Goal: Task Accomplishment & Management: Complete application form

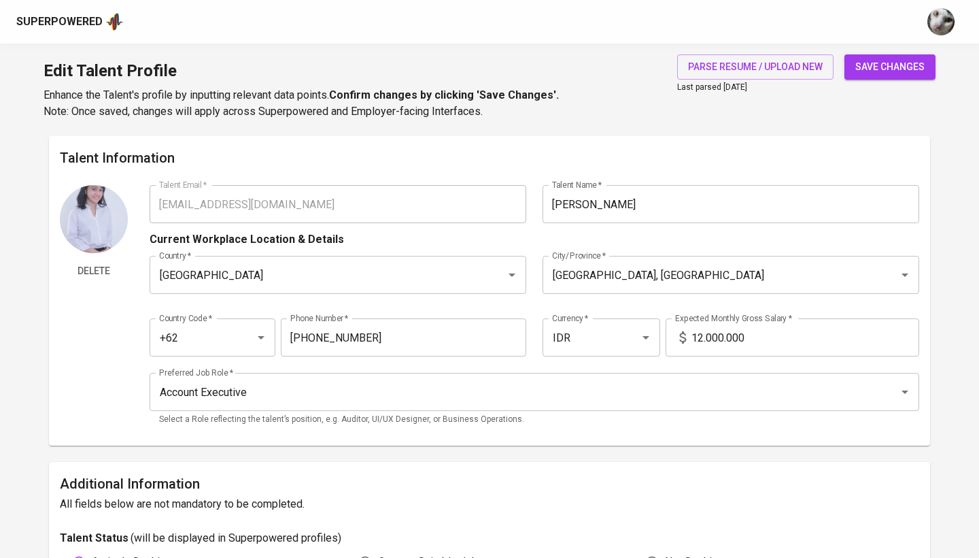
scroll to position [631, 0]
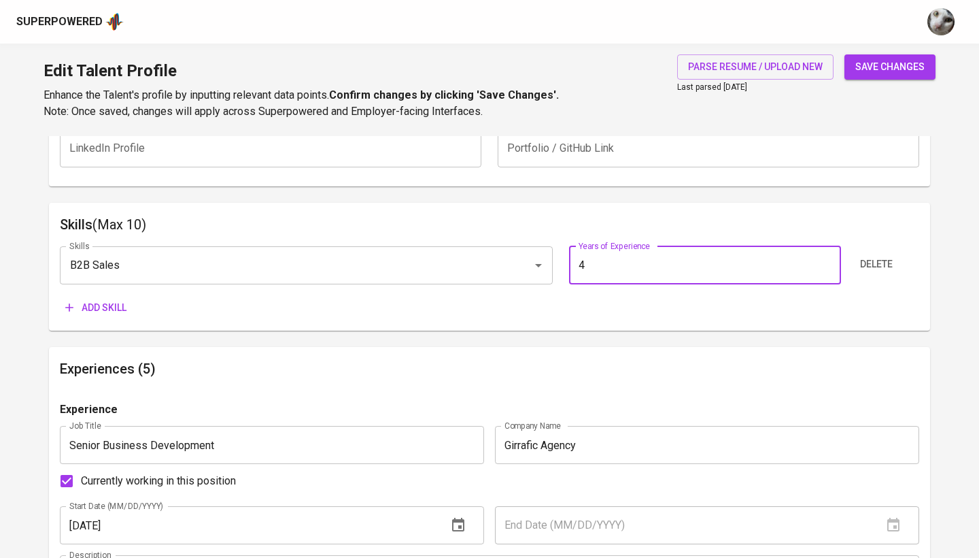
type input "4"
click at [109, 289] on div "Skills B2B Sales Skills Years of Experience 4 Years of Experience Delete Add sk…" at bounding box center [490, 277] width 860 height 85
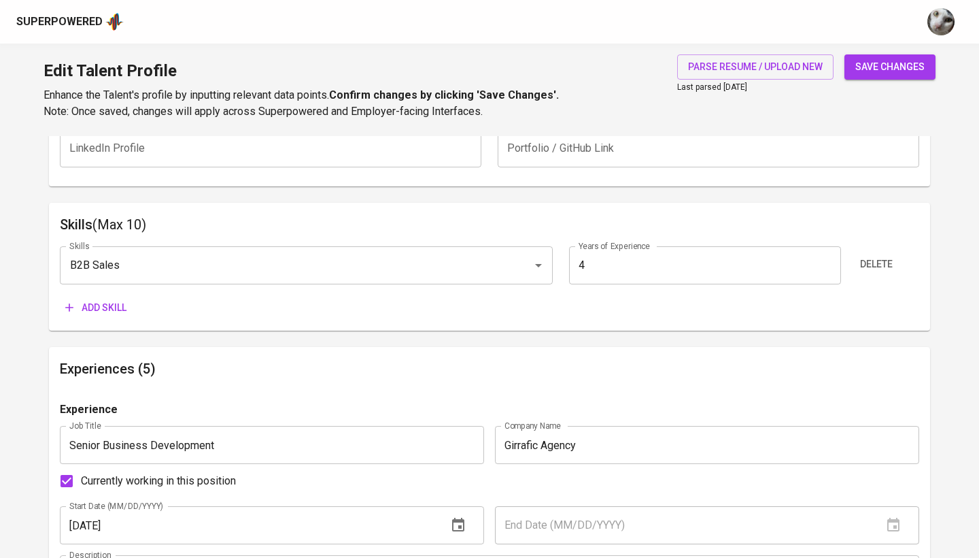
click at [117, 305] on span "Add skill" at bounding box center [95, 307] width 61 height 17
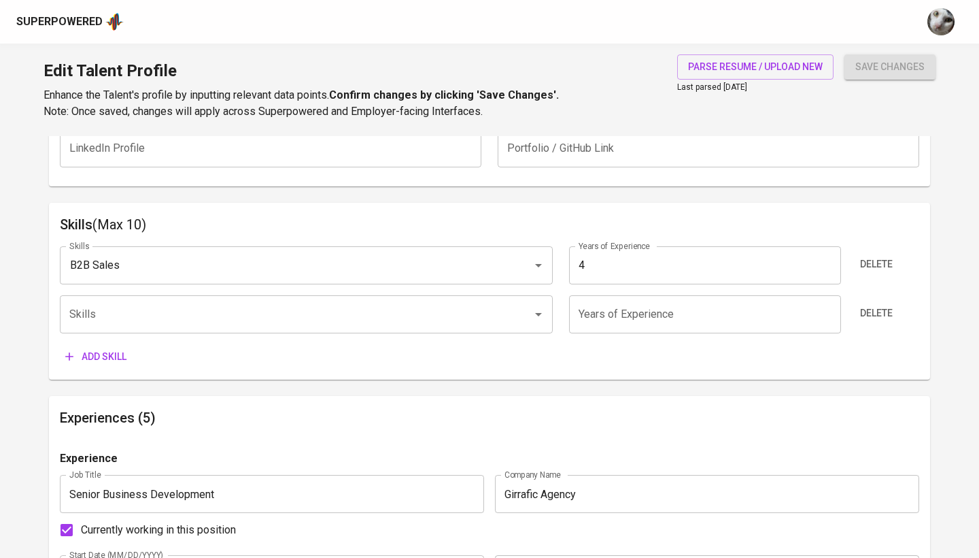
click at [723, 3] on div "Superpowered" at bounding box center [489, 22] width 979 height 44
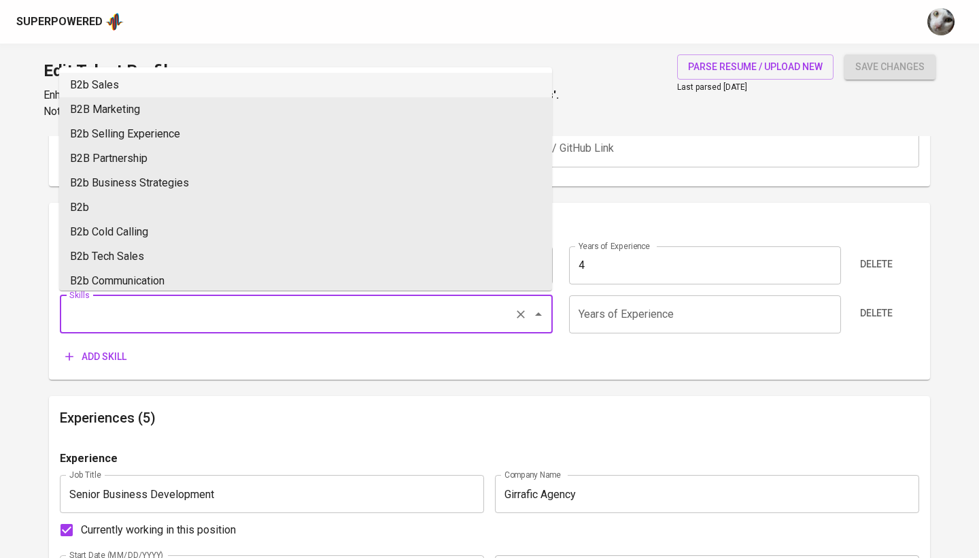
click at [378, 309] on input "Skills" at bounding box center [287, 314] width 443 height 26
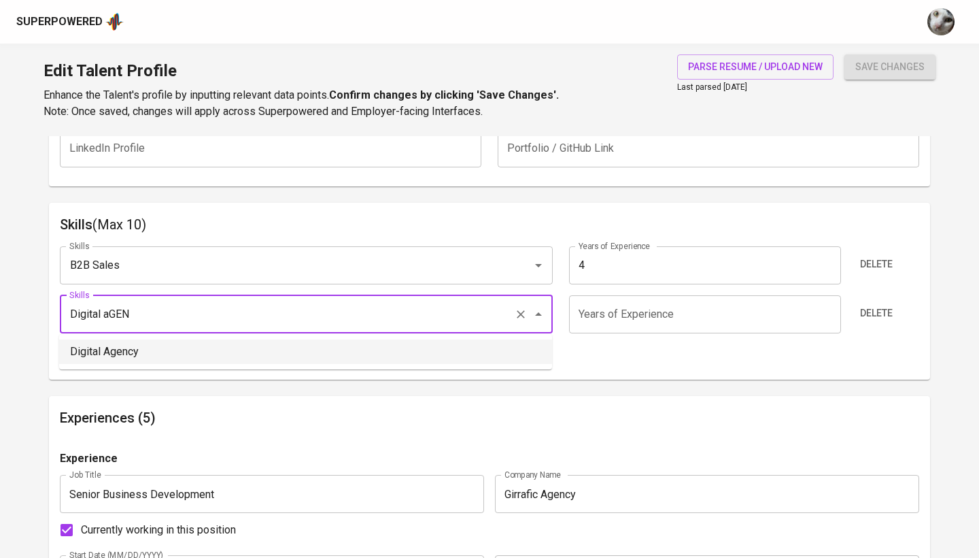
type input "Digital Agency"
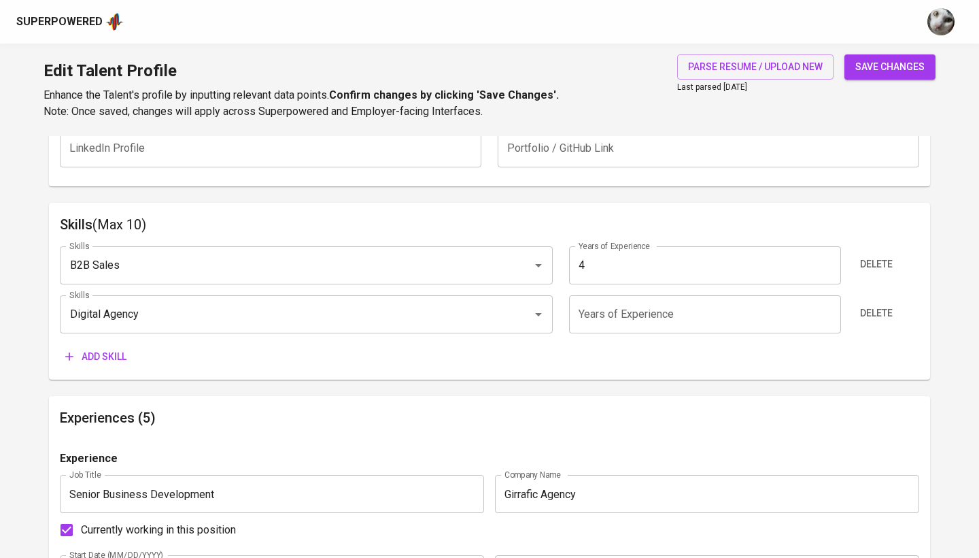
click at [669, 319] on input "number" at bounding box center [704, 314] width 271 height 38
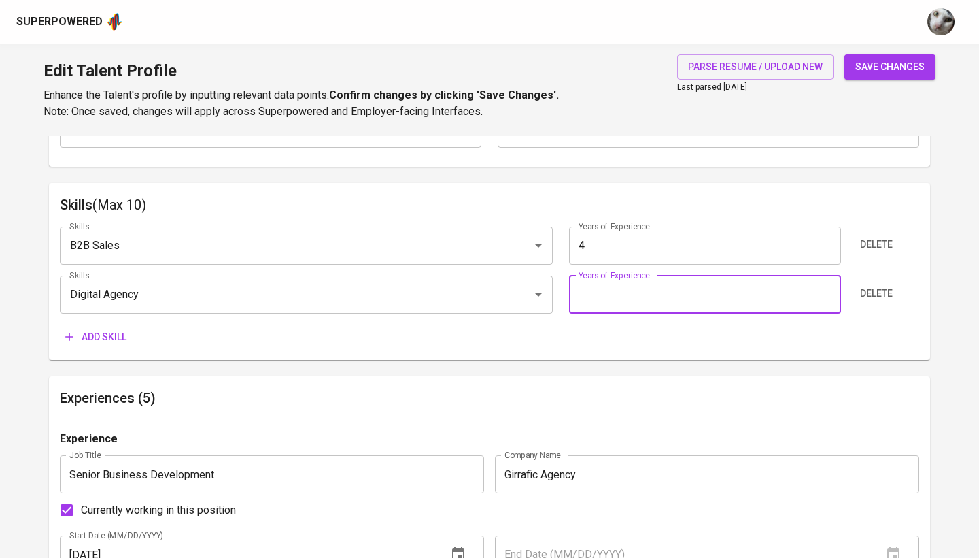
scroll to position [652, 0]
type input "6"
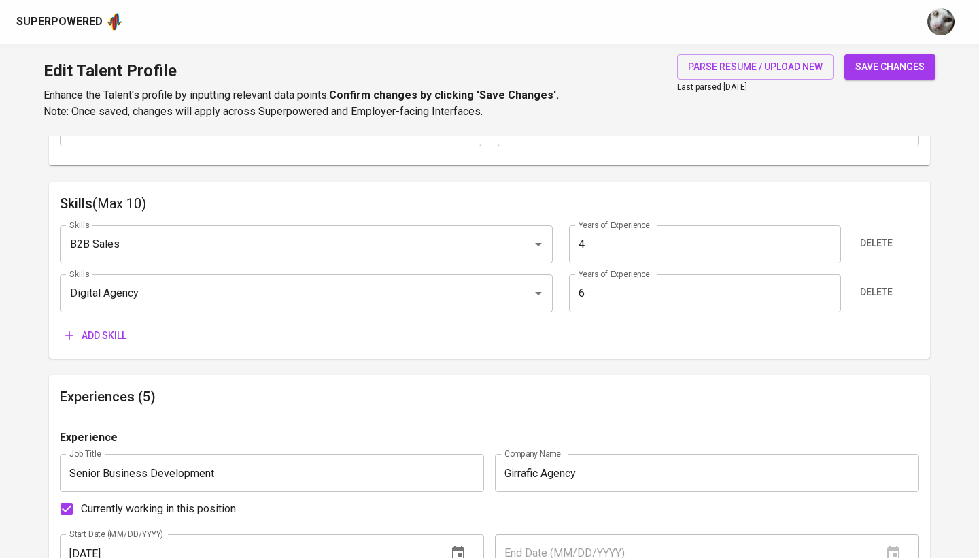
click at [123, 335] on span "Add skill" at bounding box center [95, 335] width 61 height 17
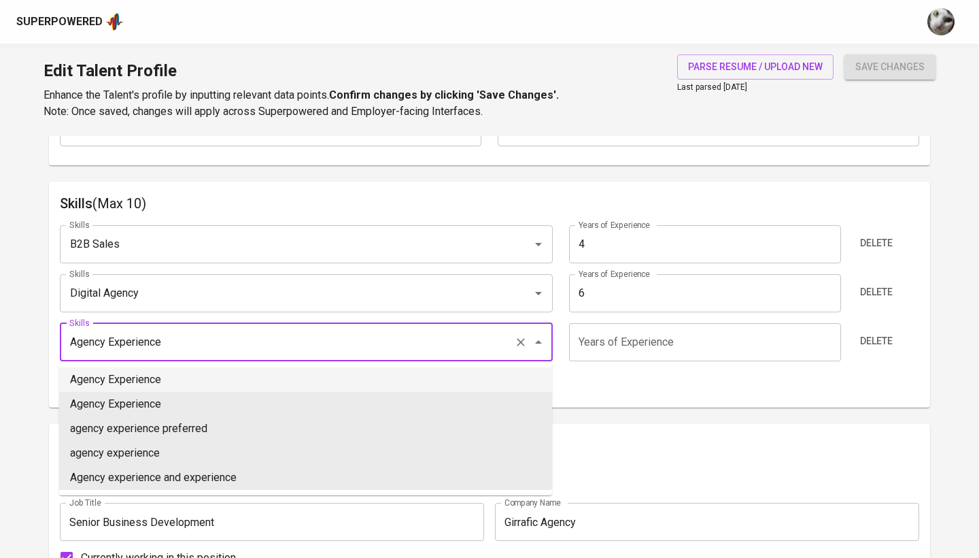
click at [281, 379] on li "Agency Experience" at bounding box center [305, 379] width 493 height 24
type input "Agency Experience"
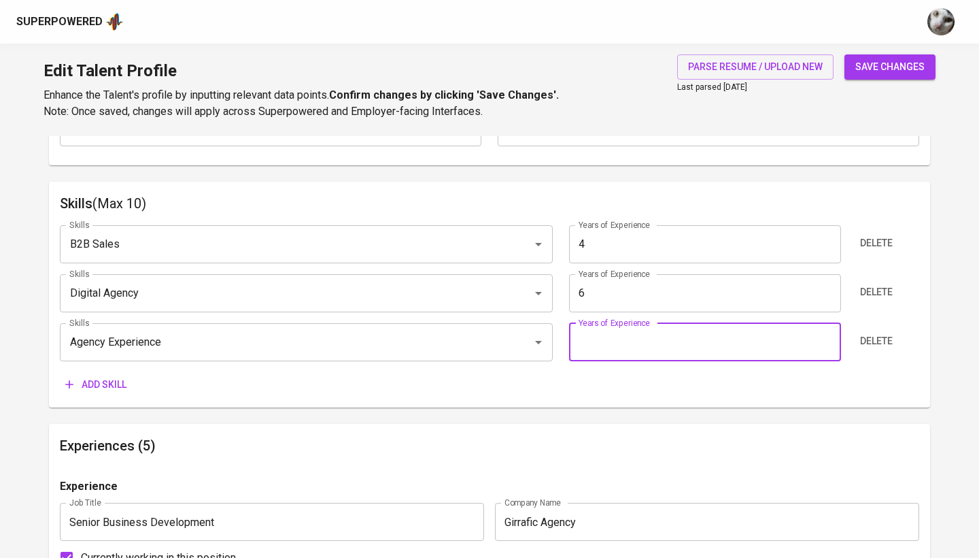
click at [649, 335] on input "number" at bounding box center [704, 342] width 271 height 38
type input "6"
click at [97, 390] on span "Add skill" at bounding box center [95, 384] width 61 height 17
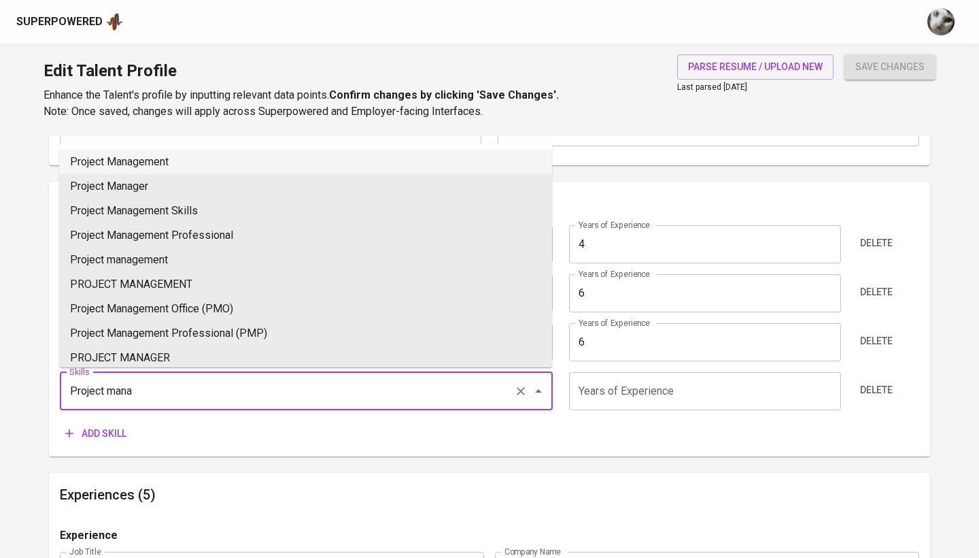
click at [236, 159] on li "Project Management" at bounding box center [305, 162] width 493 height 24
type input "Project Management"
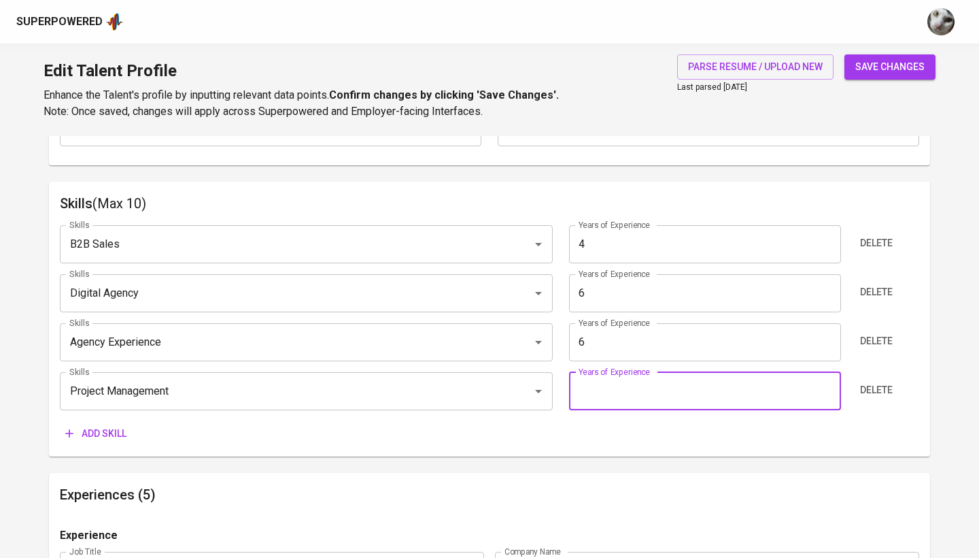
click at [625, 396] on input "number" at bounding box center [704, 391] width 271 height 38
type input "6"
click at [70, 430] on icon "button" at bounding box center [70, 433] width 14 height 14
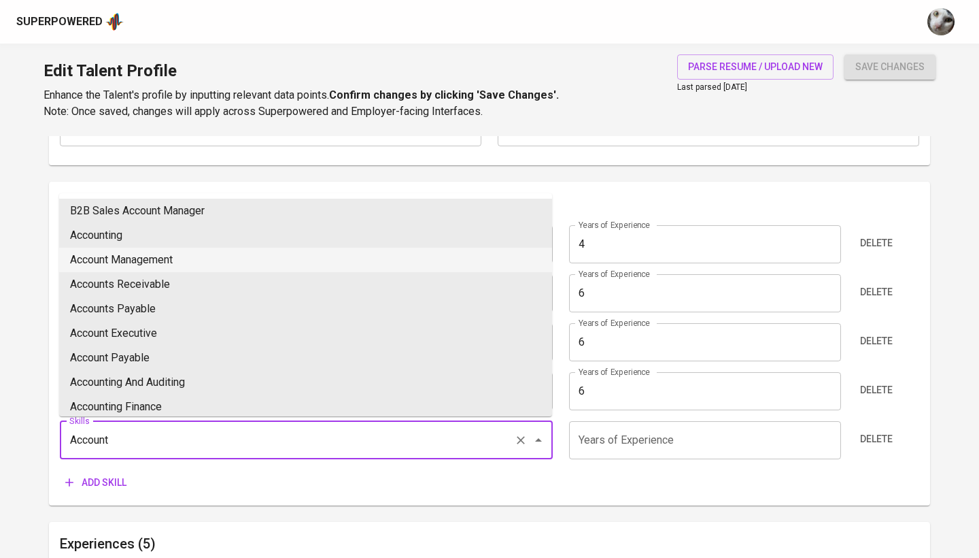
click at [435, 258] on li "Account Management" at bounding box center [305, 260] width 493 height 24
type input "Account Management"
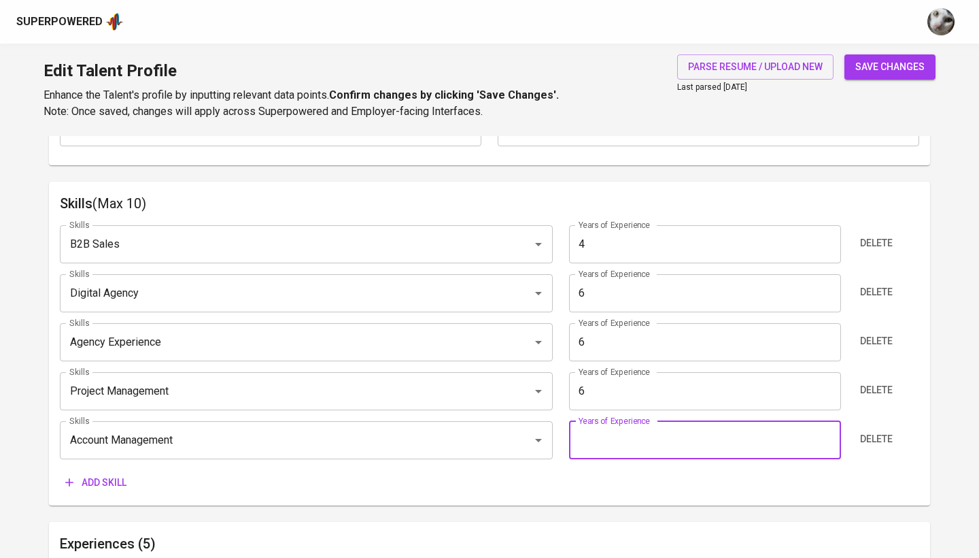
click at [656, 424] on input "number" at bounding box center [704, 440] width 271 height 38
type input "6"
click at [91, 477] on span "Add skill" at bounding box center [95, 482] width 61 height 17
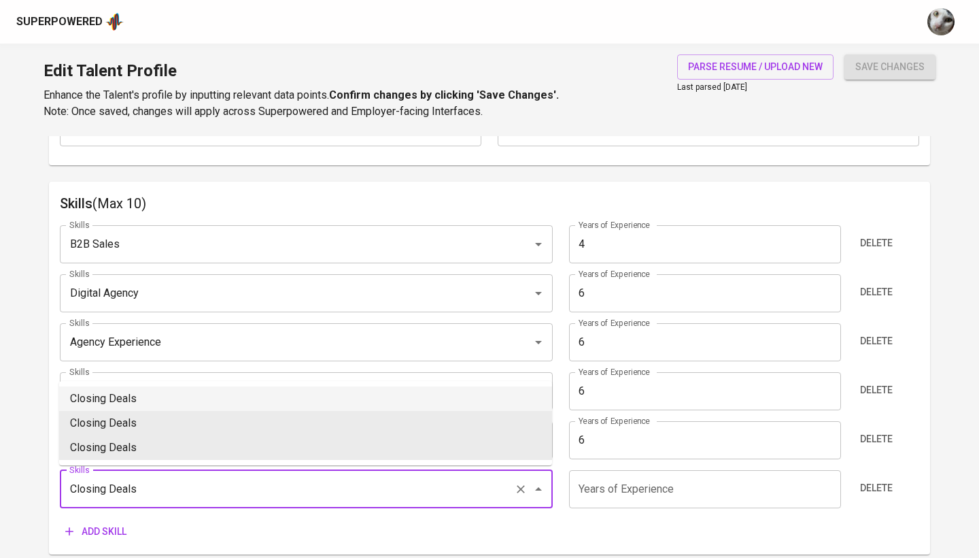
click at [335, 401] on li "Closing Deals" at bounding box center [305, 398] width 493 height 24
type input "Closing Deals"
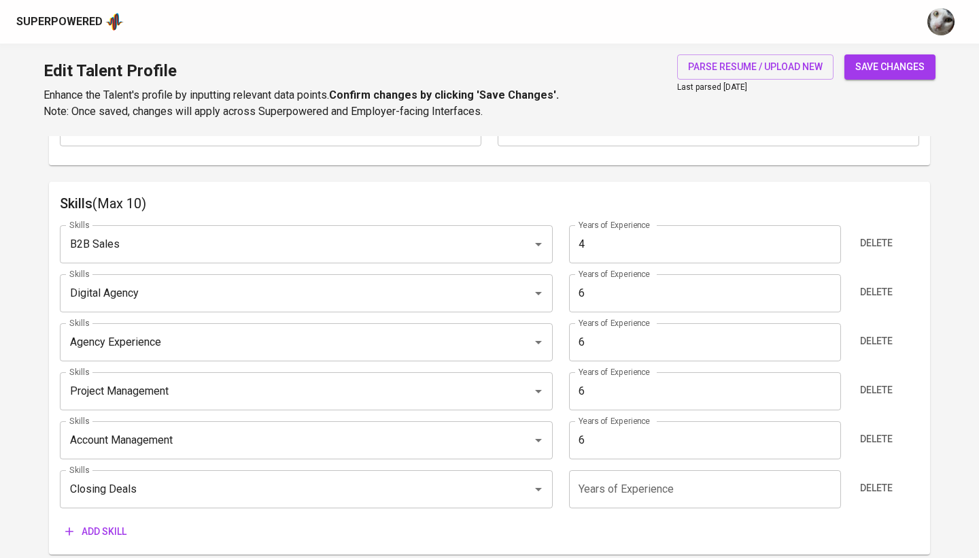
click at [595, 484] on input "number" at bounding box center [704, 489] width 271 height 38
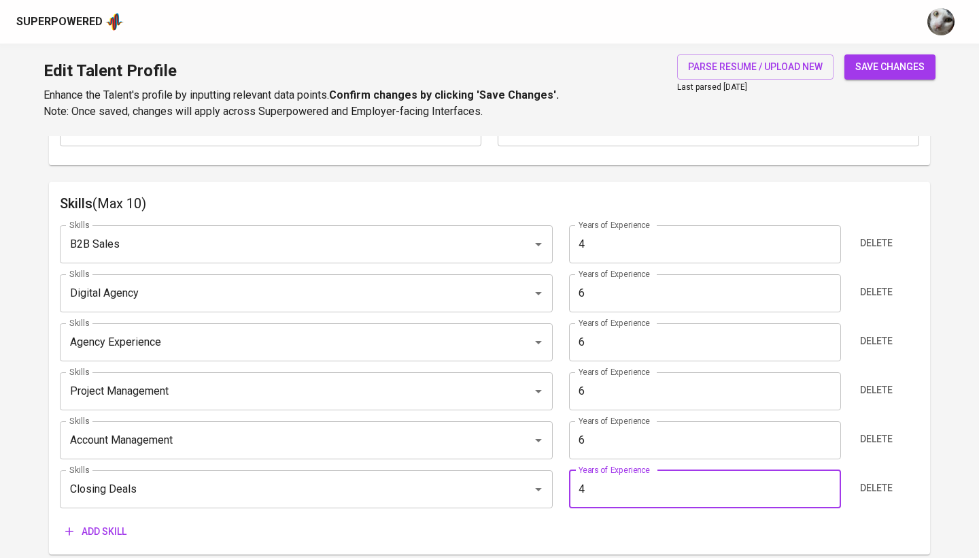
type input "4"
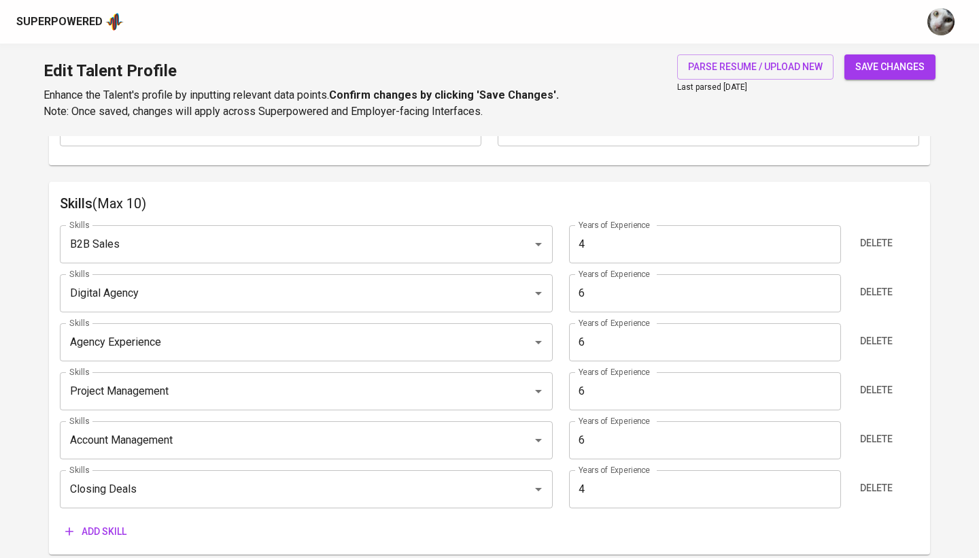
click at [80, 523] on span "Add skill" at bounding box center [95, 531] width 61 height 17
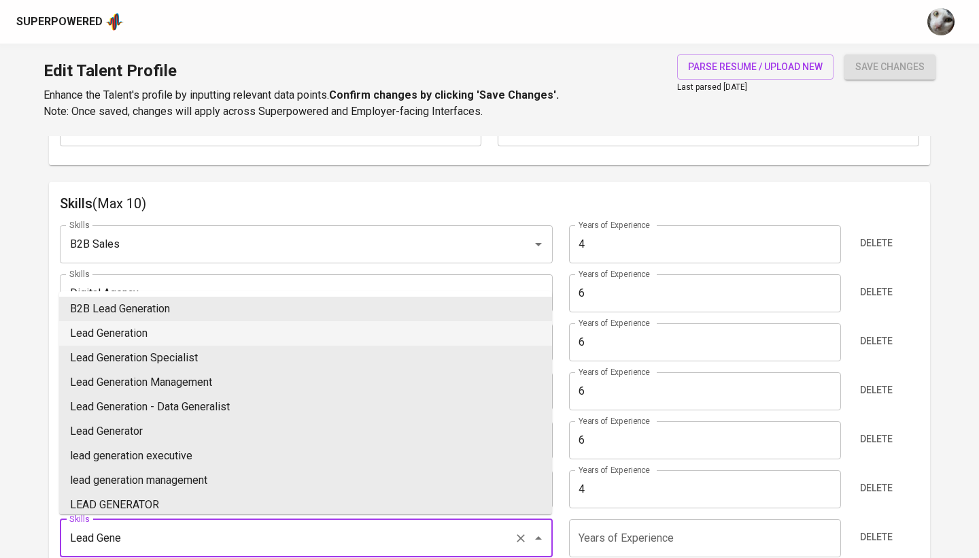
click at [182, 324] on li "Lead Generation" at bounding box center [305, 333] width 493 height 24
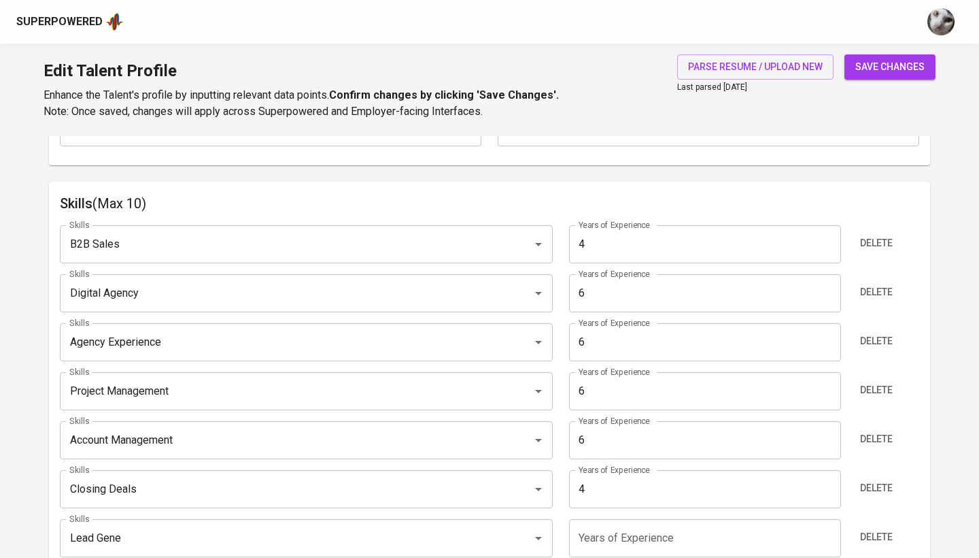
type input "Lead Generation"
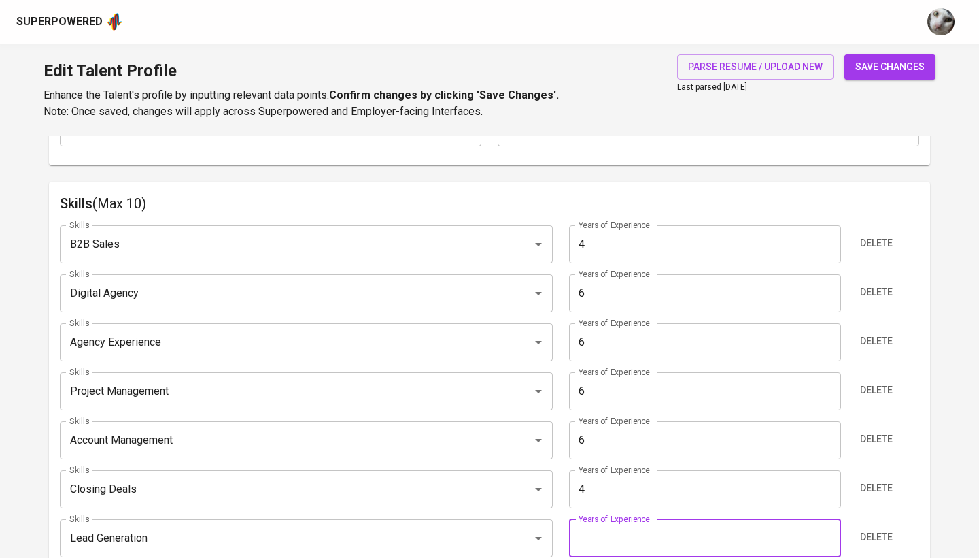
click at [605, 524] on input "number" at bounding box center [704, 538] width 271 height 38
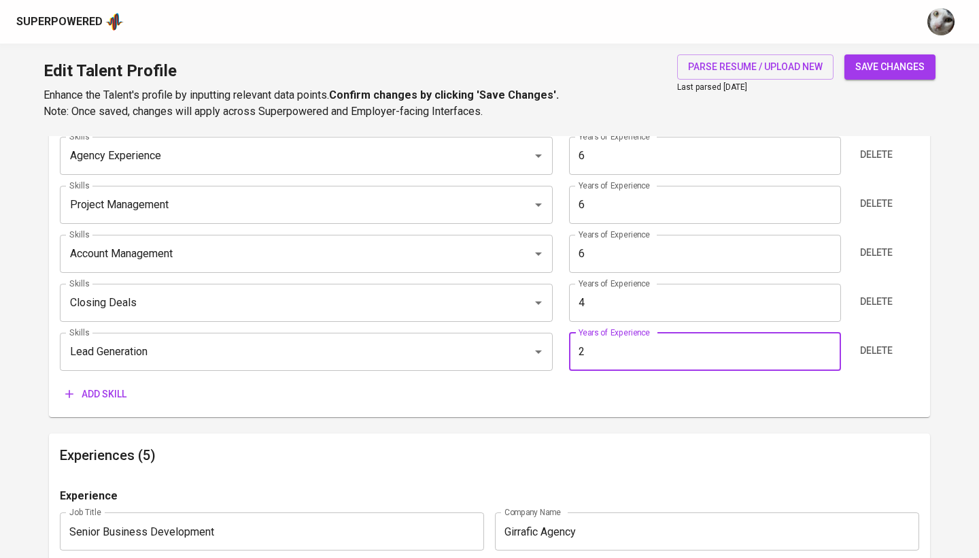
scroll to position [849, 0]
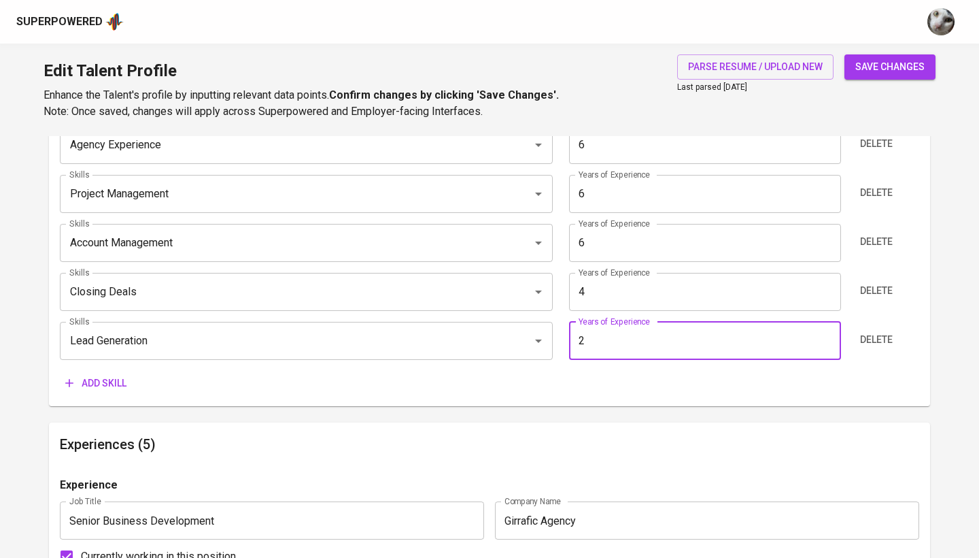
type input "2"
click at [894, 66] on span "save changes" at bounding box center [890, 66] width 69 height 17
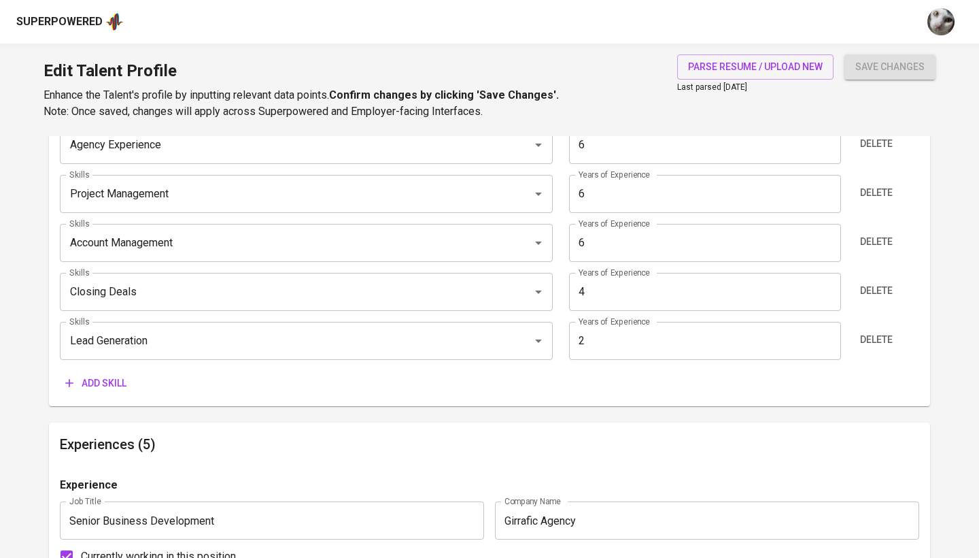
type input "Project Management"
type input "6"
type input "Account Management"
type input "Digital Agency"
type input "Closing Deals"
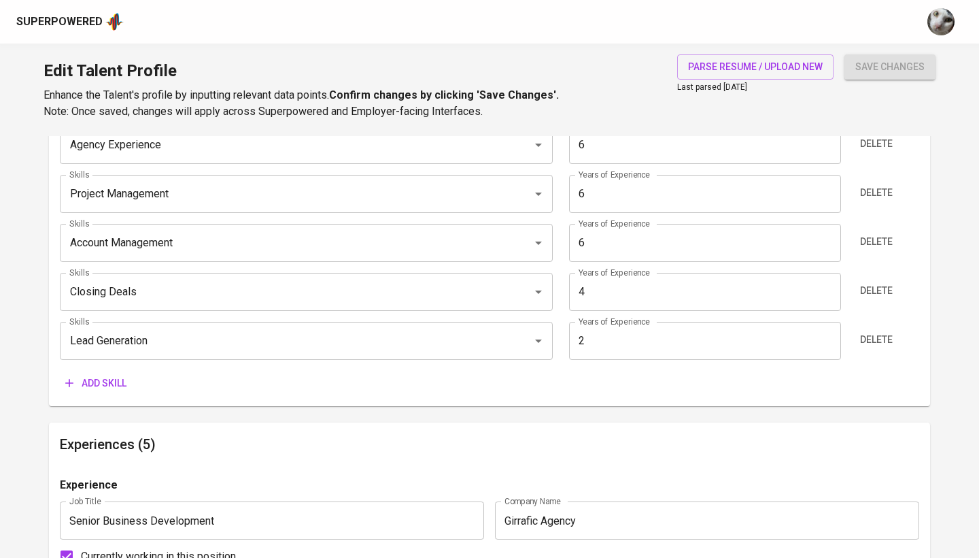
type input "4"
type input "B2B Sales"
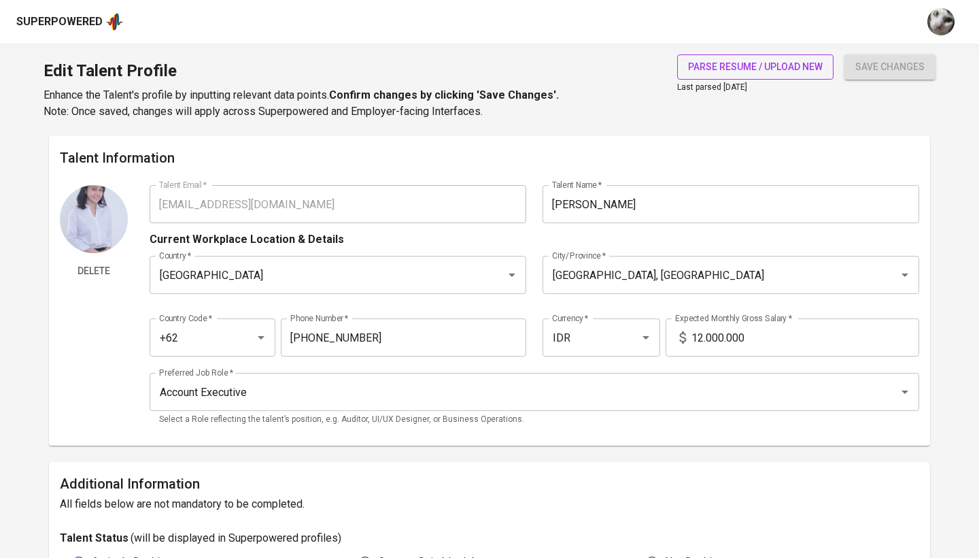
scroll to position [0, 0]
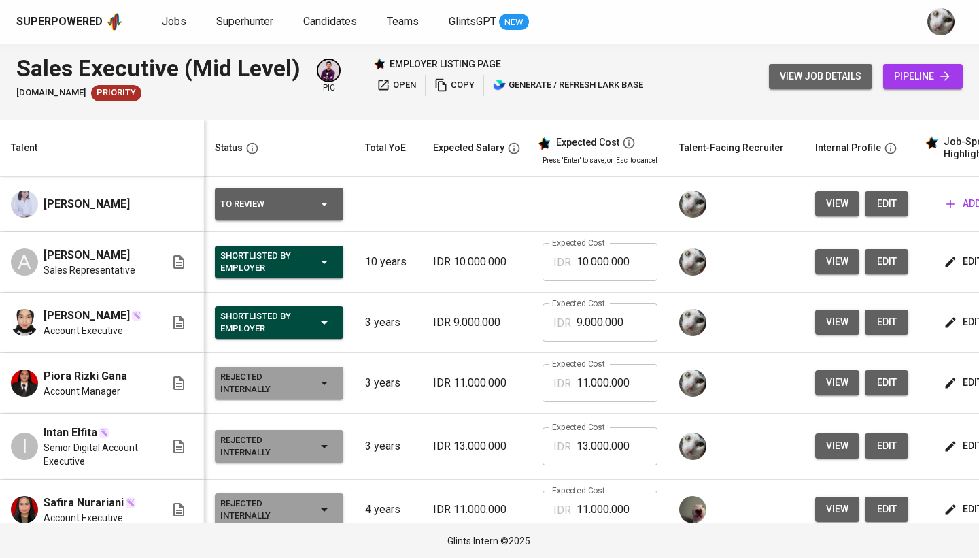
click at [815, 83] on span "view job details" at bounding box center [821, 76] width 82 height 17
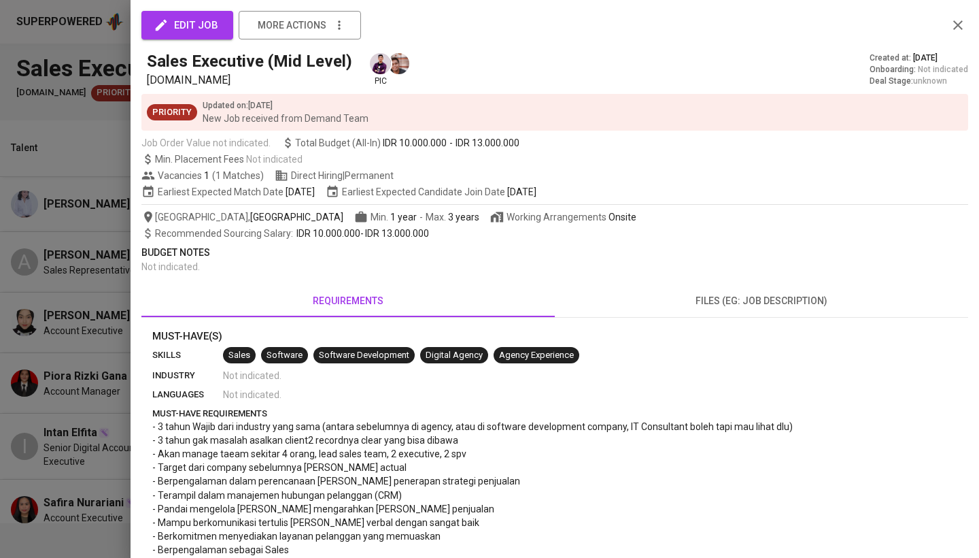
scroll to position [0, 1]
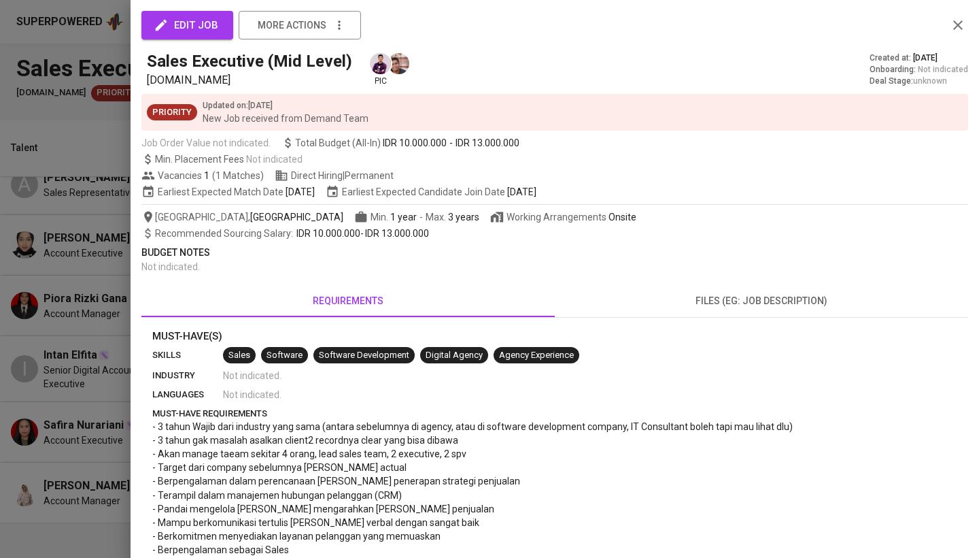
click at [61, 373] on div at bounding box center [489, 279] width 979 height 558
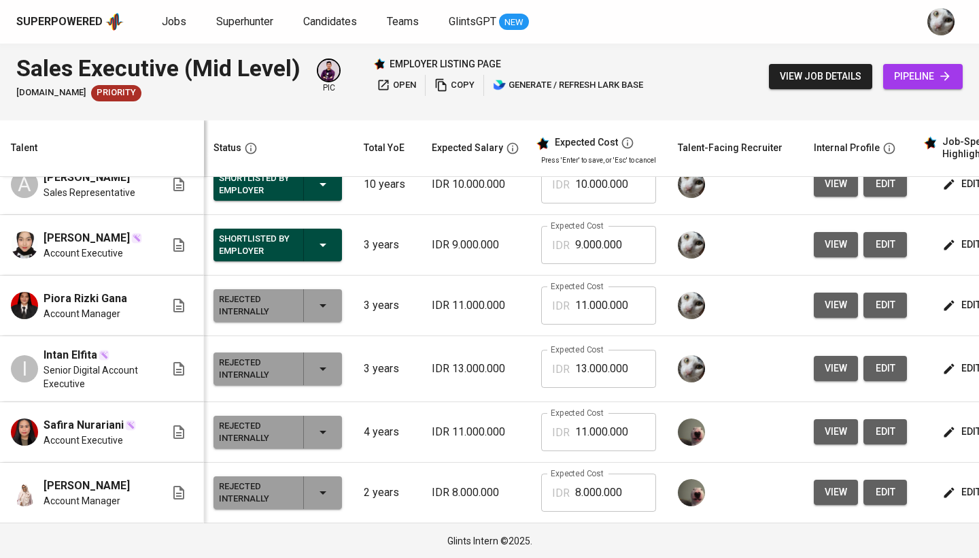
click at [842, 243] on span "view" at bounding box center [836, 244] width 22 height 17
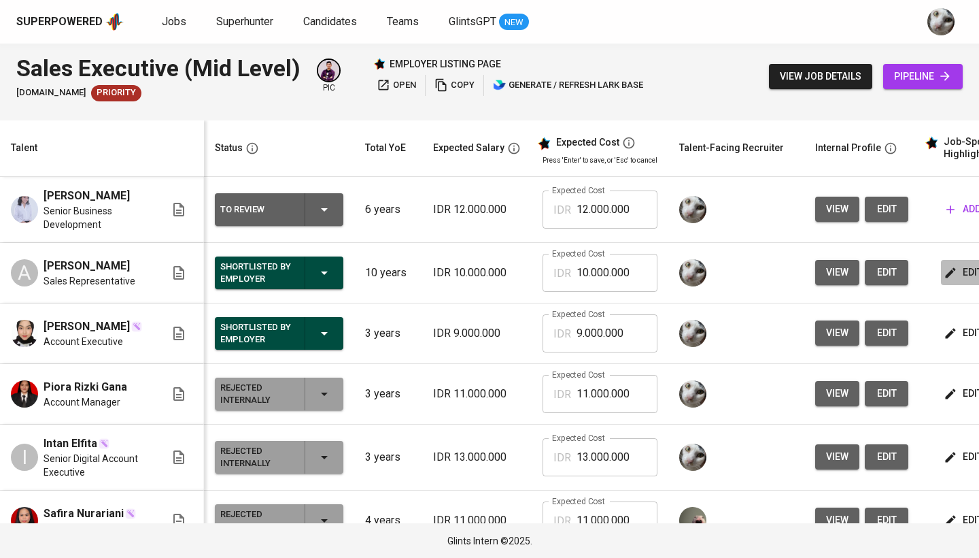
click at [949, 268] on icon "button" at bounding box center [951, 272] width 10 height 10
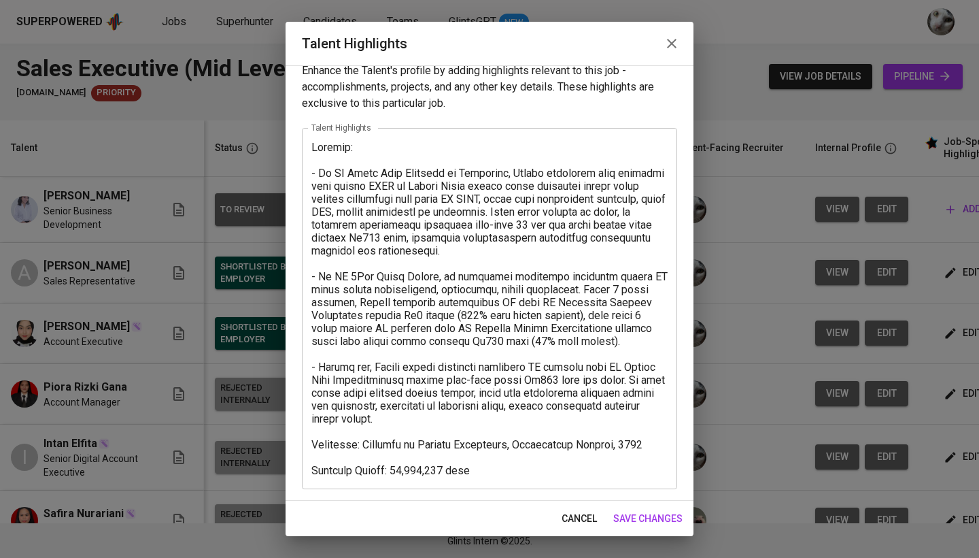
scroll to position [14, 0]
click at [669, 39] on icon "button" at bounding box center [672, 43] width 16 height 16
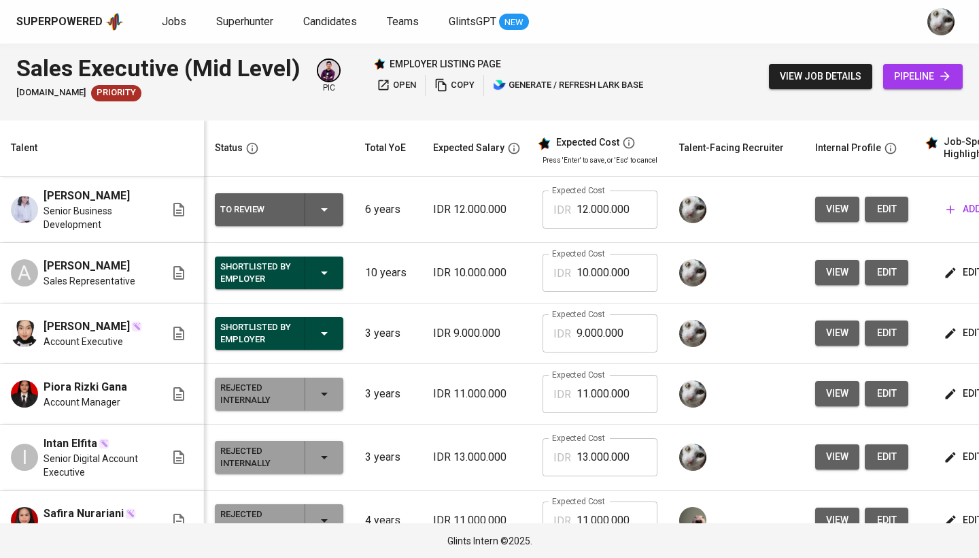
click at [948, 331] on icon "button" at bounding box center [951, 333] width 10 height 10
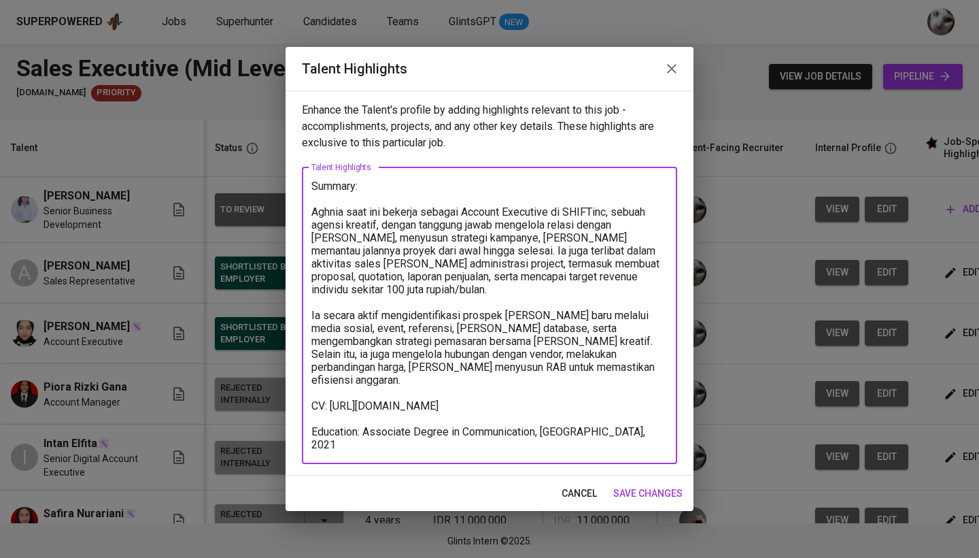
drag, startPoint x: 472, startPoint y: 449, endPoint x: 307, endPoint y: 373, distance: 182.0
click at [307, 373] on div "Summary: Aghnia saat ini bekerja sebagai Account Executive di SHIFTinc, sebuah …" at bounding box center [489, 315] width 375 height 297
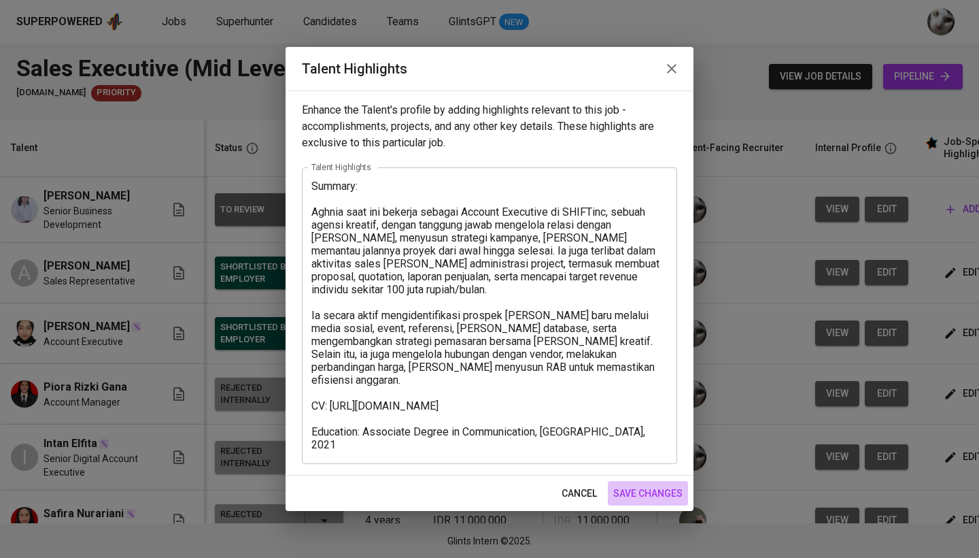
click at [626, 492] on span "save changes" at bounding box center [647, 493] width 69 height 17
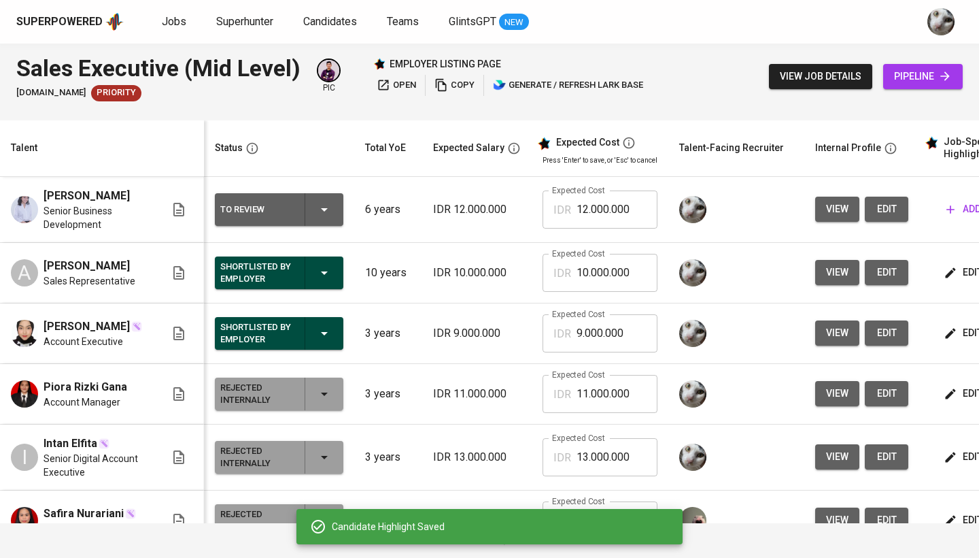
click at [956, 273] on span "edit" at bounding box center [965, 272] width 36 height 17
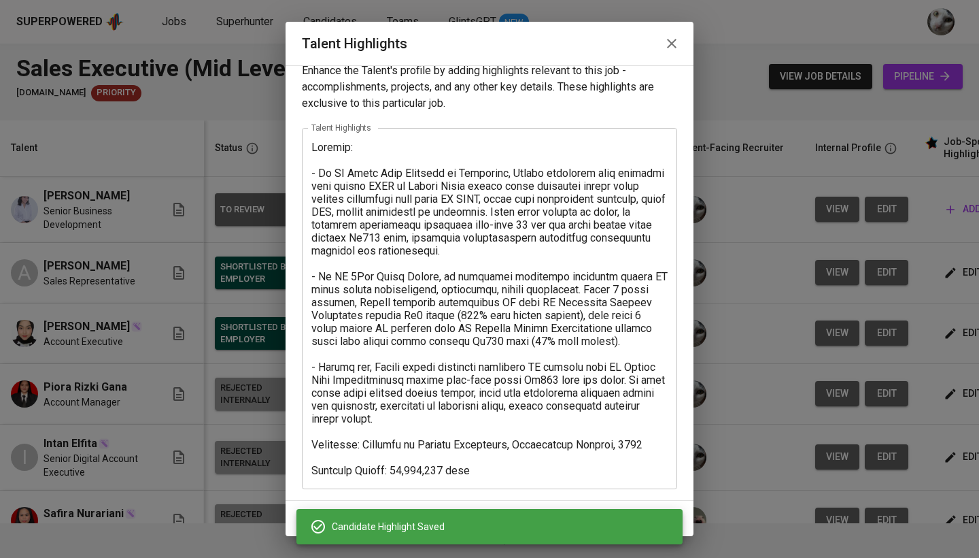
scroll to position [0, 0]
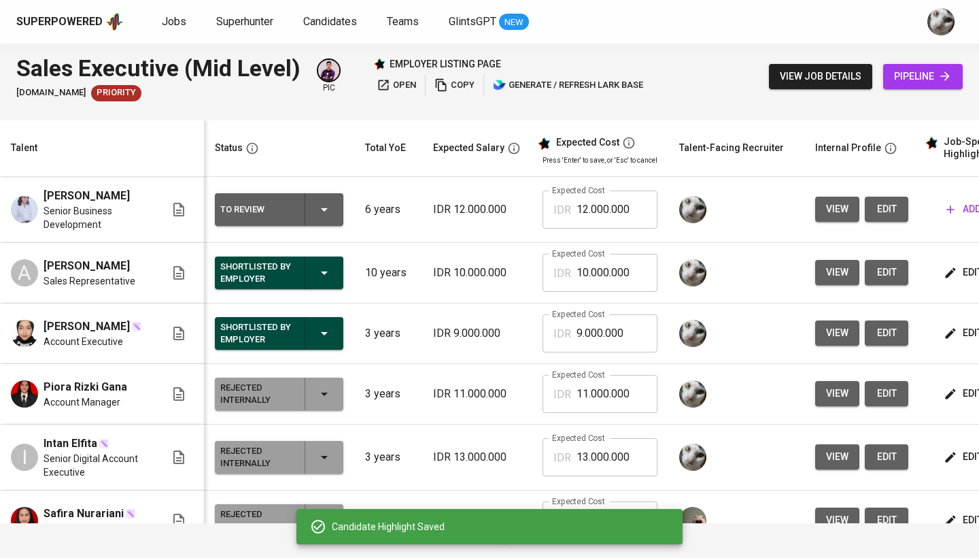
click at [962, 214] on span "add" at bounding box center [964, 209] width 35 height 17
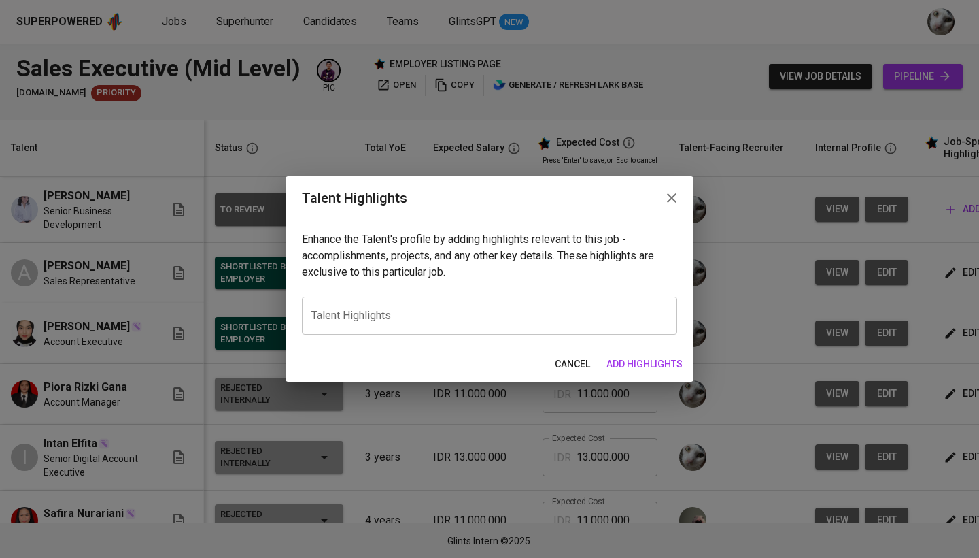
click at [512, 329] on div "x Talent Highlights" at bounding box center [489, 316] width 375 height 38
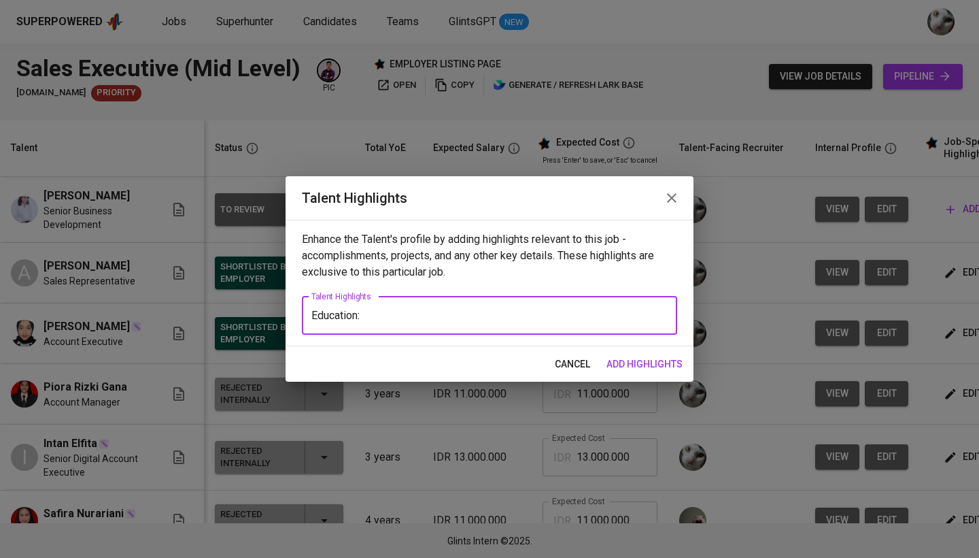
paste textarea "Bachelor of Psychology at University Paramadina"
drag, startPoint x: 496, startPoint y: 317, endPoint x: 477, endPoint y: 317, distance: 19.0
click at [477, 317] on textarea "Education: Bachelor of Psychology at University Paramadina" at bounding box center [489, 315] width 356 height 13
click at [625, 305] on div "Education: Bachelor of Psychology, University Paramadina x Talent Highlights" at bounding box center [489, 316] width 375 height 38
click at [612, 316] on textarea "Education: Bachelor of Psychology, University Paramadina" at bounding box center [489, 315] width 356 height 13
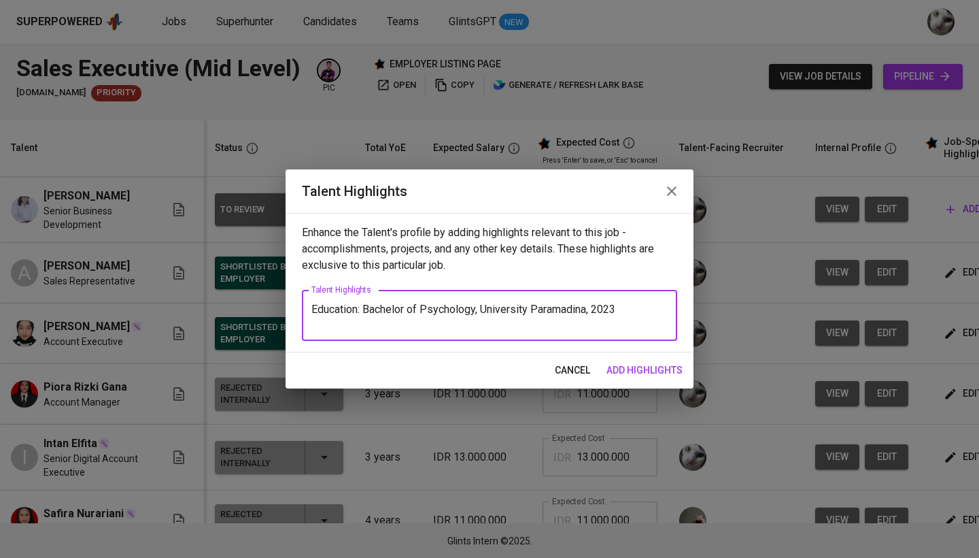
paste textarea "Associate Degree in Communication at IPB University"
click at [503, 323] on textarea "Education: Bachelor of Psychology, University Paramadina, 2023 Associate Degree…" at bounding box center [489, 316] width 356 height 26
click at [630, 320] on textarea "Education: Bachelor of Psychology, University Paramadina, 2023 Associate Degree…" at bounding box center [489, 316] width 356 height 26
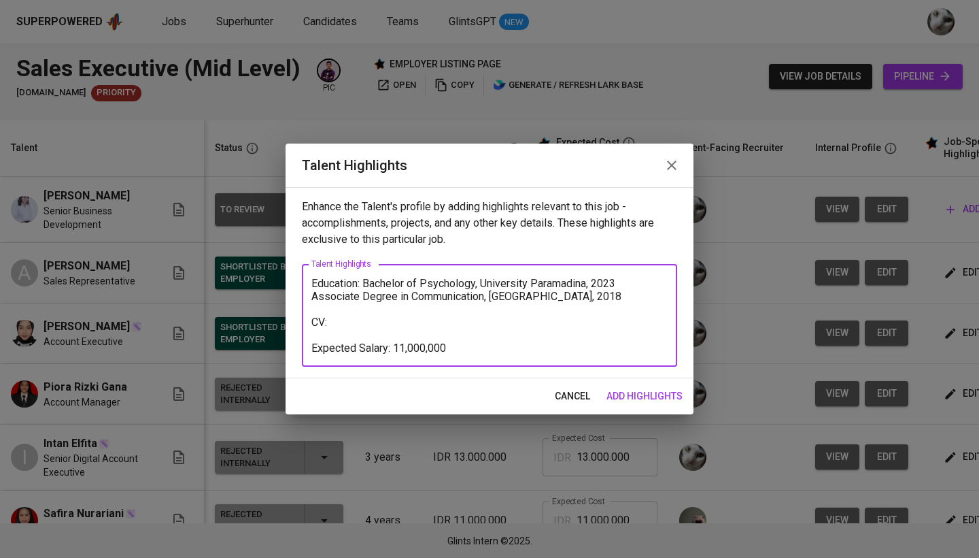
type textarea "Education: Bachelor of Psychology, University Paramadina, 2023 Associate Degree…"
click at [658, 399] on span "add highlights" at bounding box center [645, 396] width 76 height 17
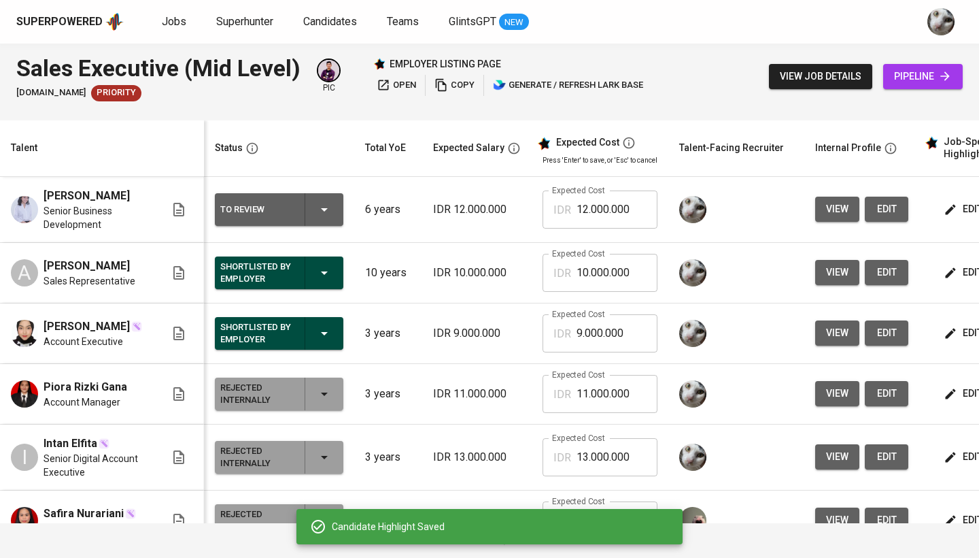
click at [955, 209] on span "edit" at bounding box center [965, 209] width 36 height 17
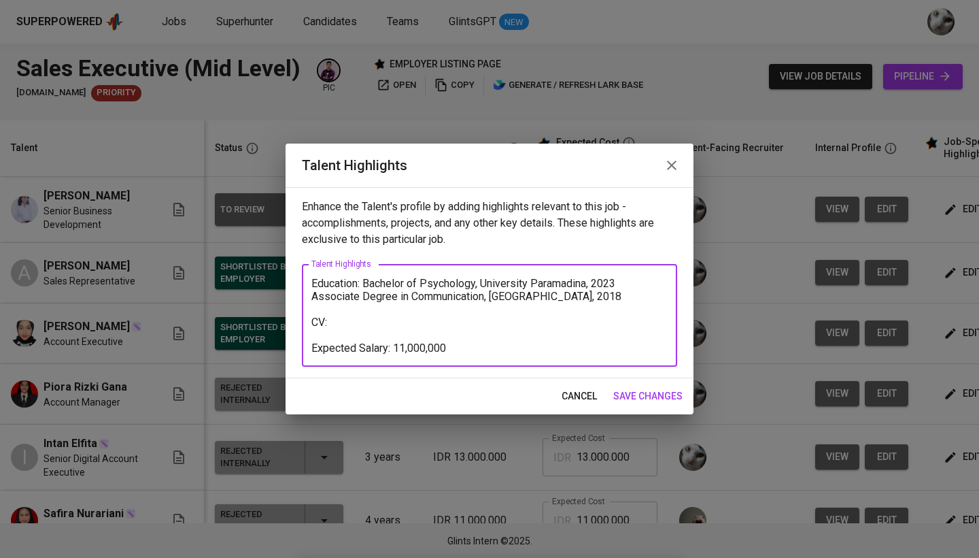
click at [405, 347] on textarea "Education: Bachelor of Psychology, University Paramadina, 2023 Associate Degree…" at bounding box center [489, 316] width 356 height 78
click at [460, 343] on textarea "Education: Bachelor of Psychology, University Paramadina, 2023 Associate Degree…" at bounding box center [489, 316] width 356 height 78
click at [438, 310] on textarea "Education: Bachelor of Psychology, University Paramadina, 2023 Associate Degree…" at bounding box center [489, 316] width 356 height 78
click at [502, 308] on textarea "Education: Bachelor of Psychology, University Paramadina, 2023 Associate Degree…" at bounding box center [489, 316] width 356 height 78
click at [479, 318] on textarea "Education: Bachelor of Psychology, University Paramadina, 2023 Associate Degree…" at bounding box center [489, 316] width 356 height 78
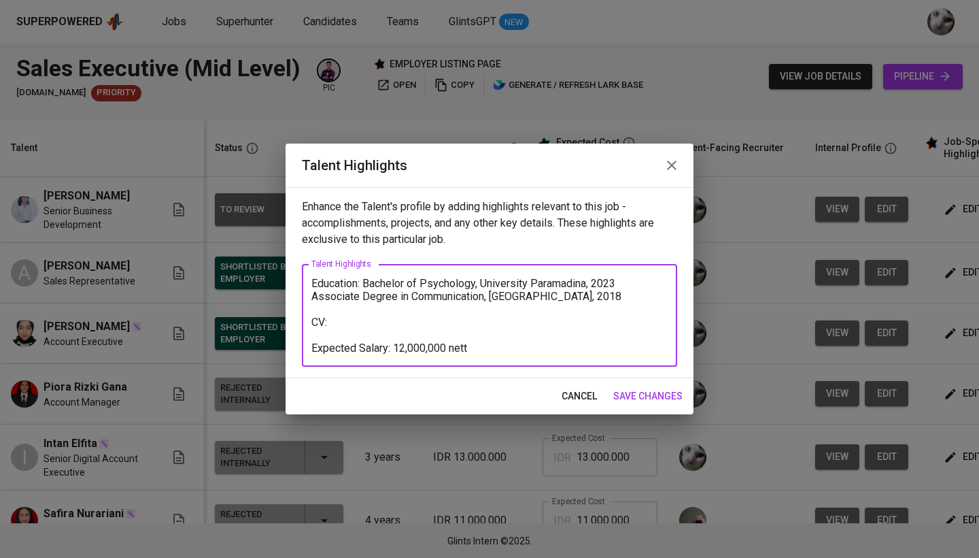
paste textarea "https://glints.sg.larksuite.com/file/YoJ3b5CoWolrlmxpDMwlRxnqgxb?from=from_copy…"
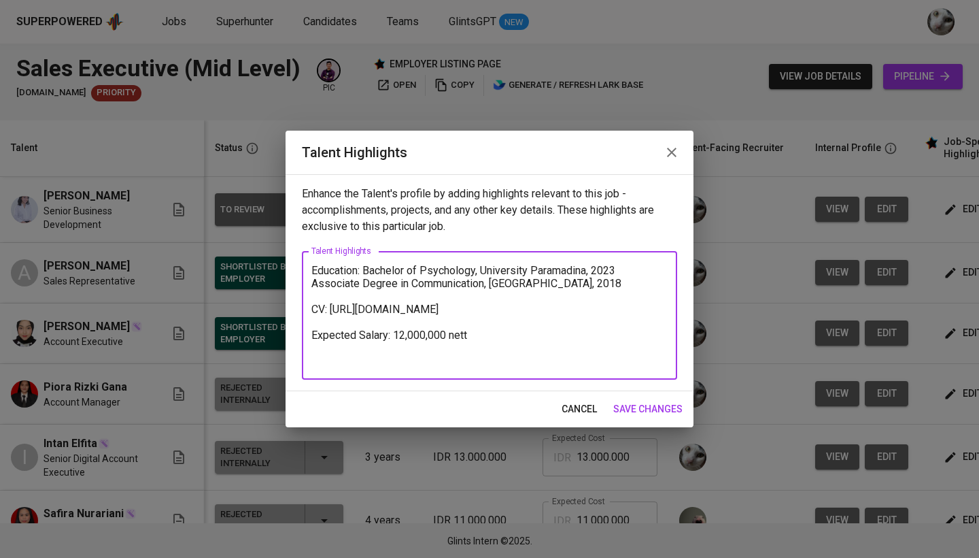
type textarea "Education: Bachelor of Psychology, University Paramadina, 2023 Associate Degree…"
click at [637, 408] on span "save changes" at bounding box center [647, 409] width 69 height 17
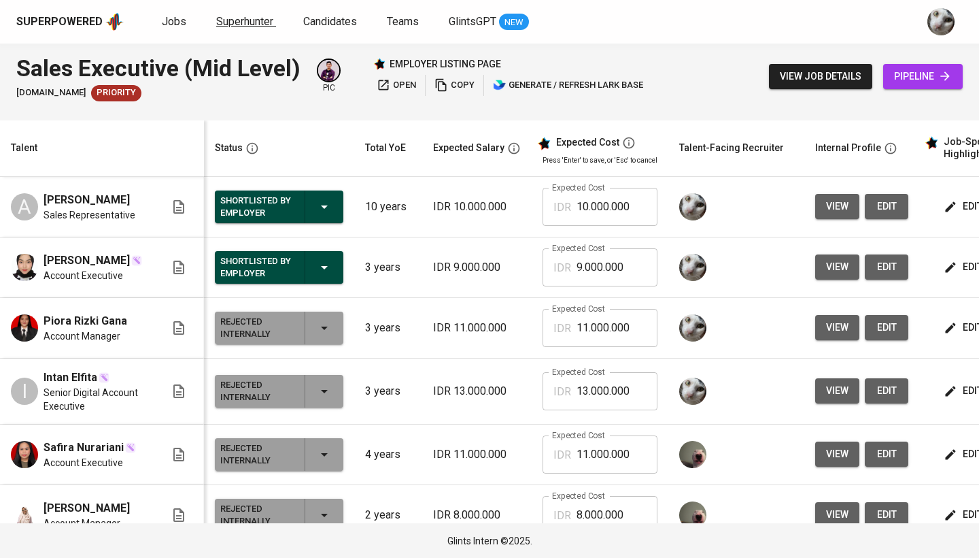
click at [257, 20] on span "Superhunter" at bounding box center [244, 21] width 57 height 13
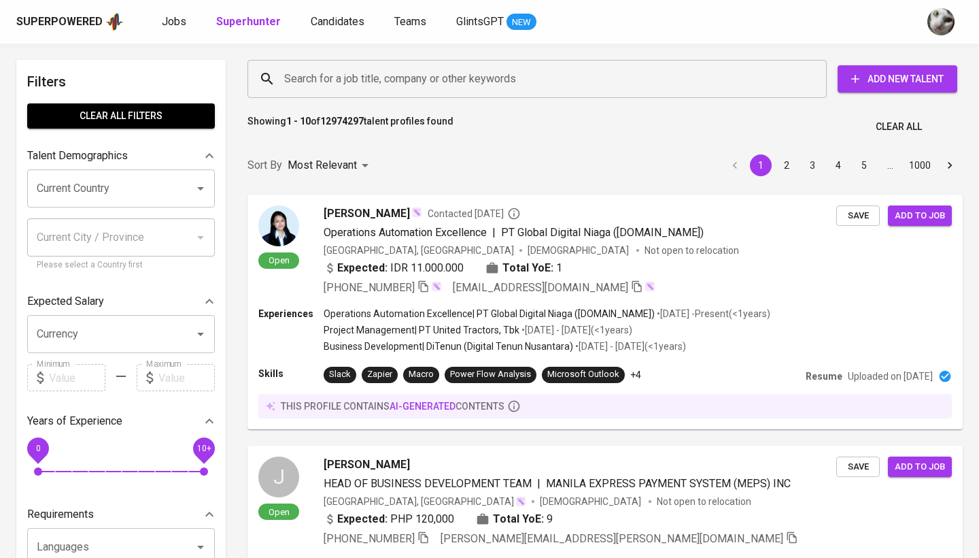
click at [407, 72] on input "Search for a job title, company or other keywords" at bounding box center [541, 79] width 520 height 26
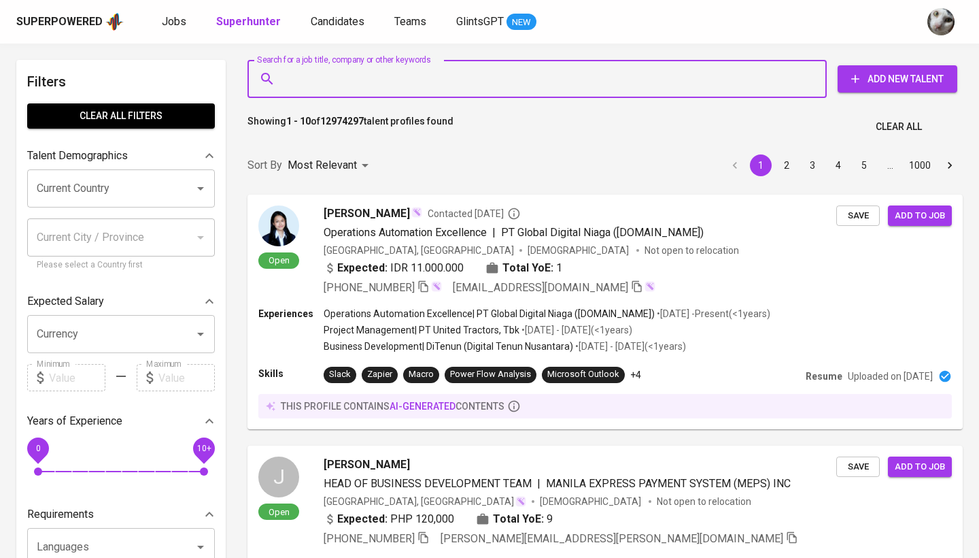
paste input "rizalubuntuuser@gmail.com"
type input "rizalubuntuuser@gmail.com"
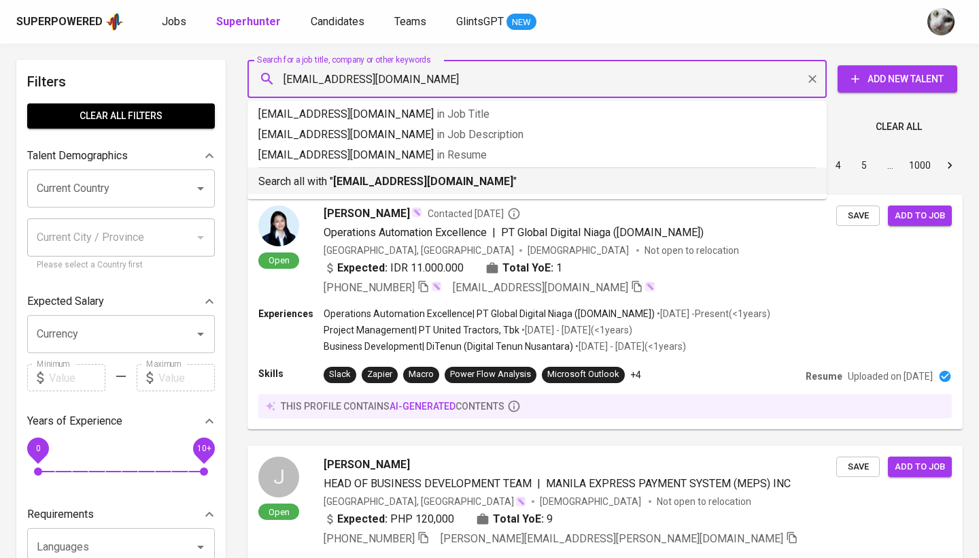
click at [394, 183] on b "rizalubuntuuser@gmail.com" at bounding box center [423, 181] width 180 height 13
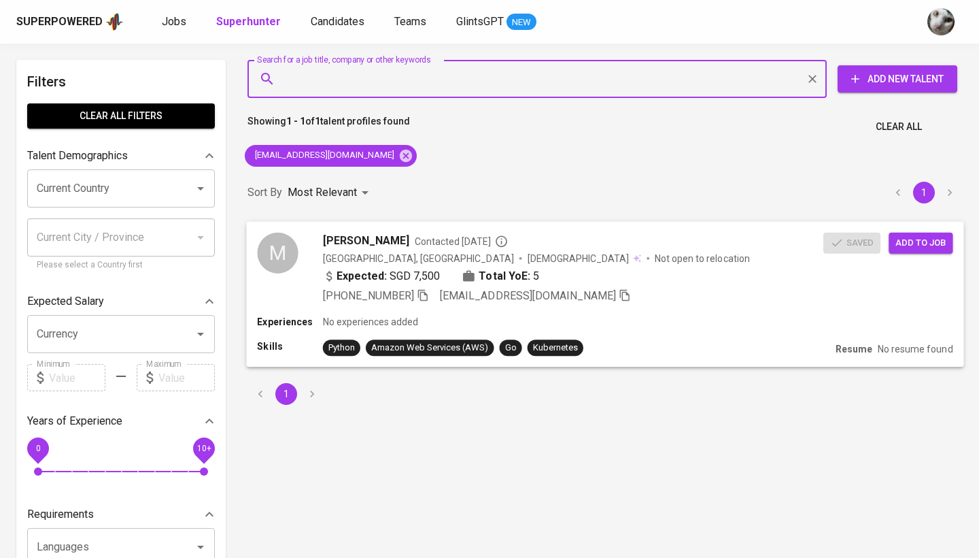
click at [726, 273] on div "Expected: SGD 7,500 Total YoE: 5" at bounding box center [573, 277] width 501 height 20
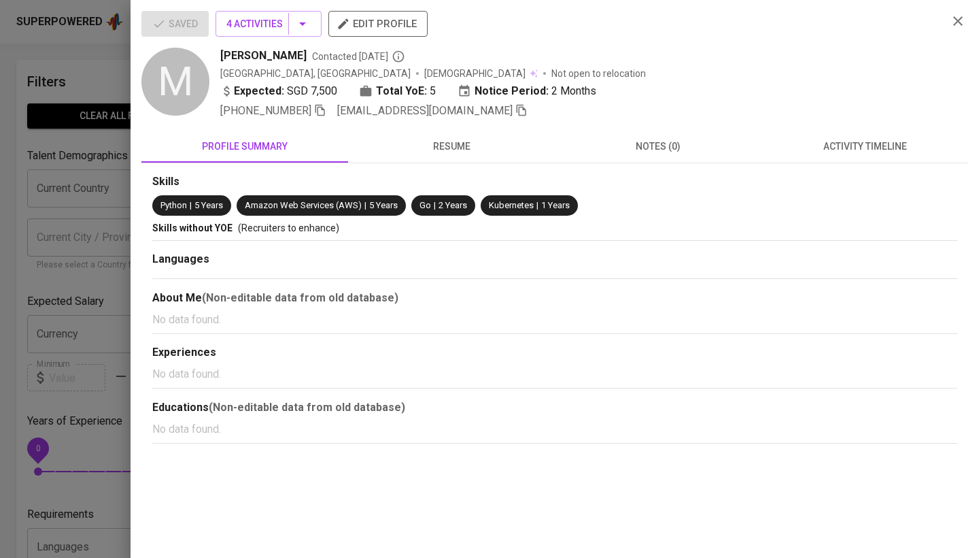
click at [819, 137] on button "activity timeline" at bounding box center [865, 146] width 207 height 33
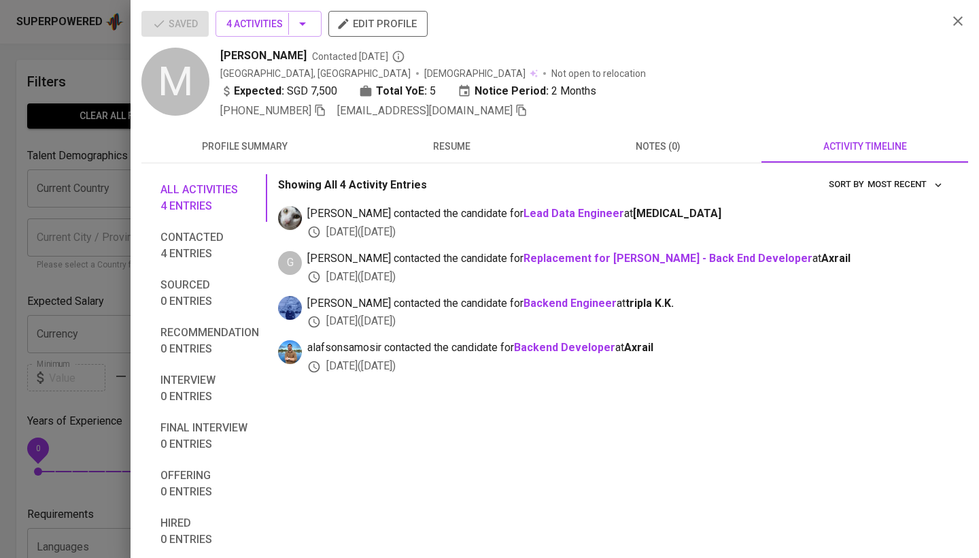
click at [61, 326] on div at bounding box center [489, 279] width 979 height 558
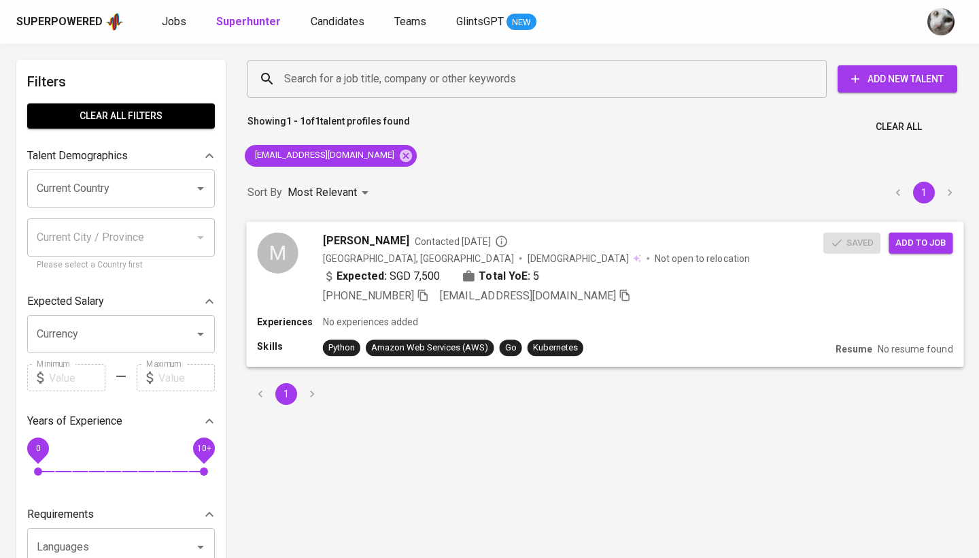
click at [925, 248] on span "Add to job" at bounding box center [921, 243] width 50 height 16
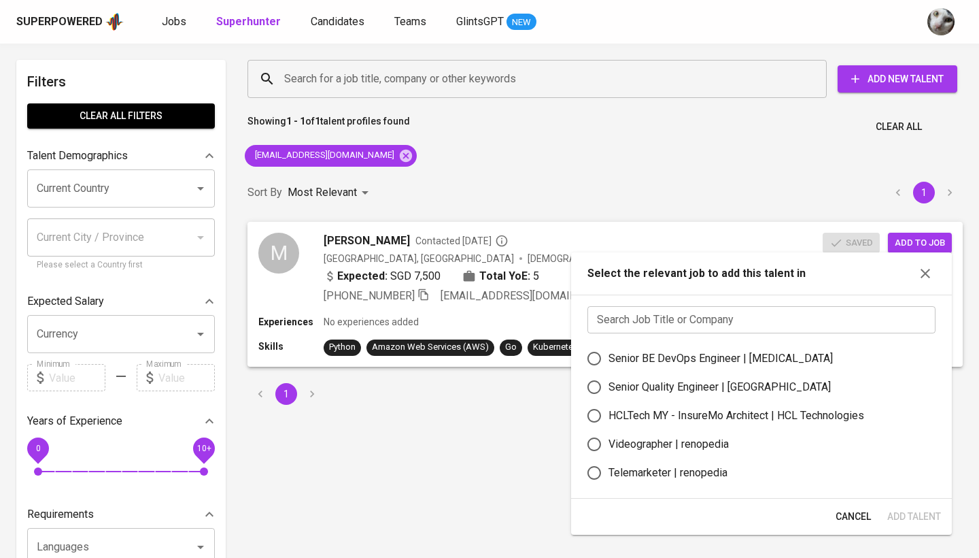
click at [713, 325] on input "text" at bounding box center [762, 319] width 348 height 27
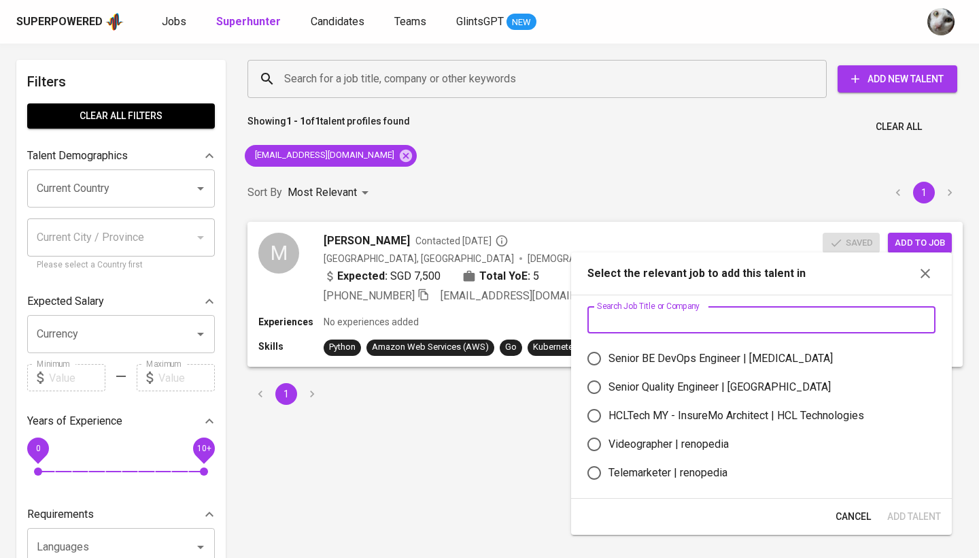
click at [712, 351] on div "Senior BE DevOps Engineer | [MEDICAL_DATA]" at bounding box center [721, 358] width 224 height 16
click at [609, 351] on input "Senior BE DevOps Engineer | [MEDICAL_DATA]" at bounding box center [594, 358] width 29 height 29
radio input "true"
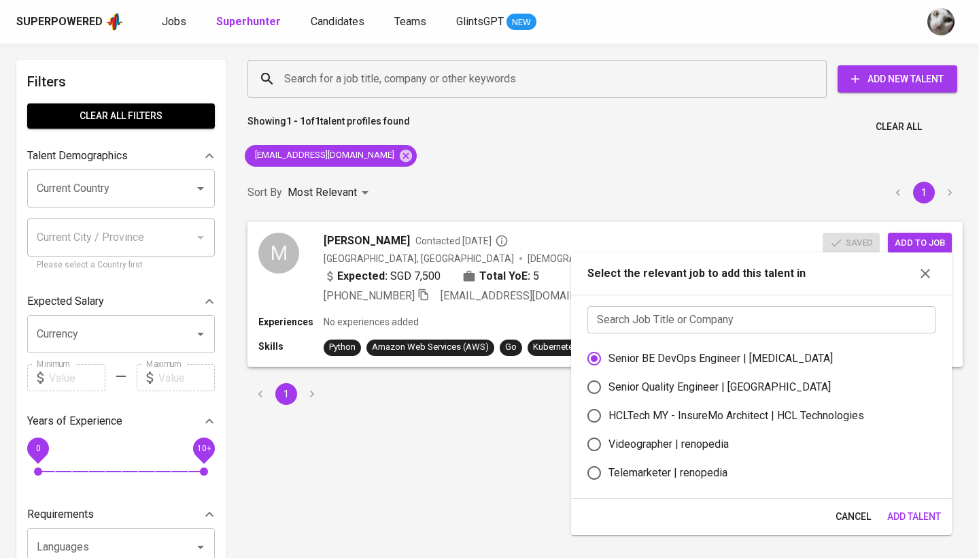
click at [927, 513] on span "Add Talent" at bounding box center [914, 516] width 54 height 17
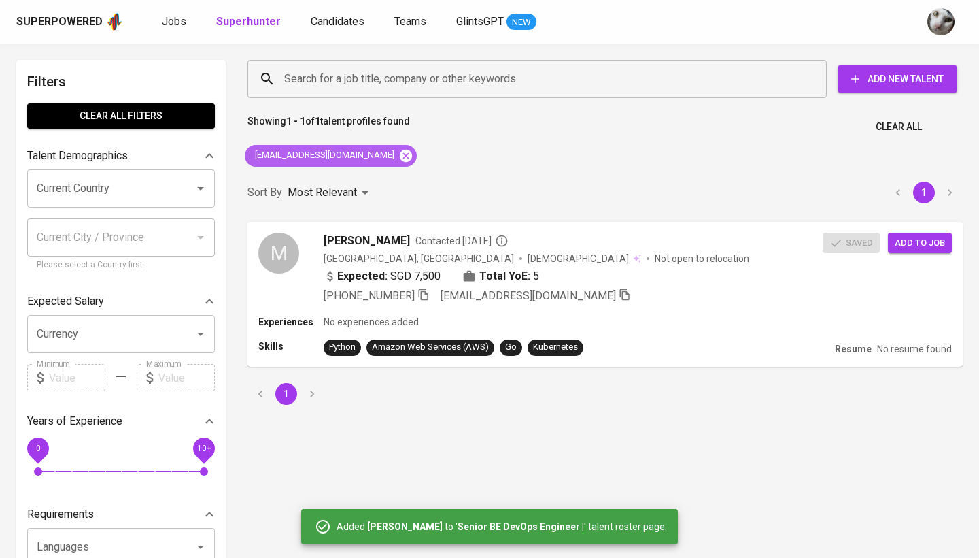
click at [400, 160] on icon at bounding box center [406, 155] width 12 height 12
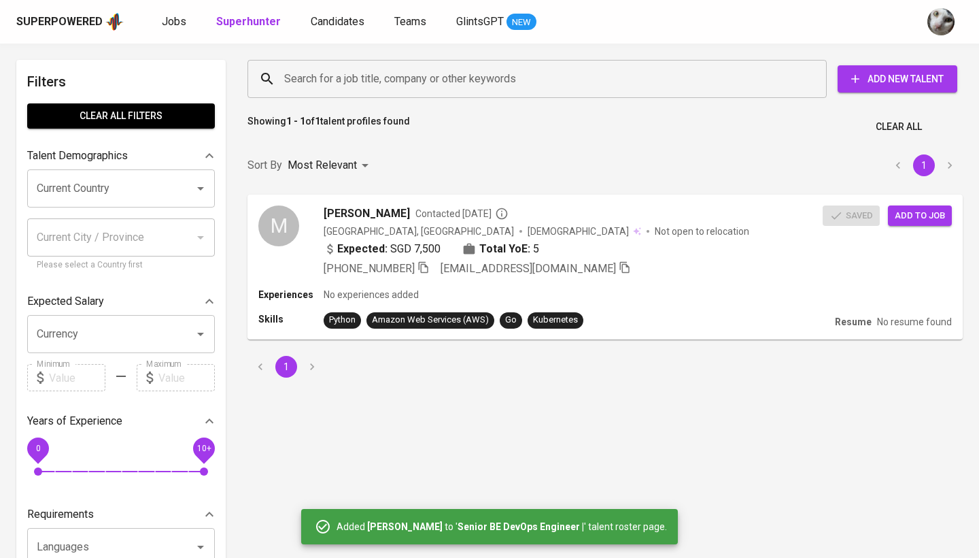
click at [377, 79] on input "Search for a job title, company or other keywords" at bounding box center [541, 79] width 520 height 26
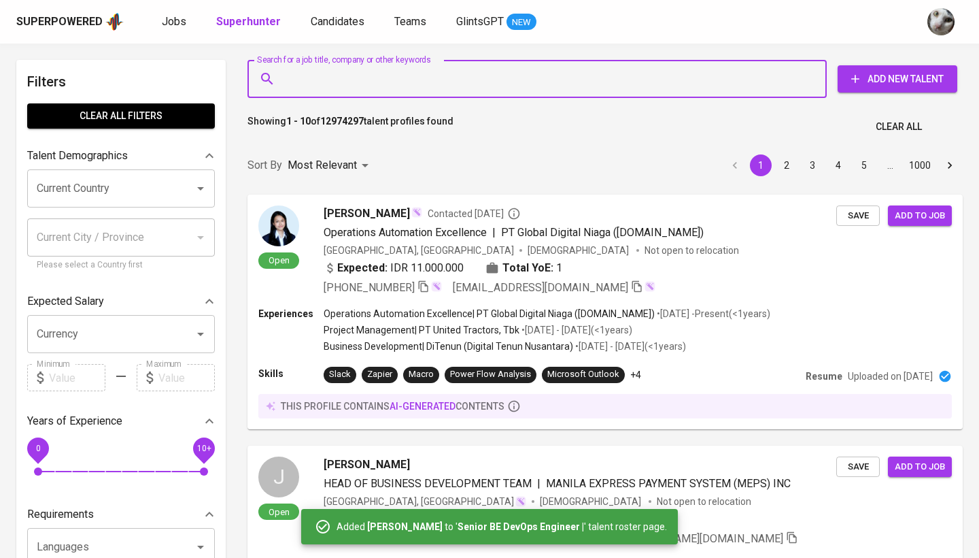
click at [445, 78] on input "Search for a job title, company or other keywords" at bounding box center [541, 79] width 520 height 26
paste input "[EMAIL_ADDRESS][DOMAIN_NAME]"
type input "[EMAIL_ADDRESS][DOMAIN_NAME]"
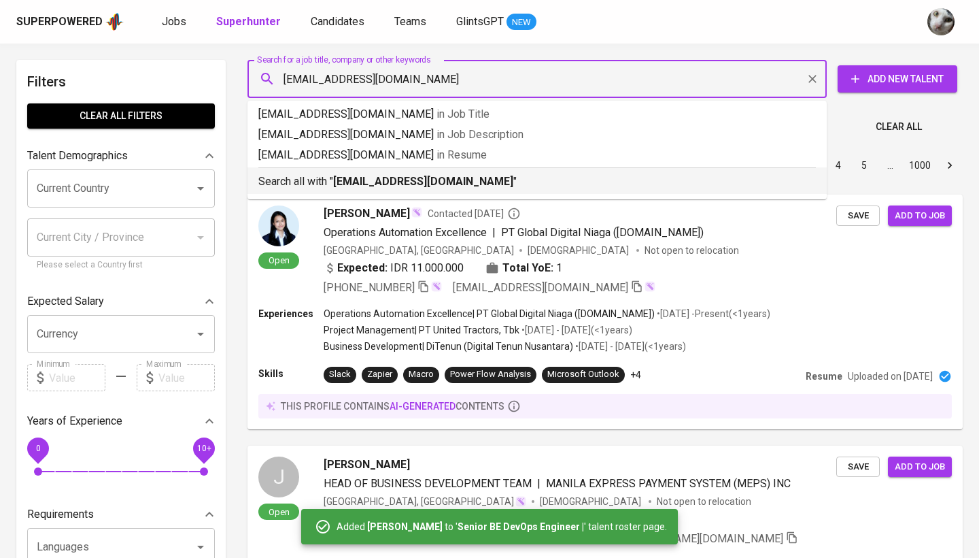
click at [412, 186] on b "[EMAIL_ADDRESS][DOMAIN_NAME]" at bounding box center [423, 181] width 180 height 13
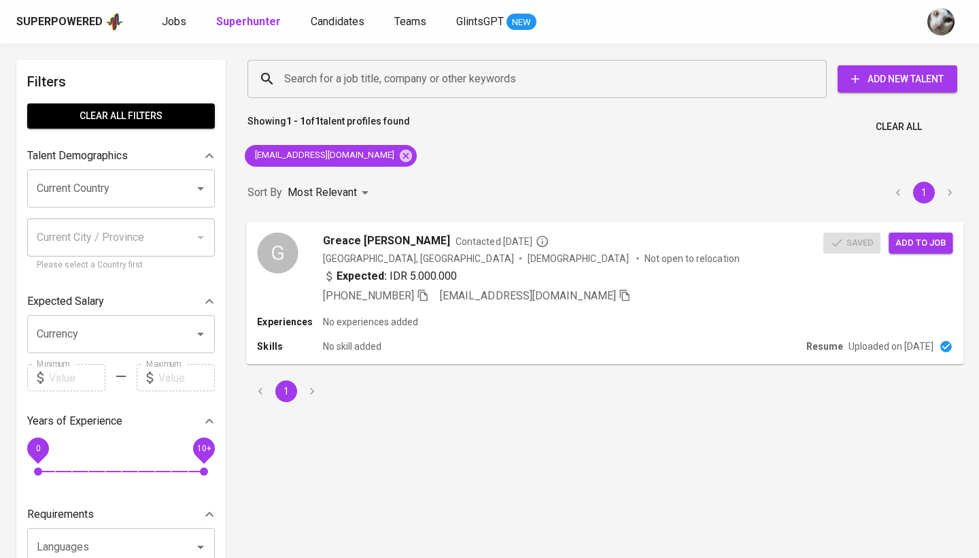
drag, startPoint x: 467, startPoint y: 178, endPoint x: 592, endPoint y: 307, distance: 179.9
click at [467, 178] on div "Sort By Most Relevant MOST_RELEVANT 1" at bounding box center [605, 192] width 732 height 41
click at [740, 281] on div "Expected: IDR 5.000.000" at bounding box center [573, 277] width 501 height 20
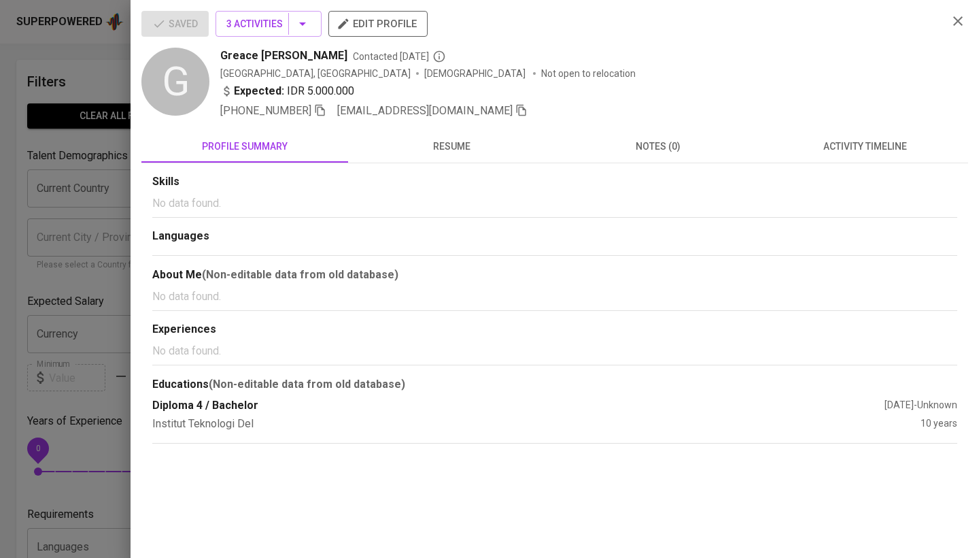
click at [832, 169] on div "Skills No data found. Languages About Me (Non-editable data from old database) …" at bounding box center [554, 303] width 827 height 280
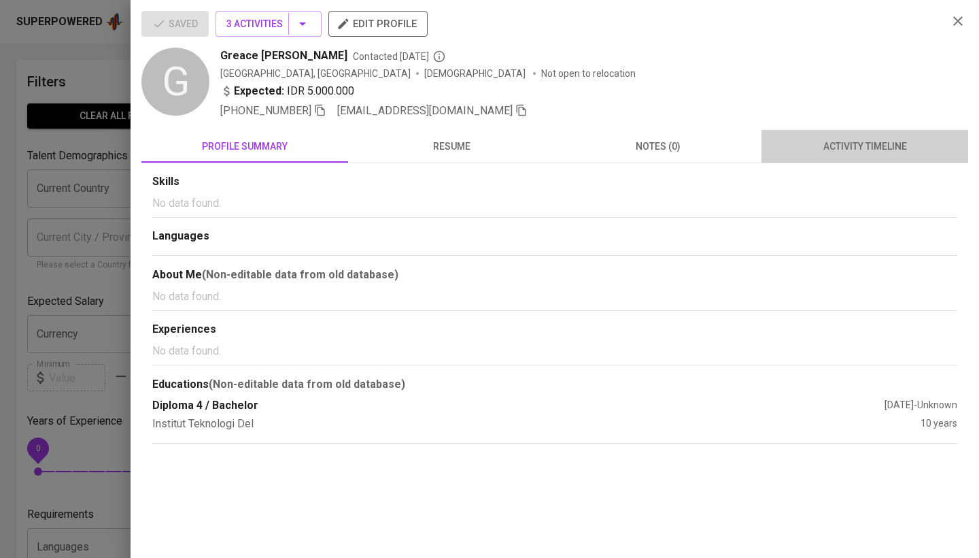
click at [830, 155] on button "activity timeline" at bounding box center [865, 146] width 207 height 33
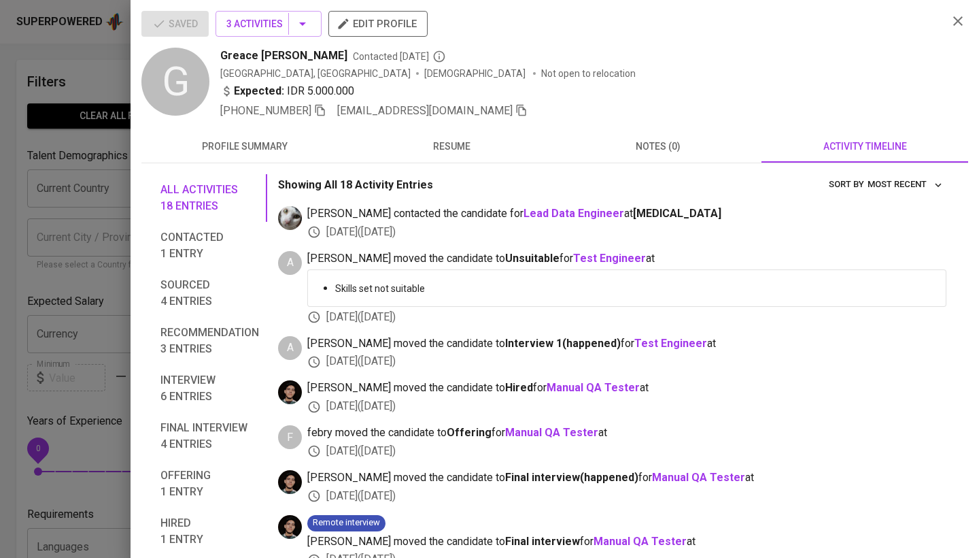
click at [97, 390] on div at bounding box center [489, 279] width 979 height 558
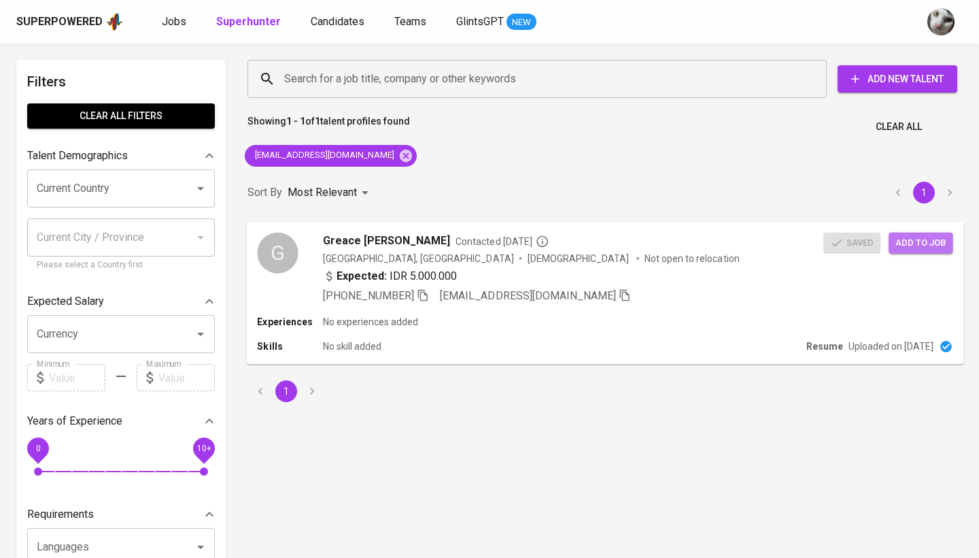
click at [939, 236] on span "Add to job" at bounding box center [921, 243] width 50 height 16
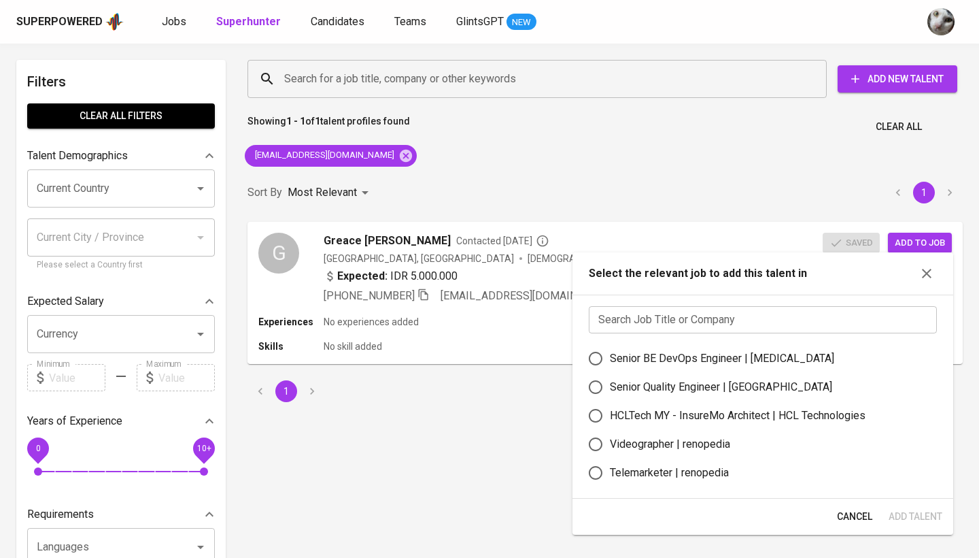
click at [728, 382] on div "Senior Quality Engineer | [GEOGRAPHIC_DATA]" at bounding box center [721, 387] width 222 height 16
click at [610, 382] on input "Senior Quality Engineer | [GEOGRAPHIC_DATA]" at bounding box center [595, 387] width 29 height 29
radio input "true"
click at [894, 507] on button "Add Talent" at bounding box center [915, 516] width 65 height 25
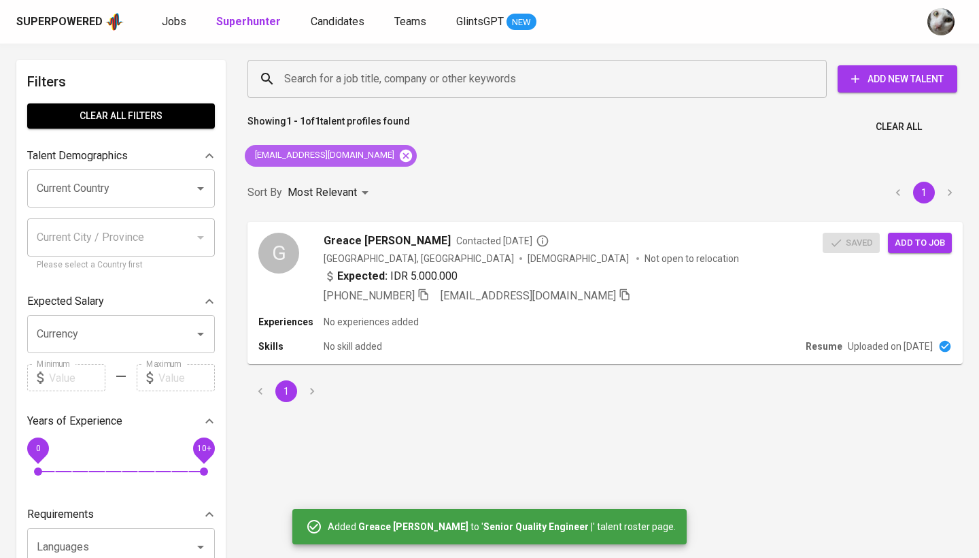
click at [400, 158] on icon at bounding box center [406, 155] width 12 height 12
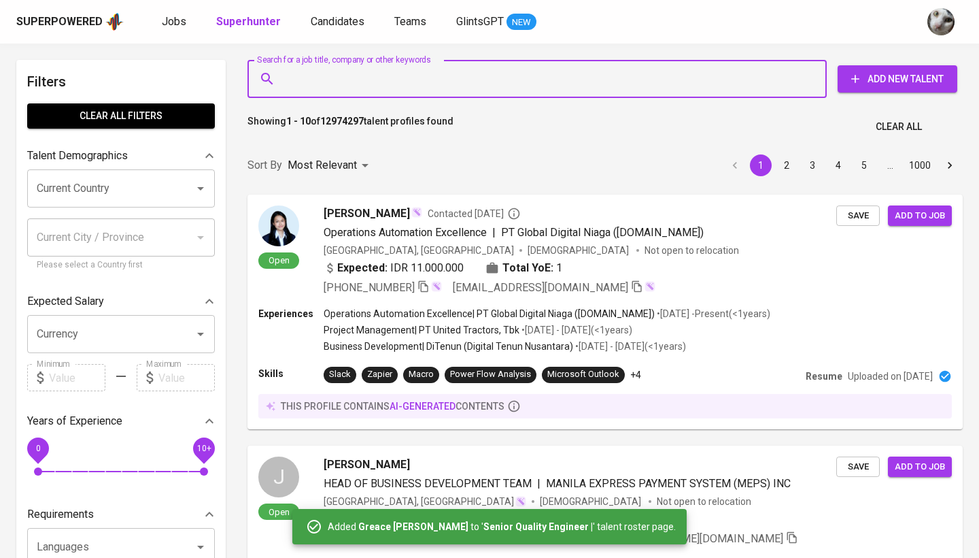
click at [401, 77] on input "Search for a job title, company or other keywords" at bounding box center [541, 79] width 520 height 26
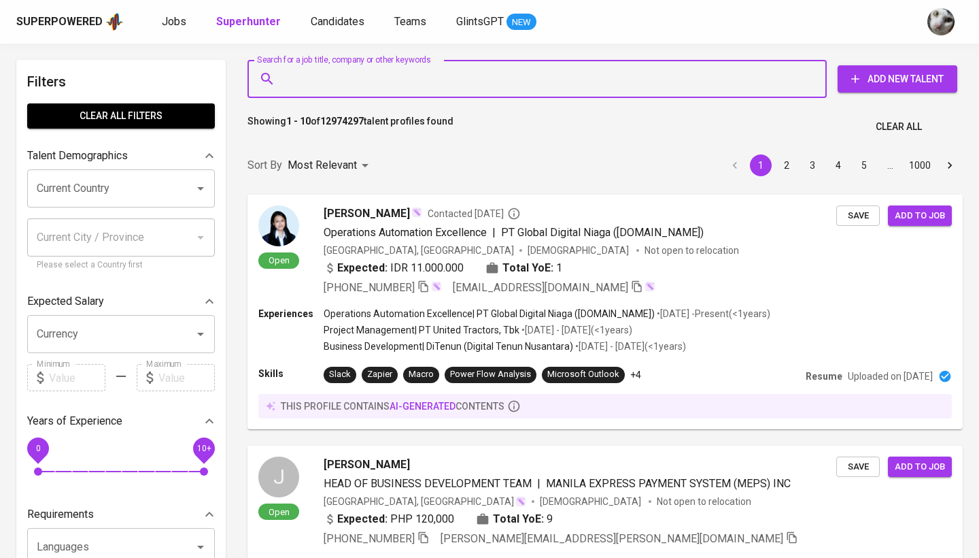
paste input "dear.ananta@gmail.com"
type input "dear.ananta@gmail.com"
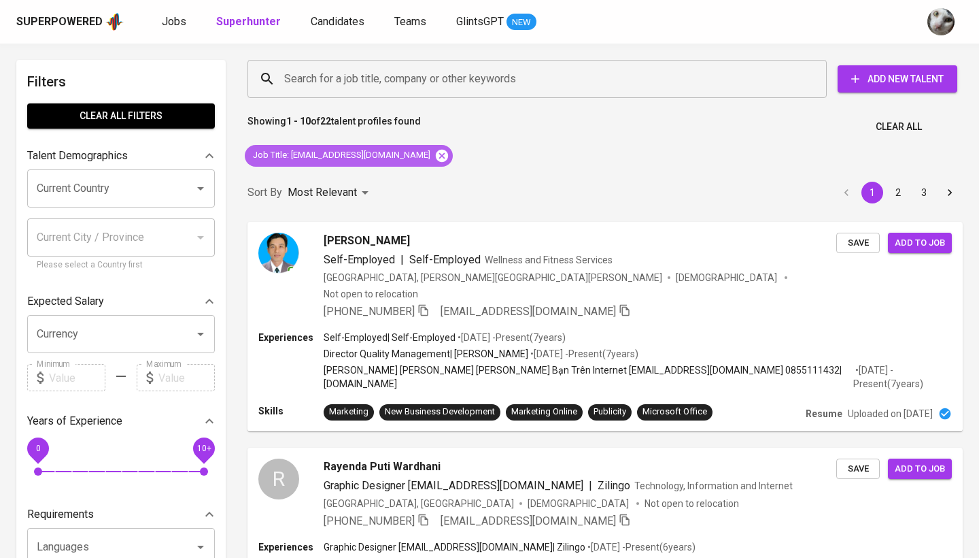
click at [436, 155] on icon at bounding box center [442, 155] width 12 height 12
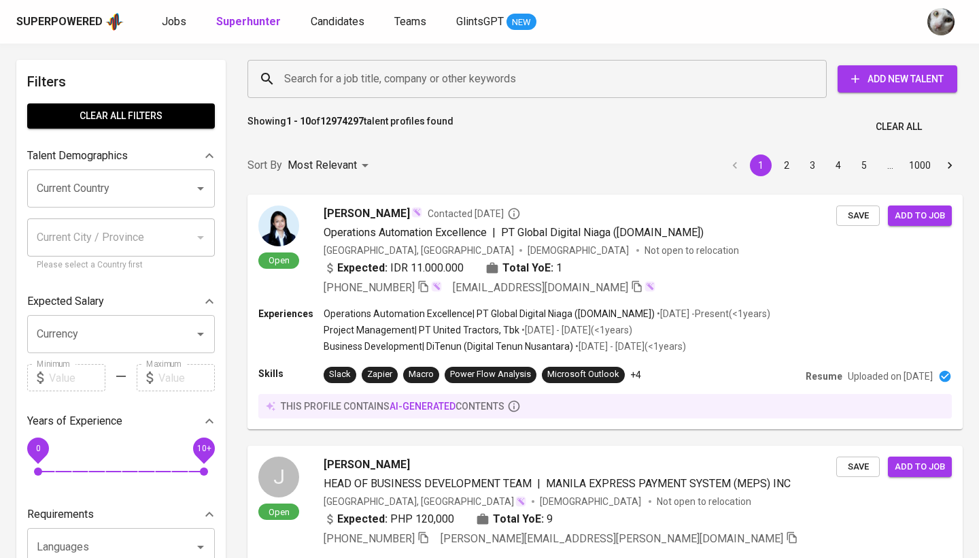
click at [417, 75] on input "Search for a job title, company or other keywords" at bounding box center [541, 79] width 520 height 26
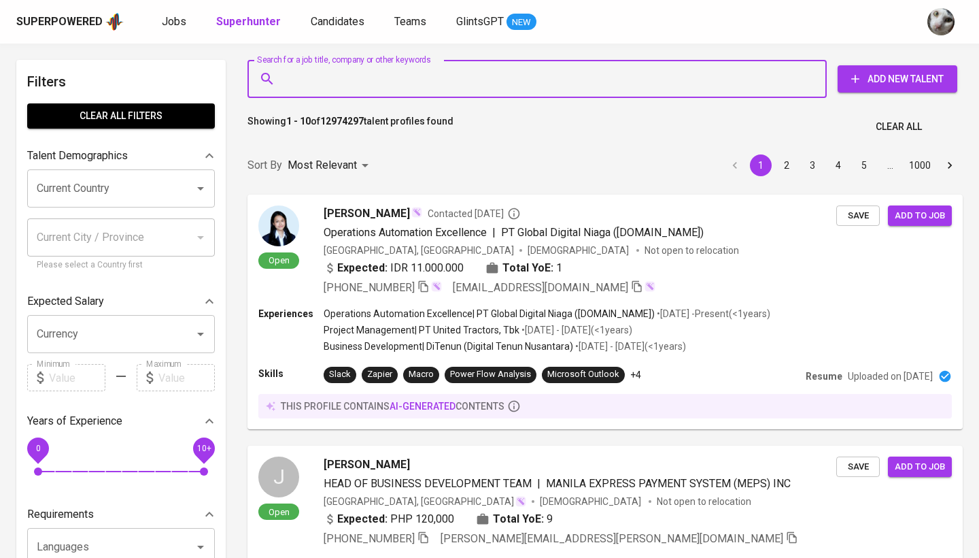
click at [417, 75] on input "Search for a job title, company or other keywords" at bounding box center [541, 79] width 520 height 26
paste input "dear.ananta@gmail.com"
type input "dear.ananta@gmail.com"
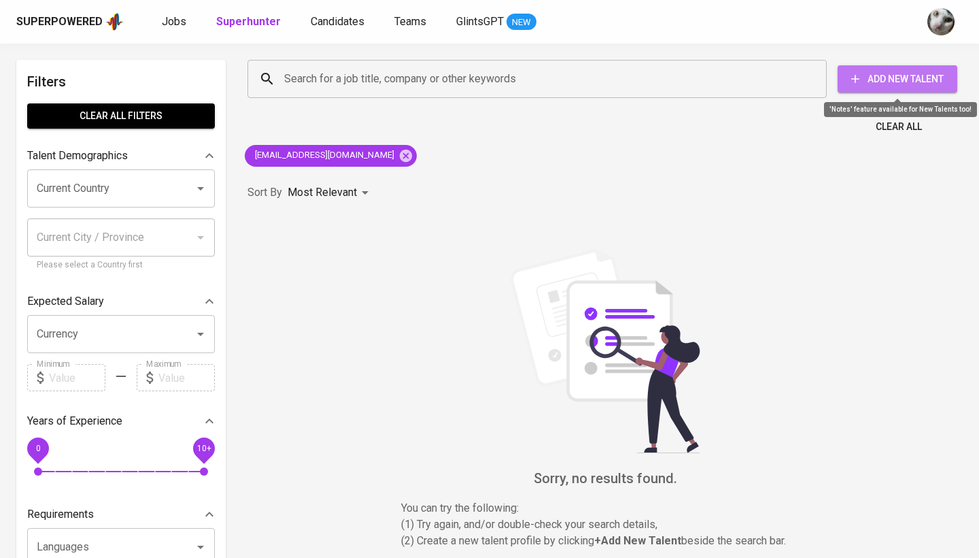
click at [901, 86] on span "Add New Talent" at bounding box center [898, 79] width 98 height 17
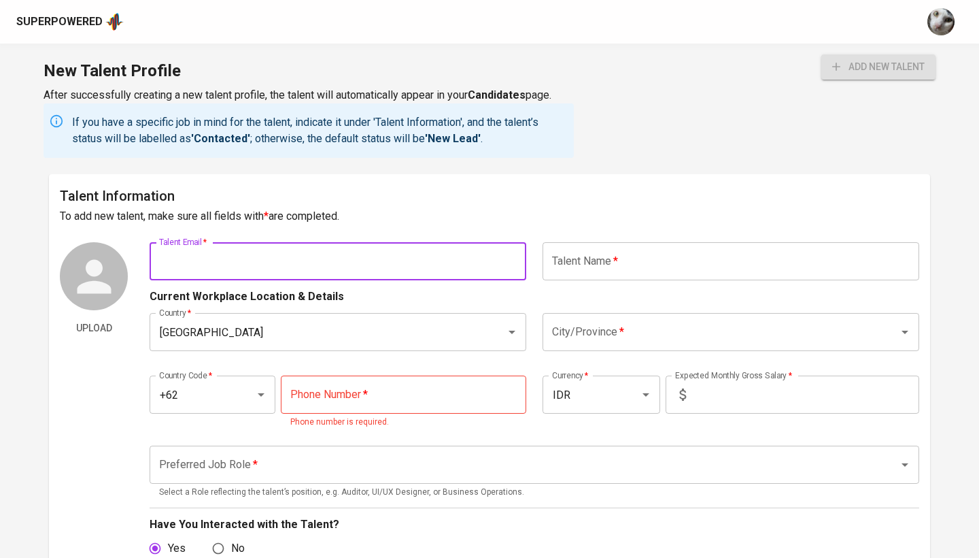
paste input "dear.ananta@gmail.com"
type input "dear.ananta@gmail.com"
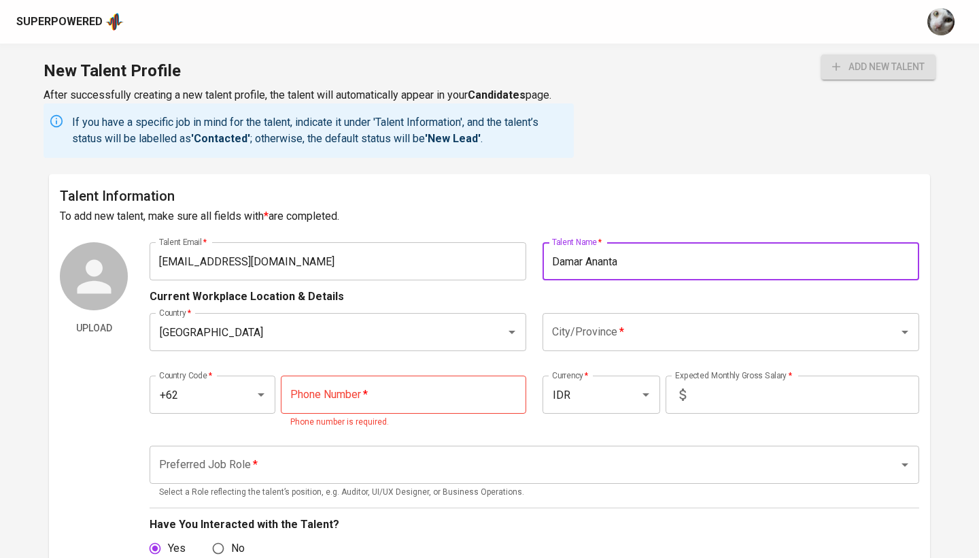
type input "Damar Ananta"
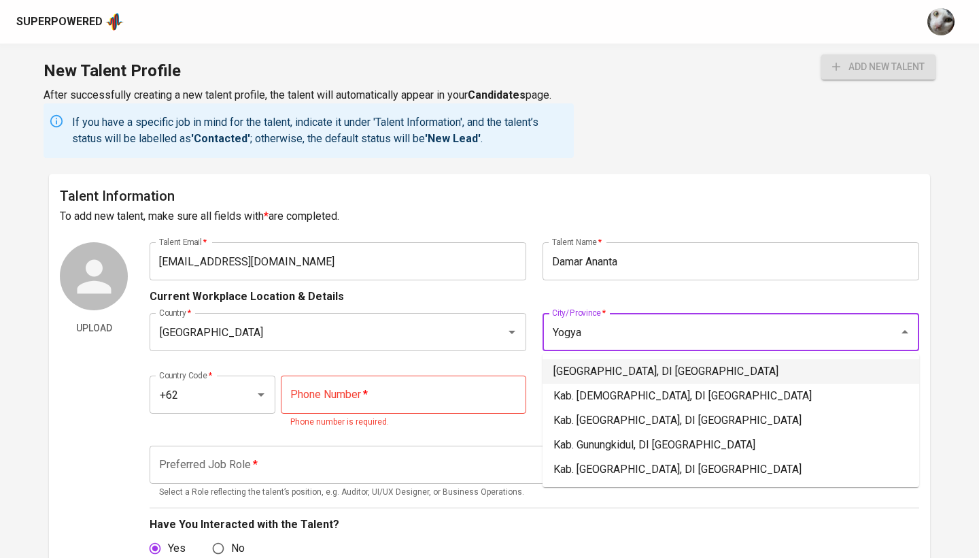
click at [630, 368] on li "[GEOGRAPHIC_DATA], DI [GEOGRAPHIC_DATA]" at bounding box center [731, 371] width 377 height 24
type input "[GEOGRAPHIC_DATA], DI [GEOGRAPHIC_DATA]"
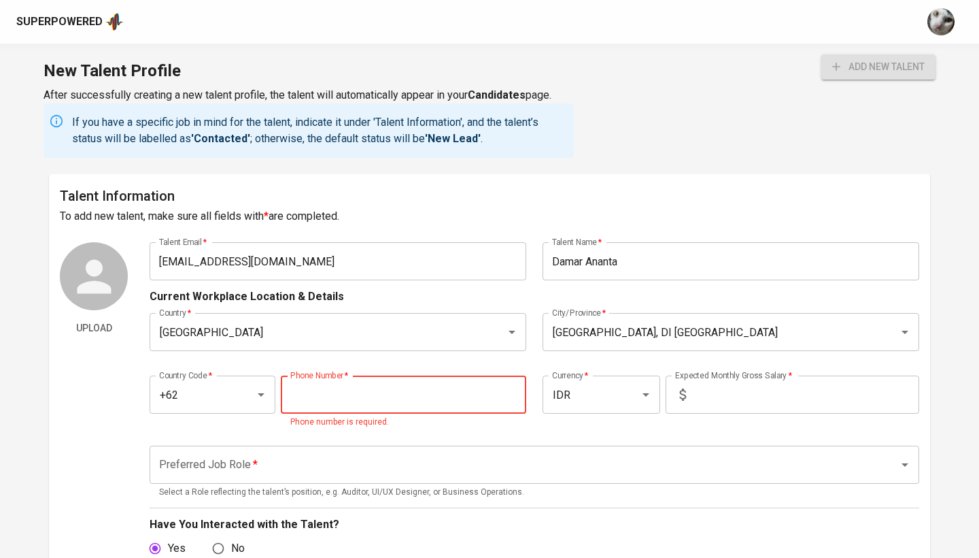
paste input "[PHONE_NUMBER]"
type input "[PHONE_NUMBER]"
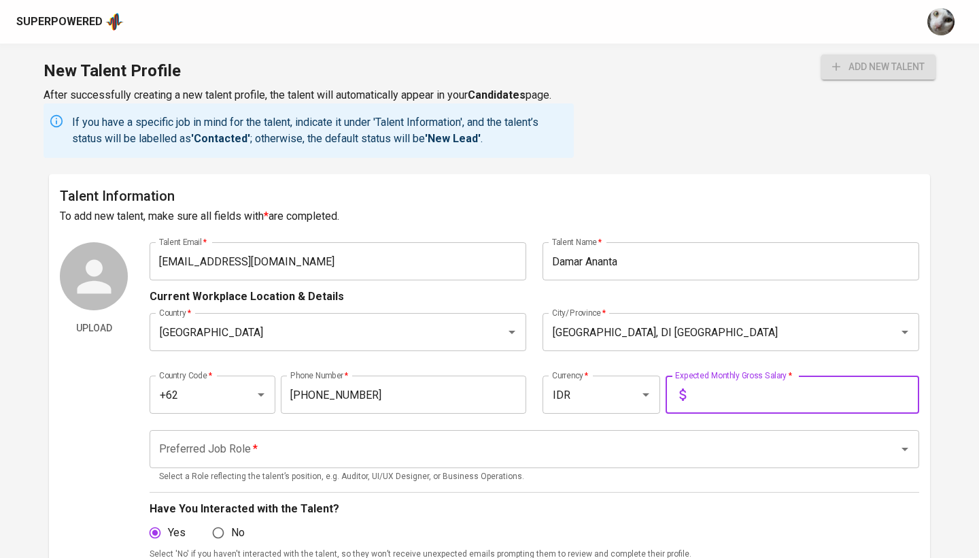
click at [777, 387] on input "text" at bounding box center [806, 394] width 228 height 38
type input "27.000.000"
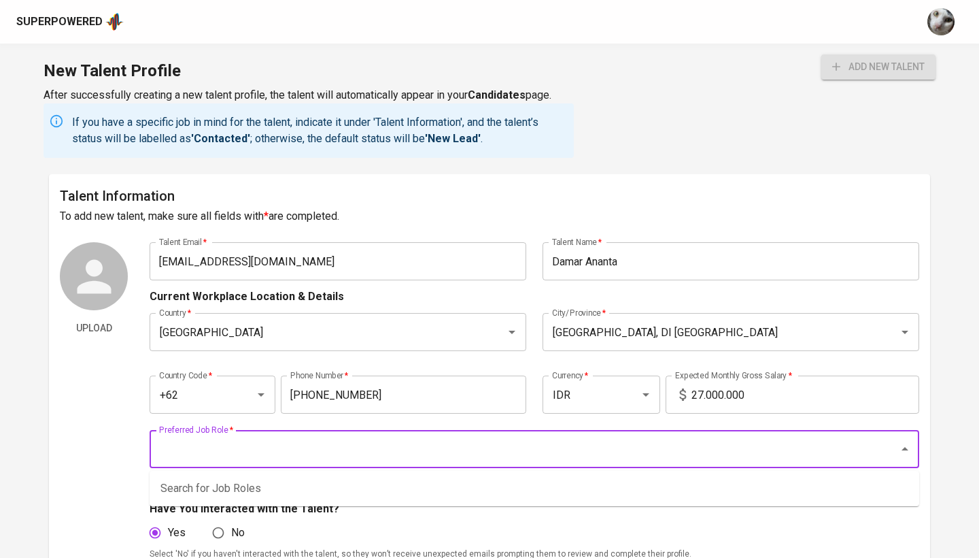
click at [384, 460] on input "Preferred Job Role   *" at bounding box center [516, 449] width 720 height 26
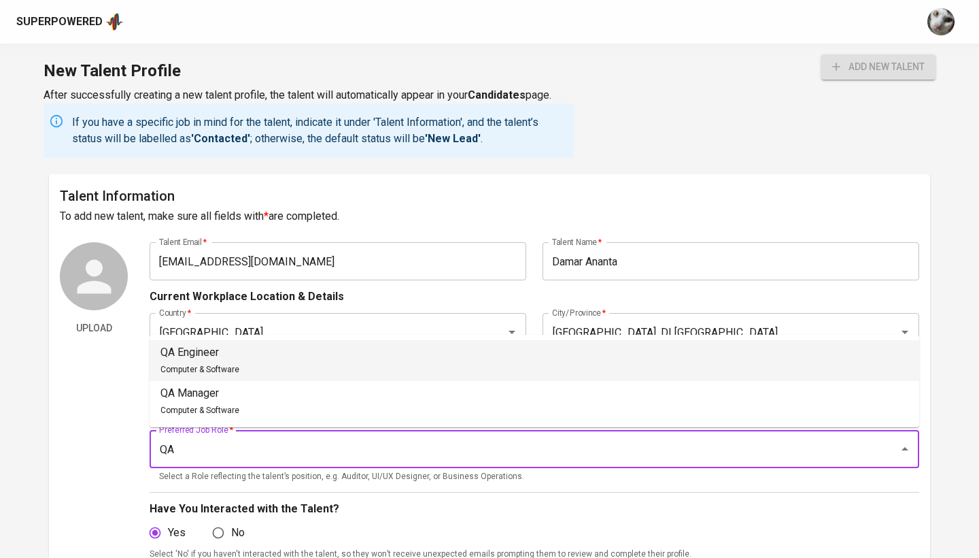
click at [326, 355] on li "QA Engineer Computer & Software" at bounding box center [535, 360] width 770 height 41
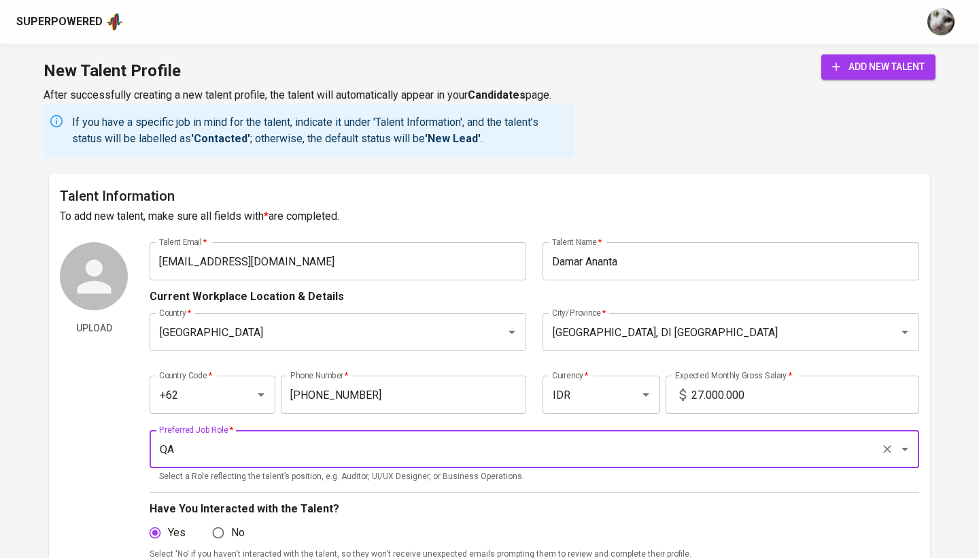
type input "QA Engineer"
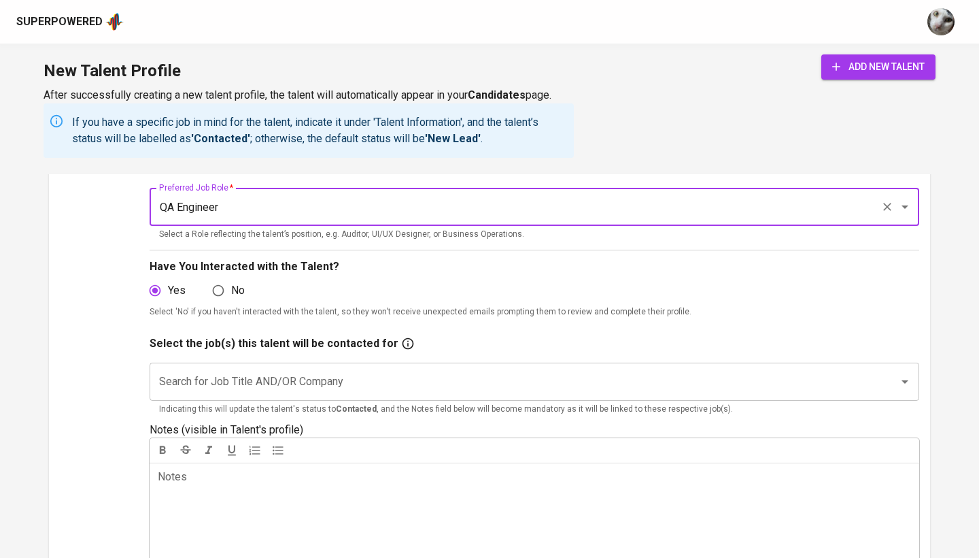
click at [877, 67] on button "add new talent" at bounding box center [879, 66] width 114 height 25
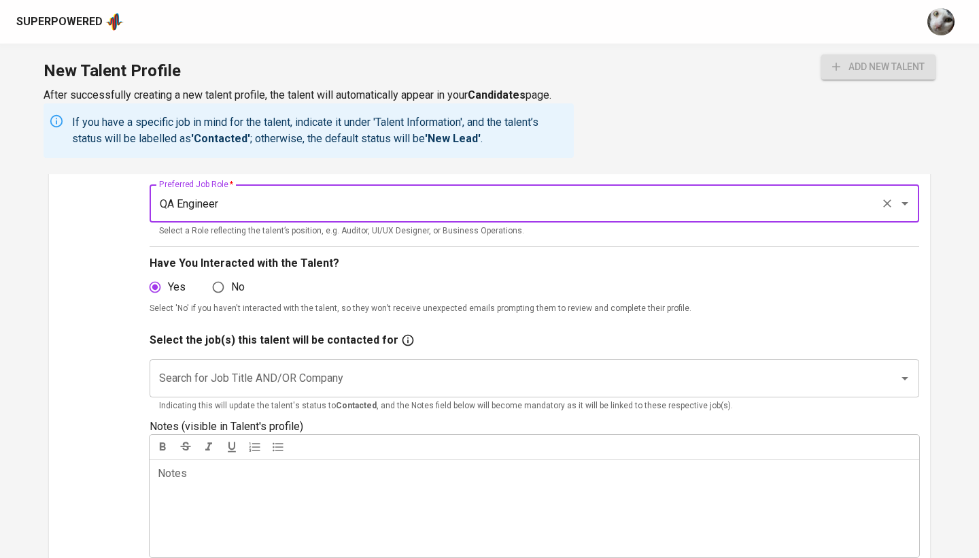
scroll to position [246, 0]
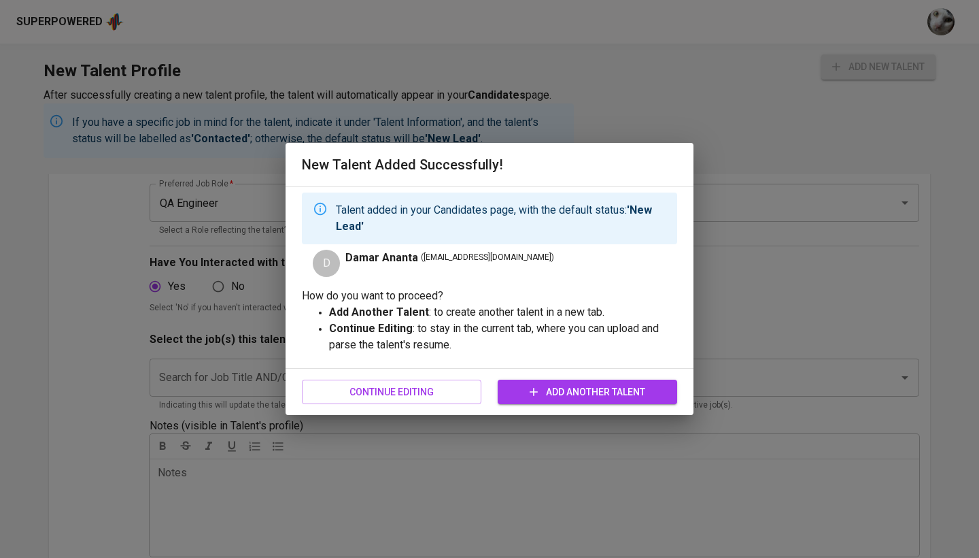
click at [590, 114] on div "New Talent Added Successfully! Talent added in your Candidates page, with the d…" at bounding box center [489, 279] width 979 height 558
click at [333, 404] on div "Continue Editing Add Another Talent" at bounding box center [489, 392] width 375 height 36
click at [333, 393] on span "Continue Editing" at bounding box center [392, 392] width 158 height 17
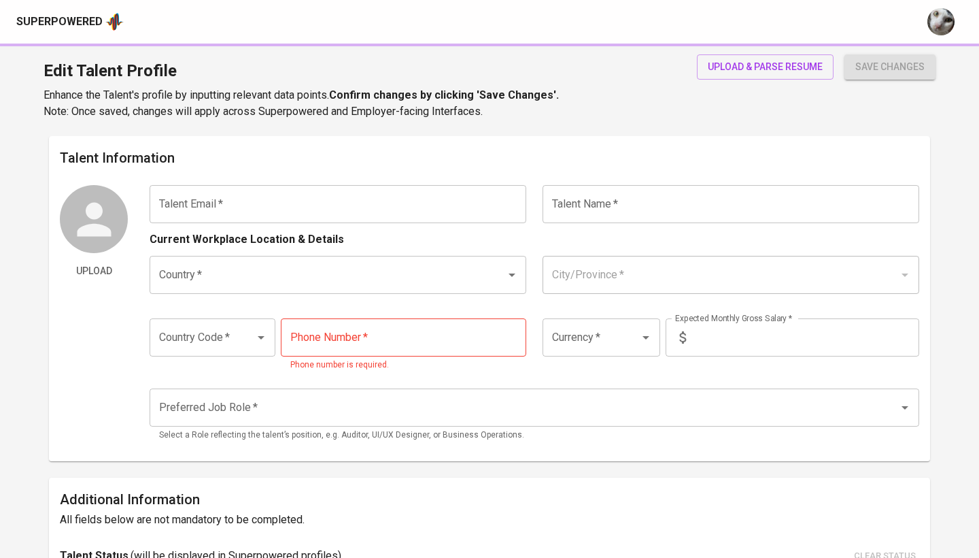
type input "[EMAIL_ADDRESS][DOMAIN_NAME]"
type input "Damar Ananta"
type input "[GEOGRAPHIC_DATA]"
type input "[GEOGRAPHIC_DATA], DI [GEOGRAPHIC_DATA]"
type input "+62"
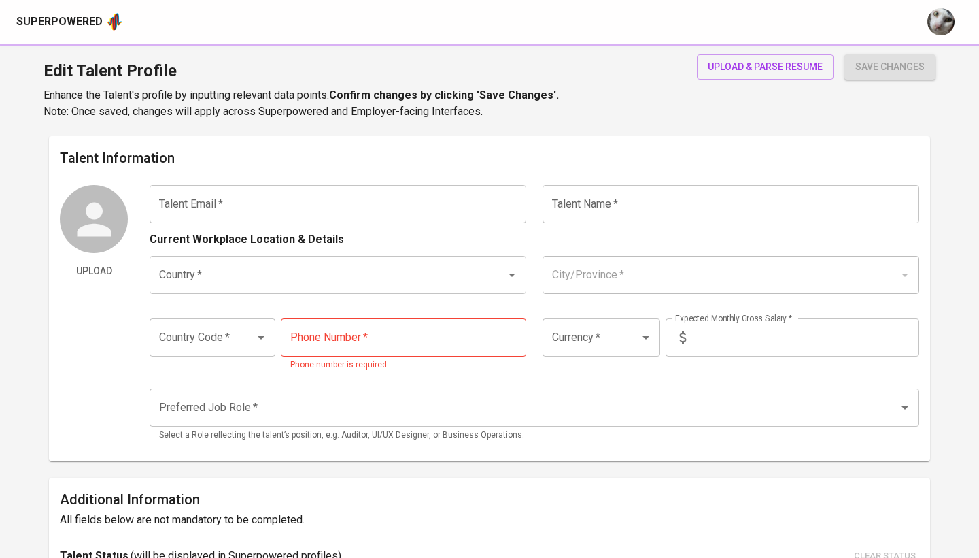
type input "[PHONE_NUMBER]"
type input "IDR"
type input "QA Engineer"
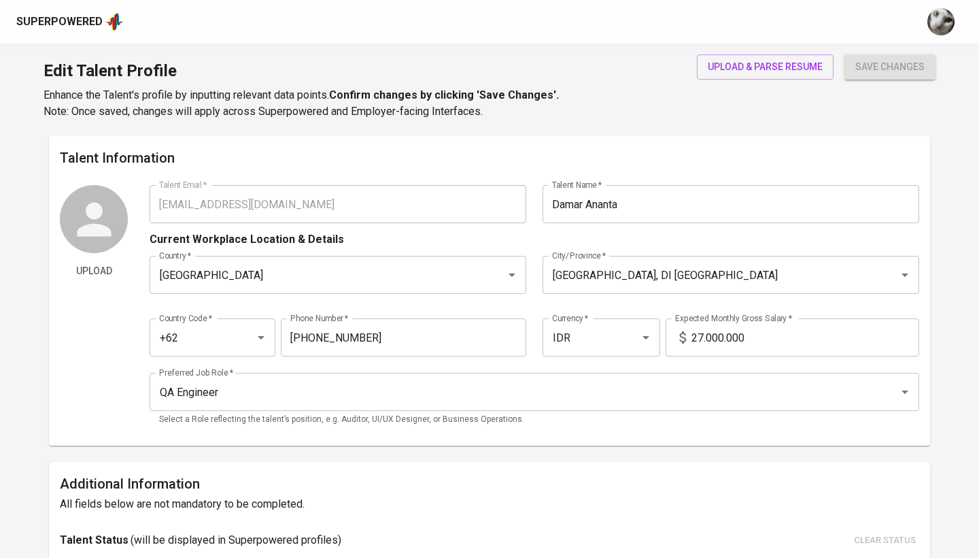
click at [90, 26] on div "Superpowered" at bounding box center [59, 22] width 86 height 16
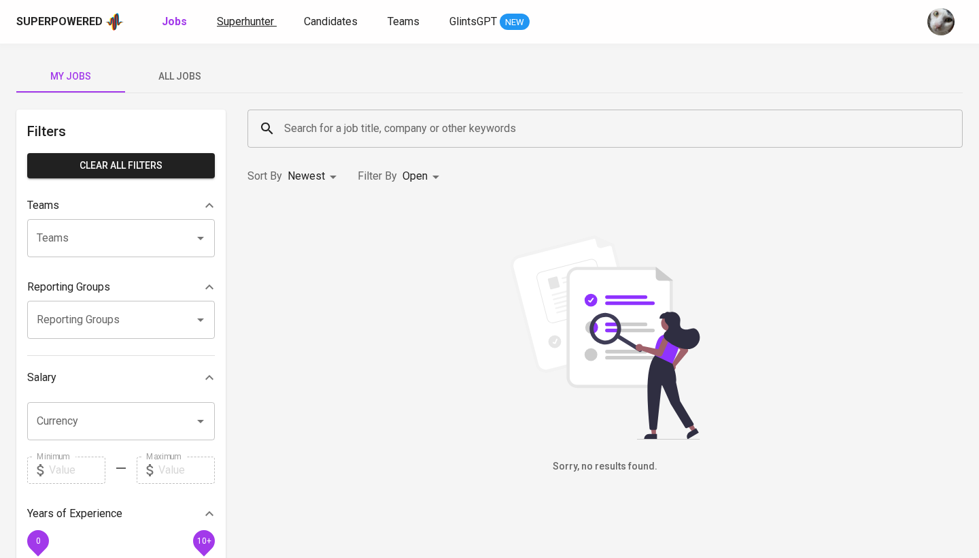
click at [260, 20] on span "Superhunter" at bounding box center [245, 21] width 57 height 13
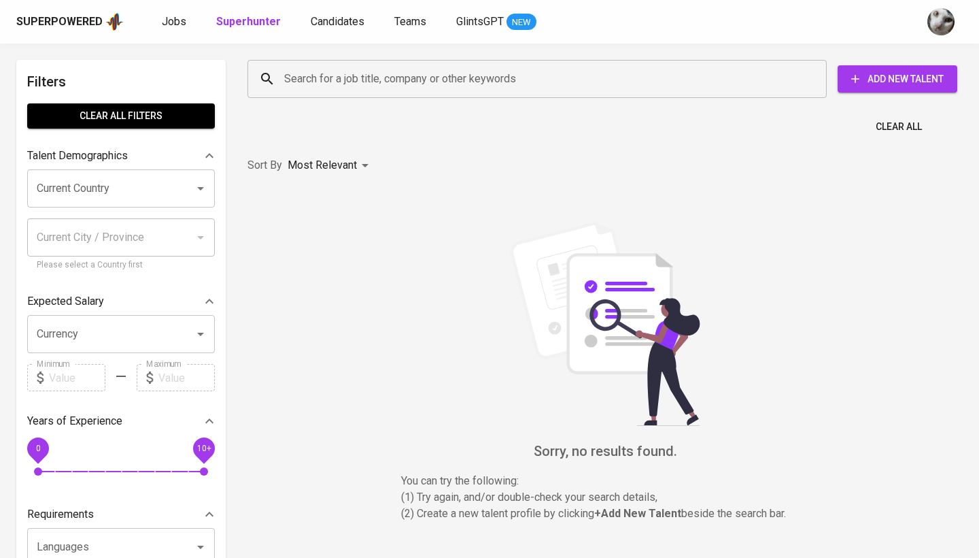
click at [428, 63] on div "Search for a job title, company or other keywords" at bounding box center [537, 79] width 579 height 38
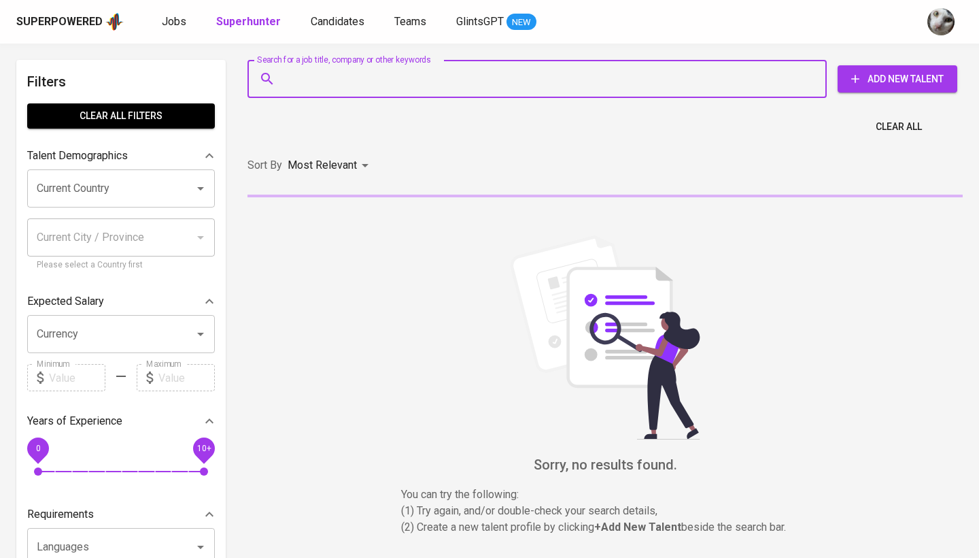
paste input "[PHONE_NUMBER]"
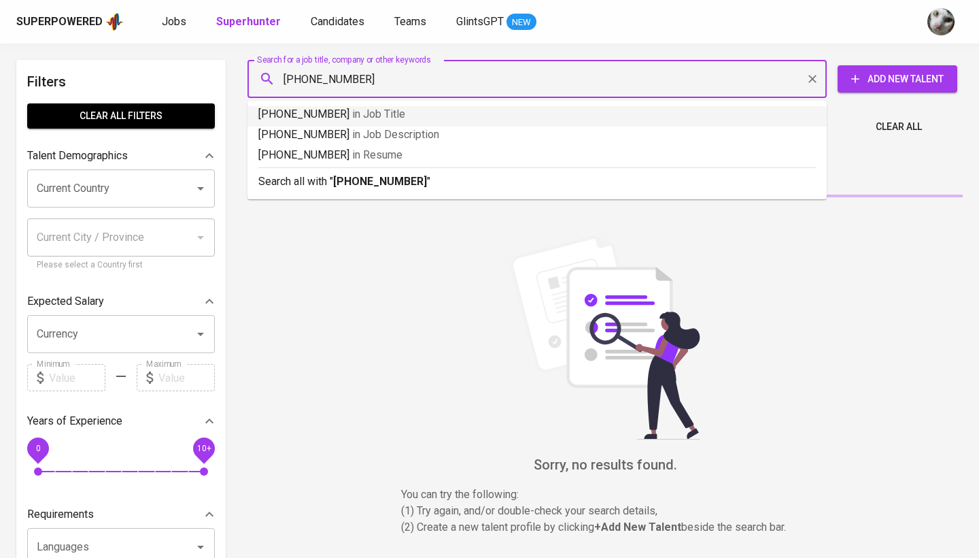
click at [401, 79] on input "[PHONE_NUMBER]" at bounding box center [541, 79] width 520 height 26
type input "+"
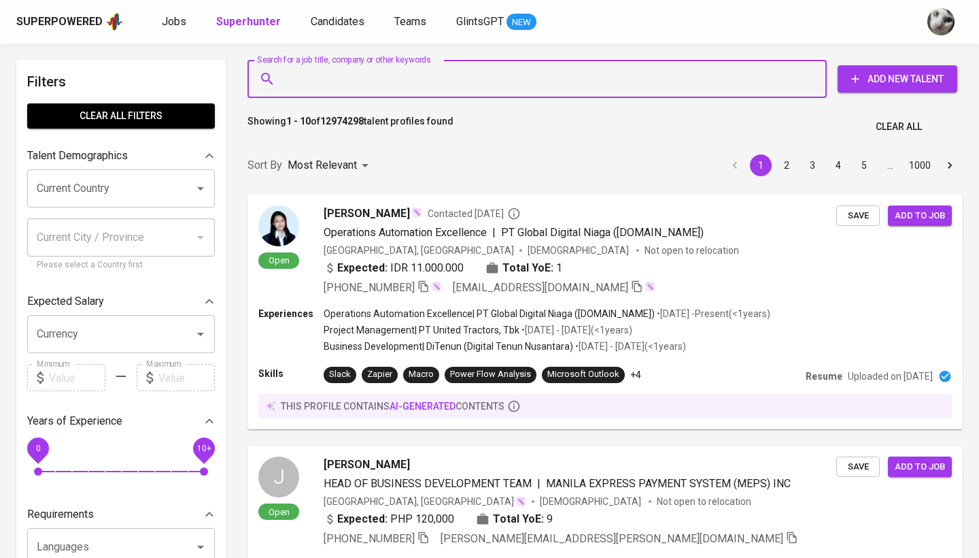
click at [307, 82] on input "Search for a job title, company or other keywords" at bounding box center [541, 79] width 520 height 26
paste input "[EMAIL_ADDRESS][DOMAIN_NAME]"
type input "dear.ananta@gmail.com"
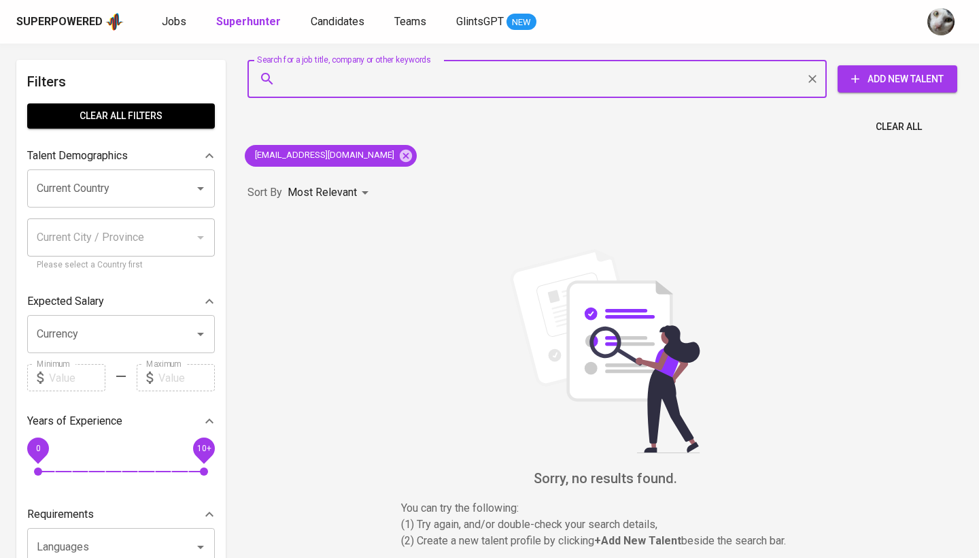
click at [457, 194] on div "Sort By Most Relevant MOST_RELEVANT" at bounding box center [605, 192] width 732 height 41
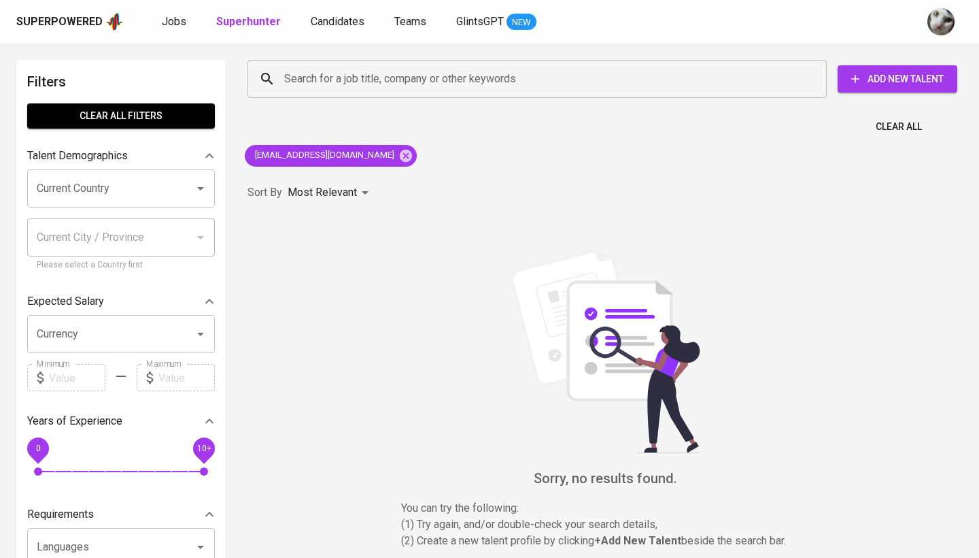
click at [498, 132] on div "Clear All" at bounding box center [605, 122] width 732 height 33
click at [311, 20] on span "Candidates" at bounding box center [338, 21] width 54 height 13
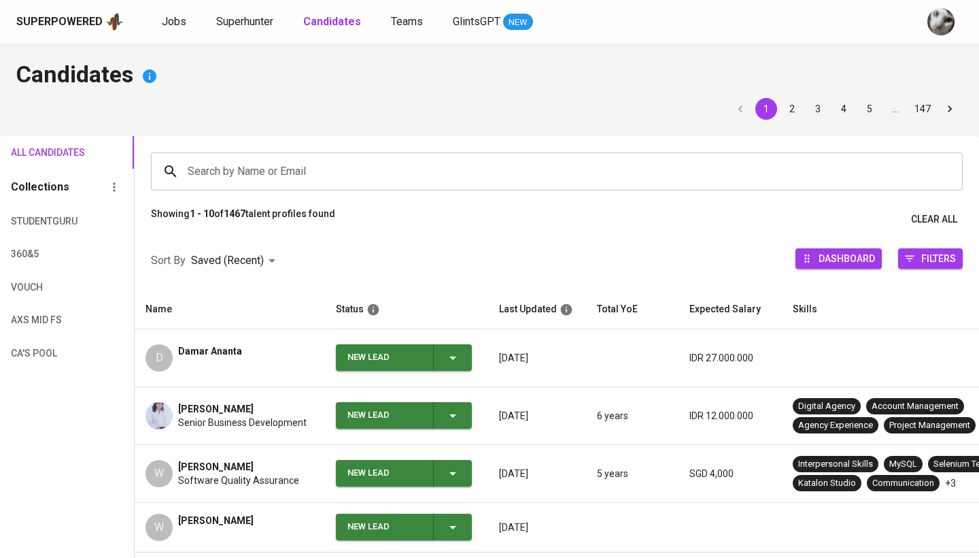
click at [250, 362] on div "D Damar Ananta" at bounding box center [230, 357] width 169 height 27
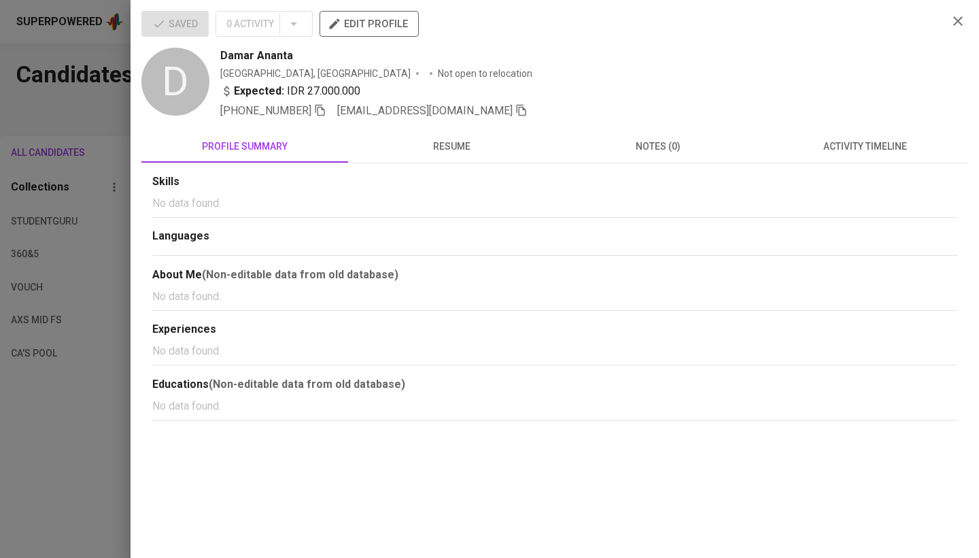
click at [517, 110] on icon "button" at bounding box center [522, 111] width 10 height 12
click at [99, 287] on div at bounding box center [489, 279] width 979 height 558
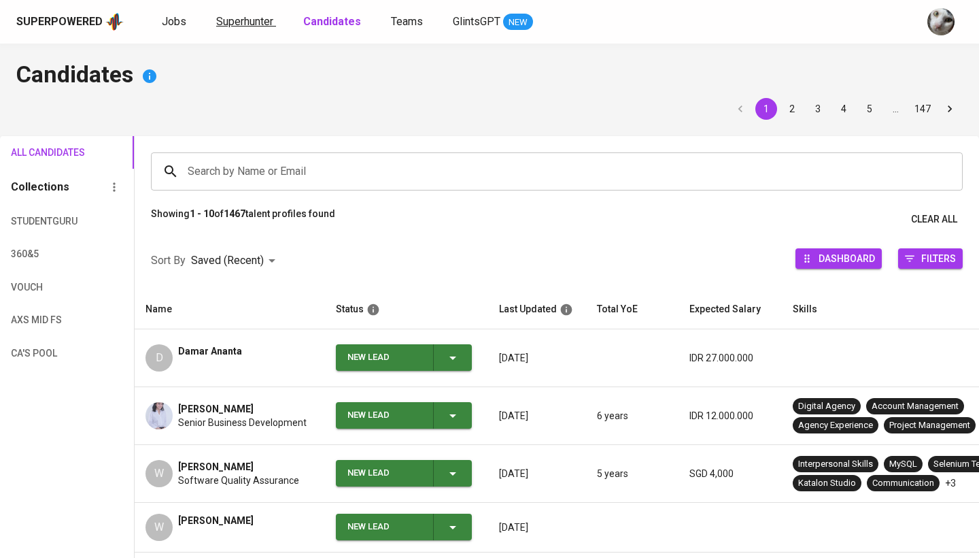
click at [250, 24] on span "Superhunter" at bounding box center [244, 21] width 57 height 13
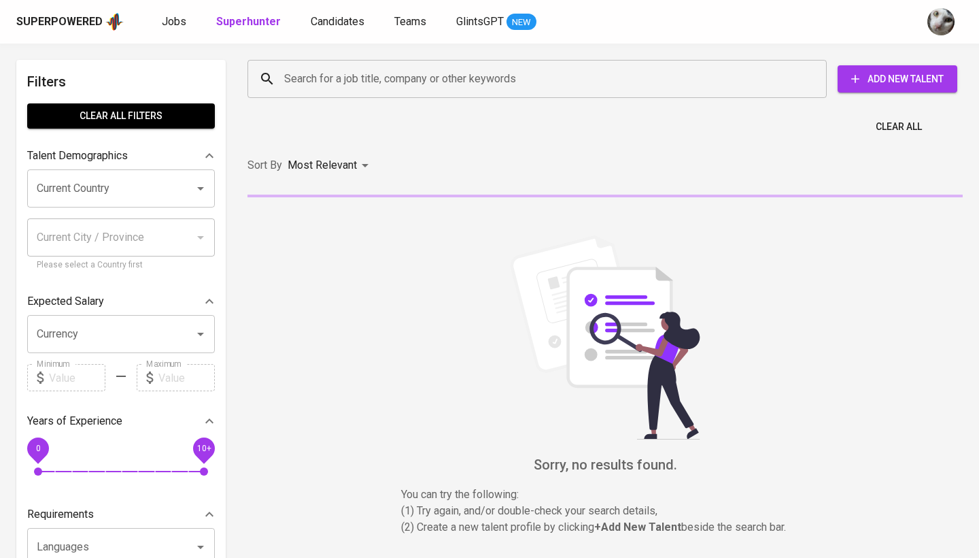
click at [300, 87] on input "Search for a job title, company or other keywords" at bounding box center [541, 79] width 520 height 26
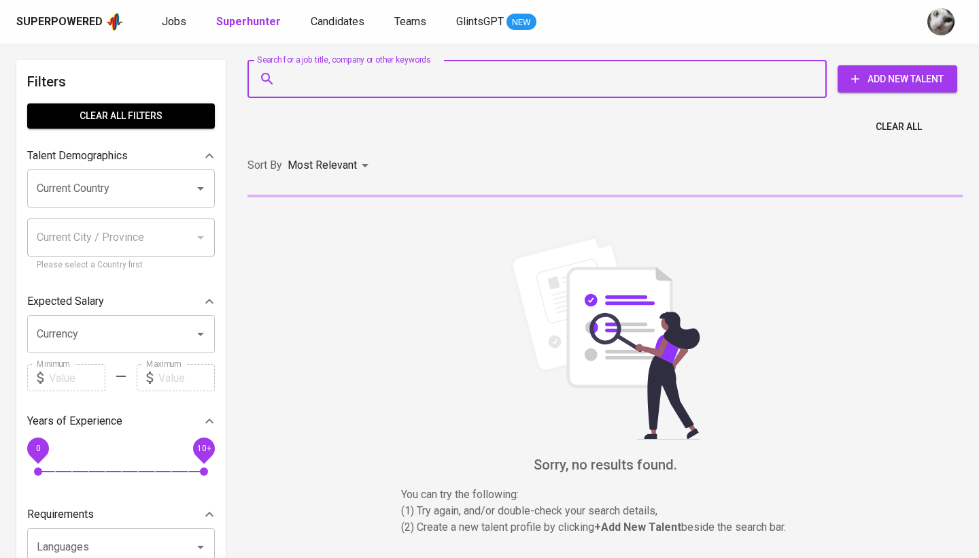
paste input "dear.ananta@gmail.com"
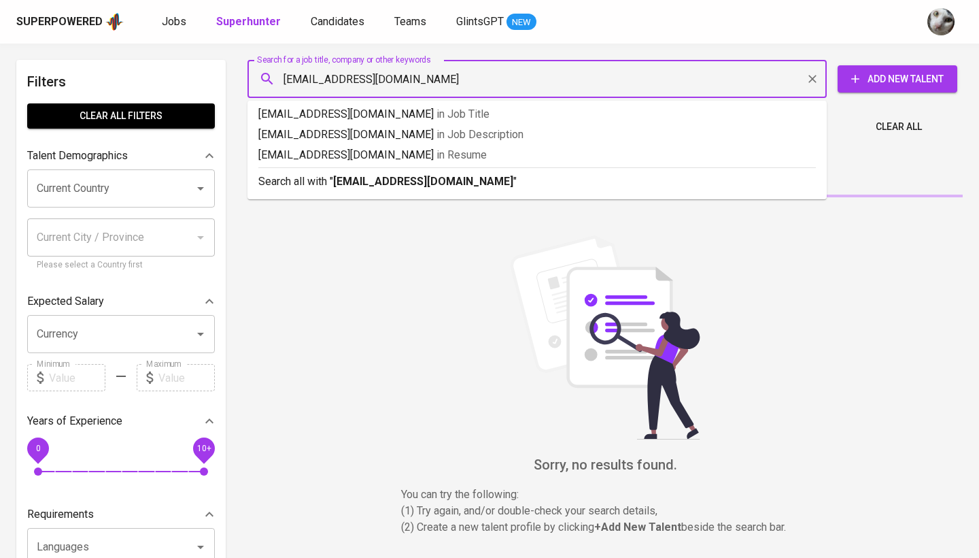
type input "dear.ananta@gmail.com"
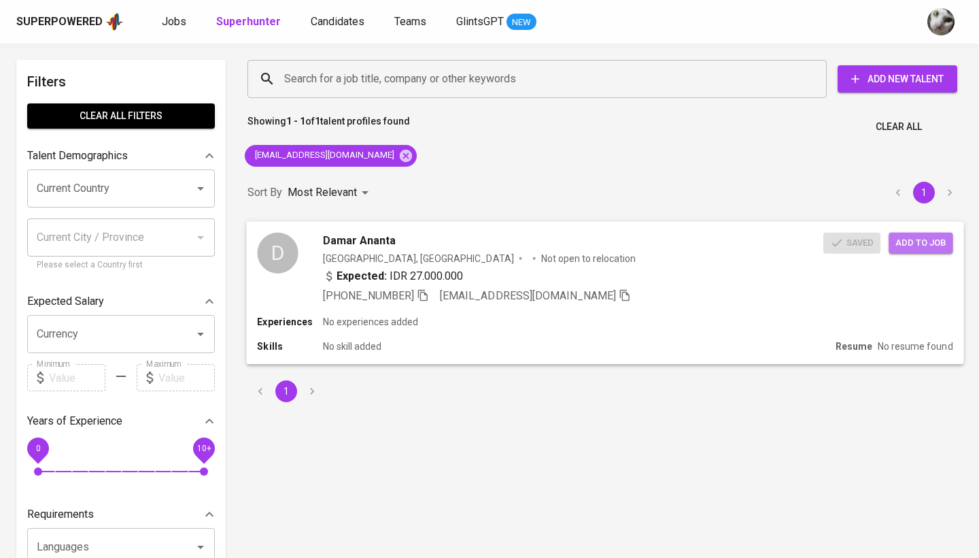
click at [919, 247] on span "Add to job" at bounding box center [921, 243] width 50 height 16
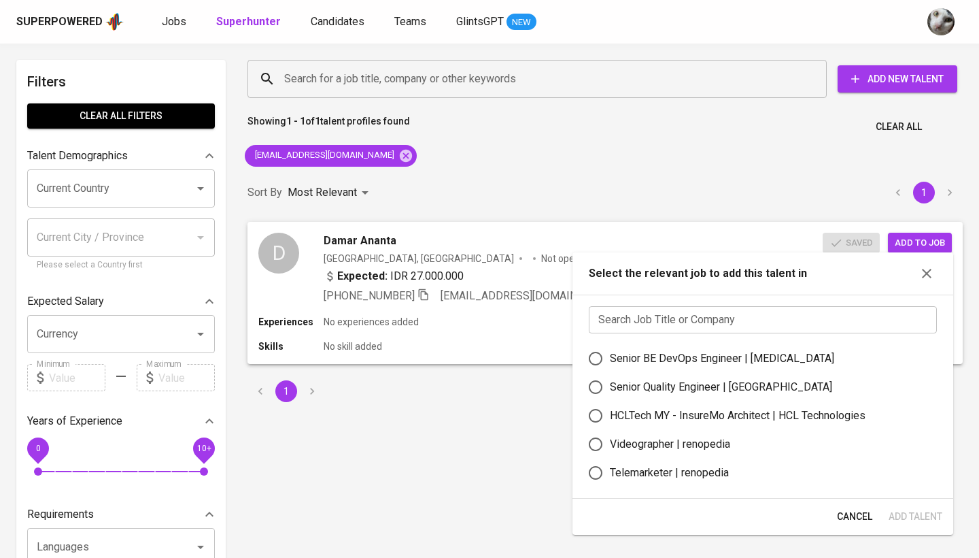
click at [749, 384] on div "Senior Quality Engineer | Osome" at bounding box center [721, 387] width 222 height 16
click at [610, 384] on input "Senior Quality Engineer | Osome" at bounding box center [595, 387] width 29 height 29
radio input "true"
click at [910, 512] on span "Add Talent" at bounding box center [916, 516] width 54 height 17
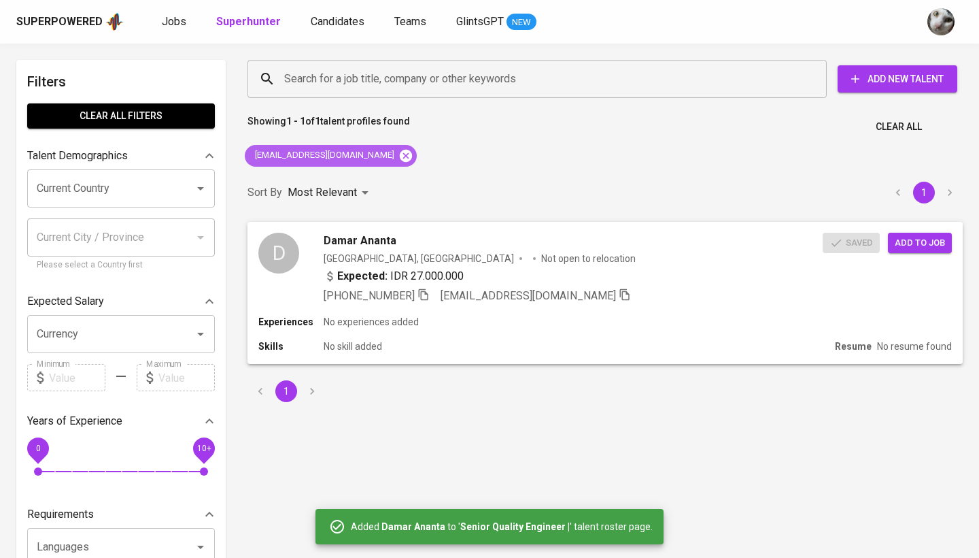
click at [400, 157] on icon at bounding box center [406, 155] width 12 height 12
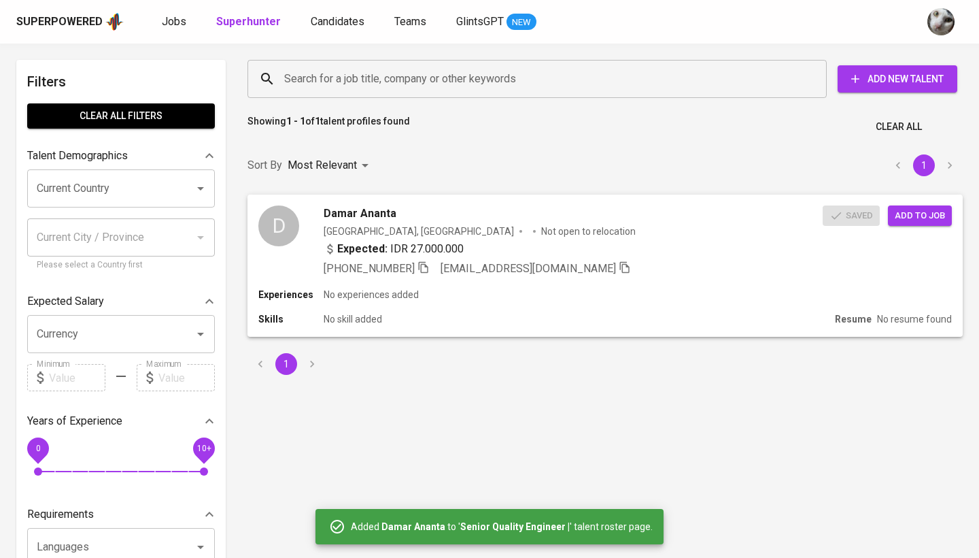
click at [377, 81] on input "Search for a job title, company or other keywords" at bounding box center [541, 79] width 520 height 26
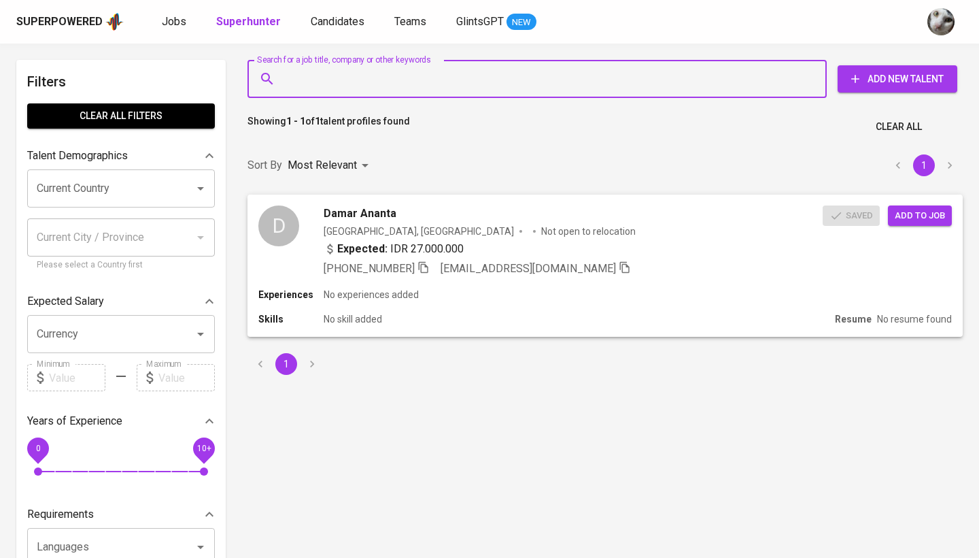
paste input "wijinoviasih@gmail.com"
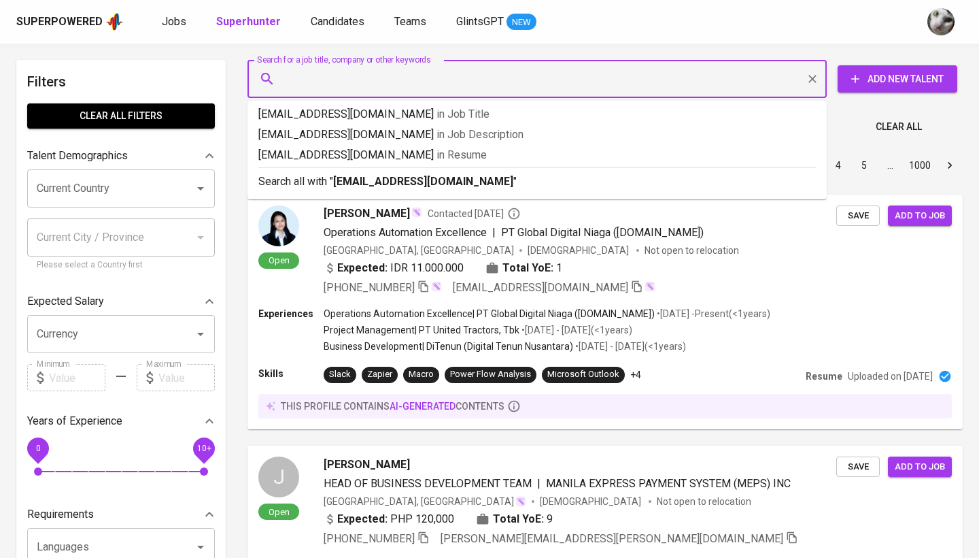
type input "wijinoviasih@gmail.com"
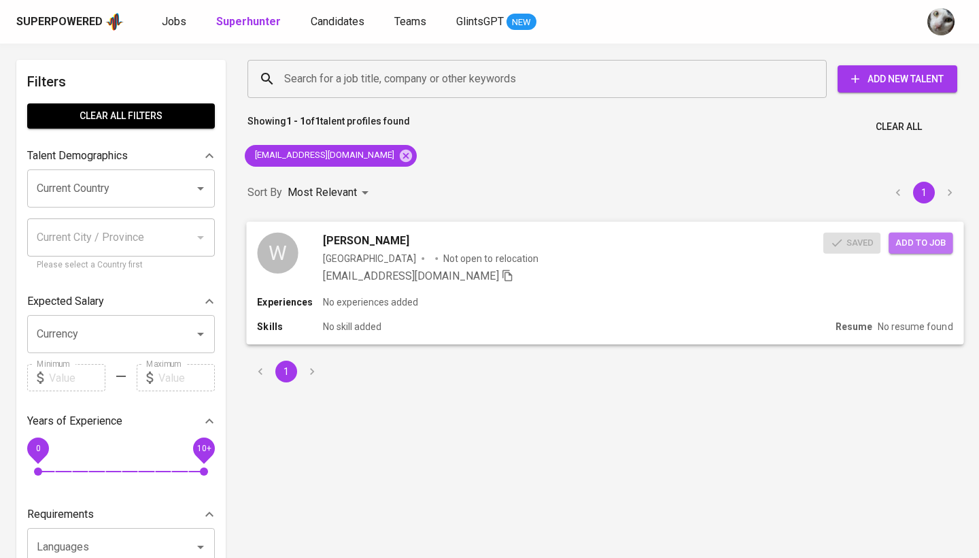
click at [924, 245] on span "Add to job" at bounding box center [921, 243] width 50 height 16
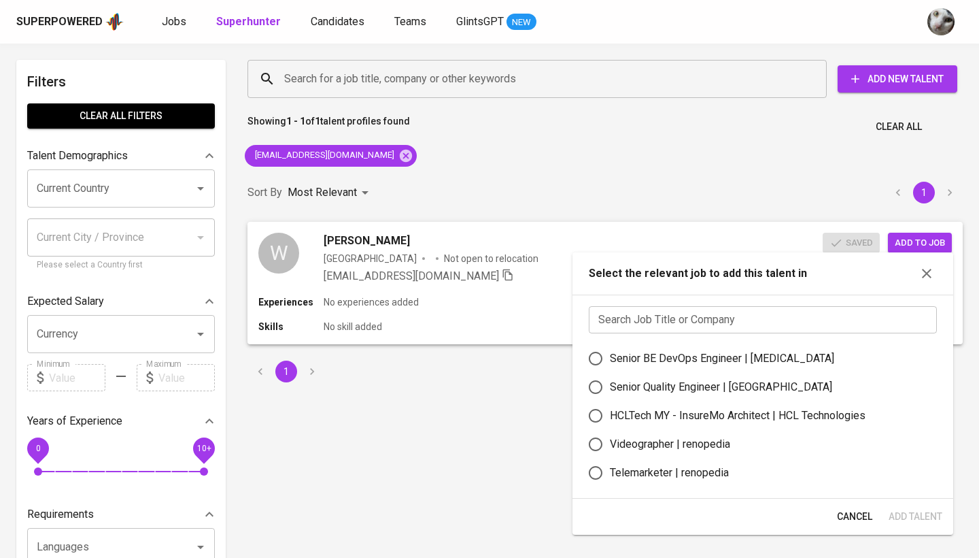
click at [714, 384] on div "Senior Quality Engineer | Osome" at bounding box center [721, 387] width 222 height 16
click at [610, 384] on input "Senior Quality Engineer | Osome" at bounding box center [595, 387] width 29 height 29
radio input "true"
click at [916, 509] on span "Add Talent" at bounding box center [916, 516] width 54 height 17
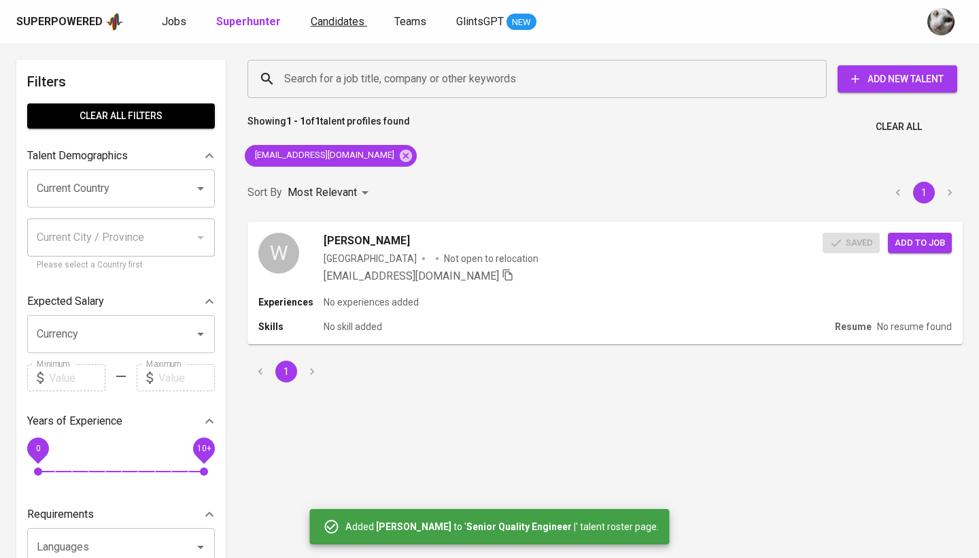
click at [311, 21] on span "Candidates" at bounding box center [338, 21] width 54 height 13
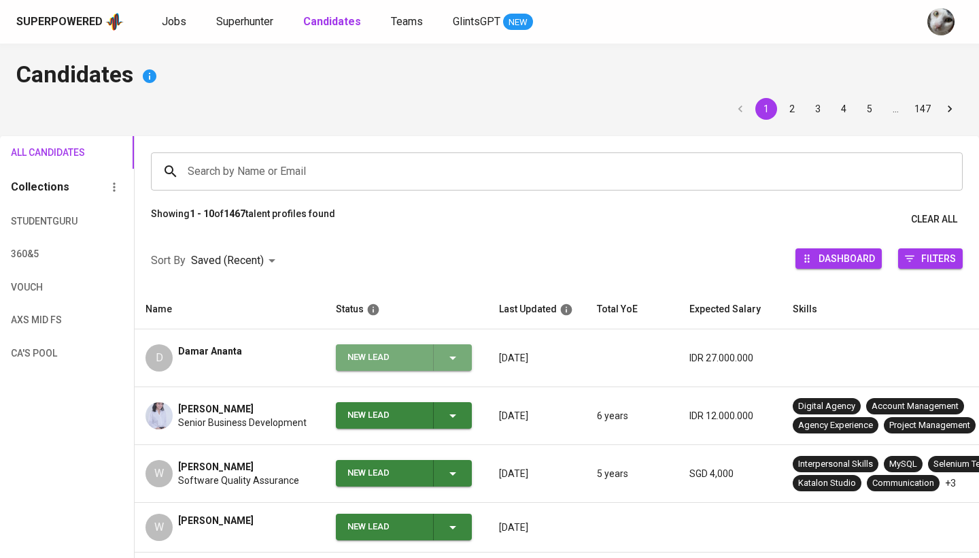
click at [398, 355] on div "New Lead" at bounding box center [385, 357] width 75 height 27
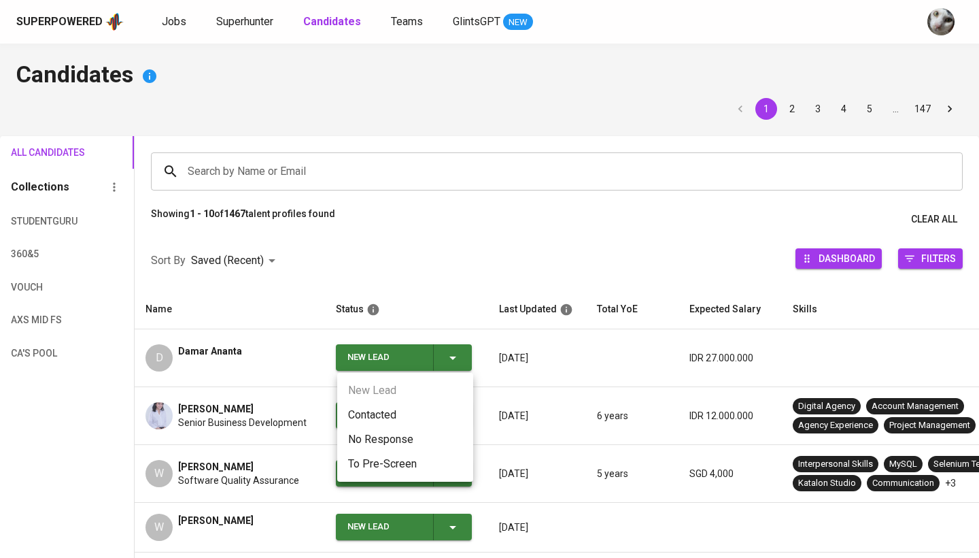
click at [399, 416] on li "Contacted" at bounding box center [405, 415] width 136 height 24
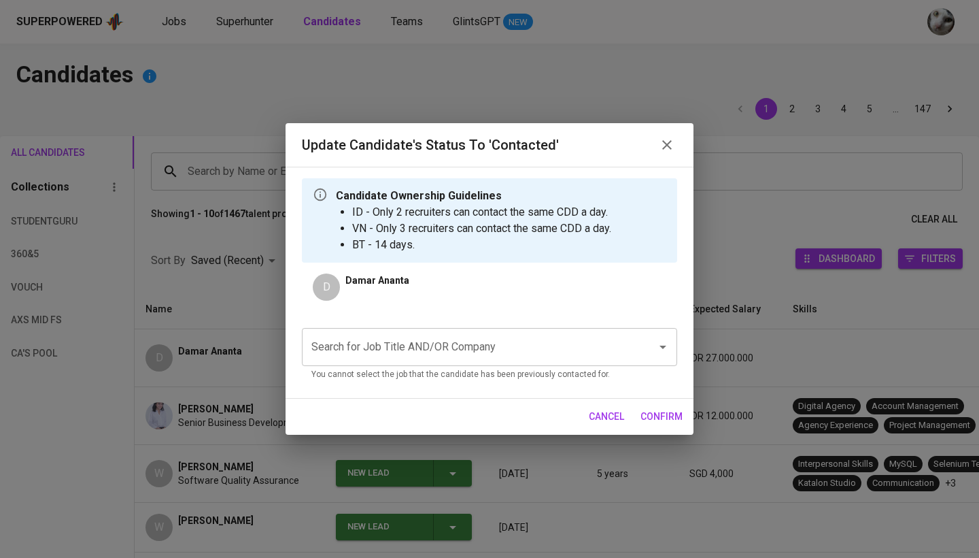
click at [440, 368] on div "Search for Job Title AND/OR Company Search for Job Title AND/OR Company You can…" at bounding box center [489, 355] width 375 height 54
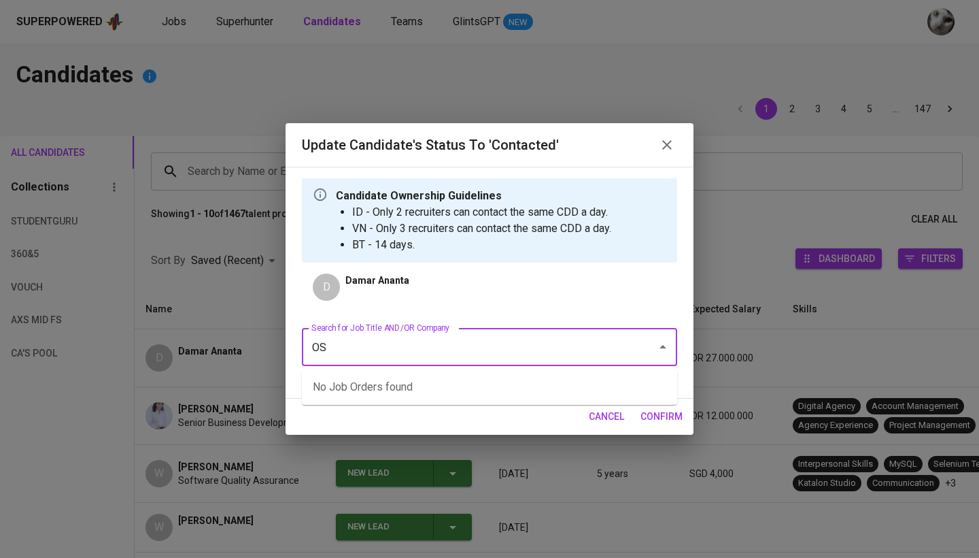
type input "O"
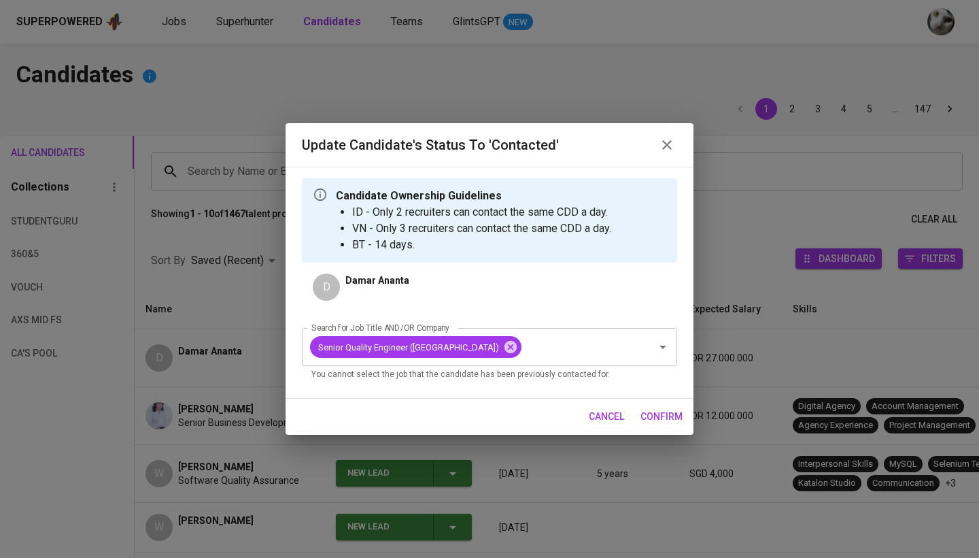
click at [657, 416] on span "confirm" at bounding box center [662, 416] width 42 height 17
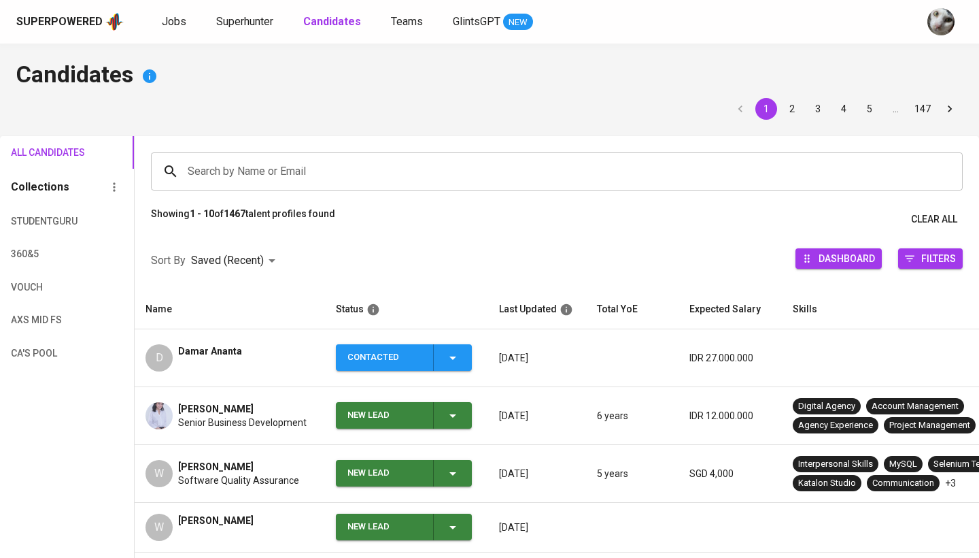
click at [432, 414] on div "New Lead" at bounding box center [405, 415] width 114 height 27
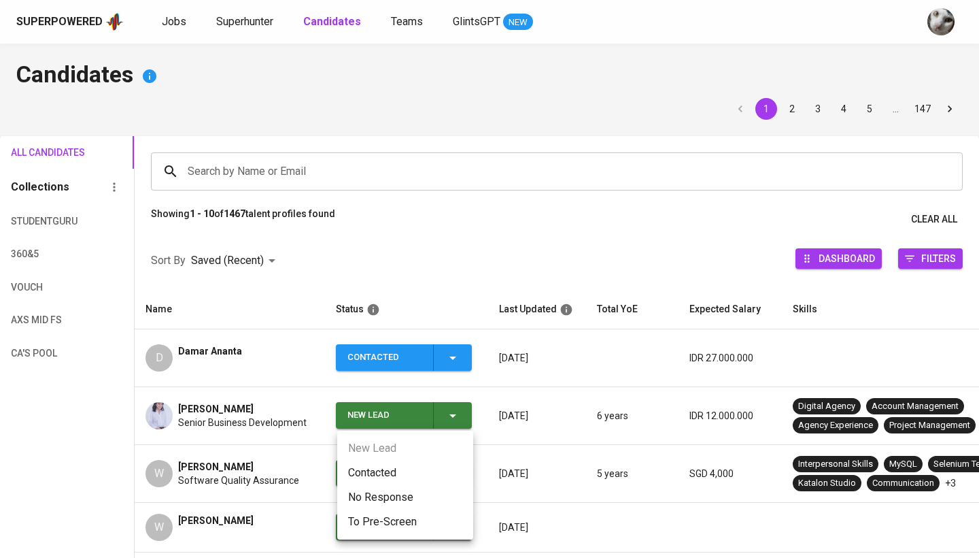
click at [411, 475] on li "Contacted" at bounding box center [405, 472] width 136 height 24
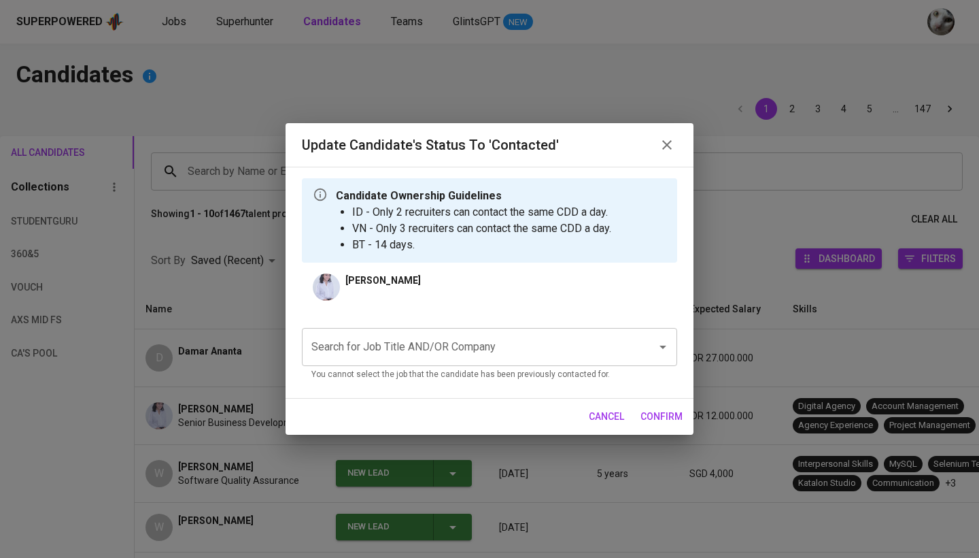
click at [467, 346] on input "Search for Job Title AND/OR Company" at bounding box center [470, 347] width 325 height 26
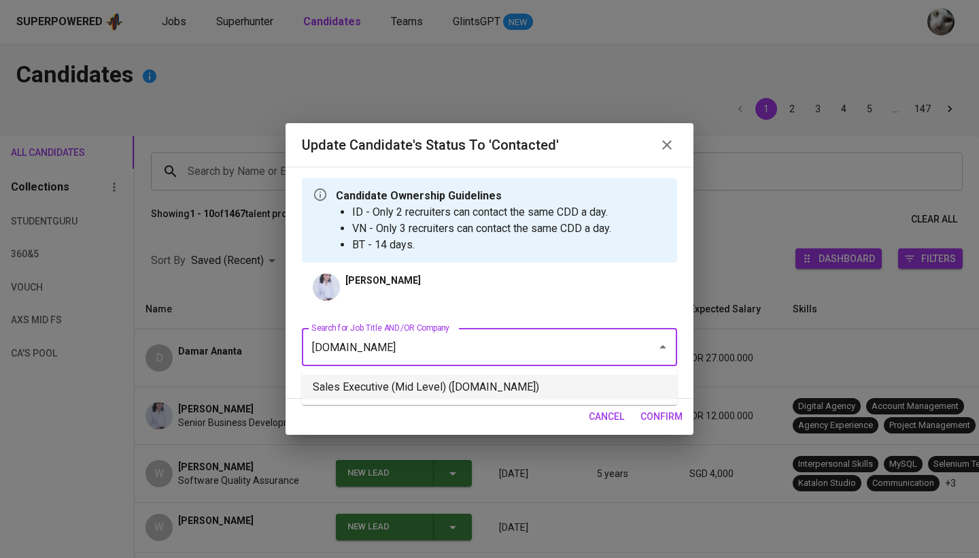
click at [460, 390] on li "Sales Executive (Mid Level) (Antigravity.id)" at bounding box center [489, 387] width 375 height 24
type input "antigravity.id"
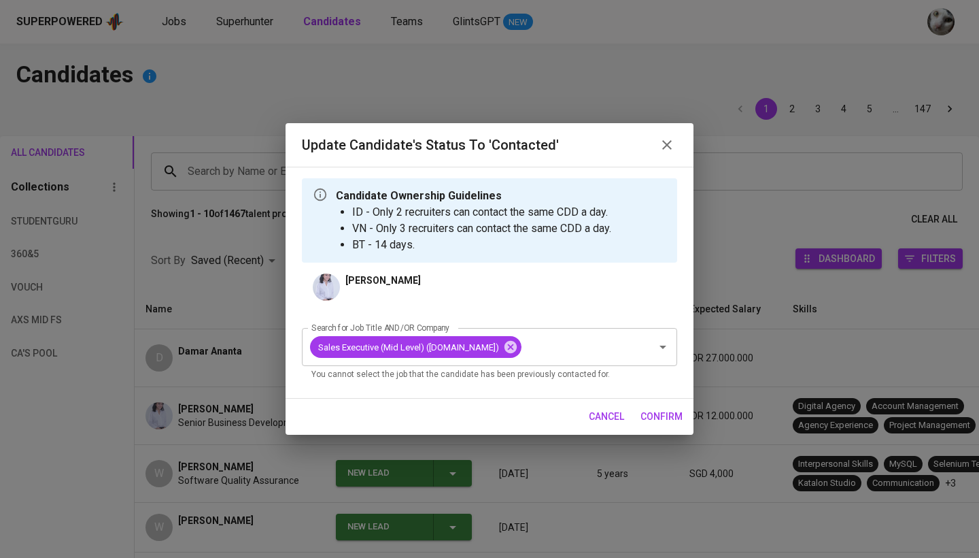
click at [675, 417] on span "confirm" at bounding box center [662, 416] width 42 height 17
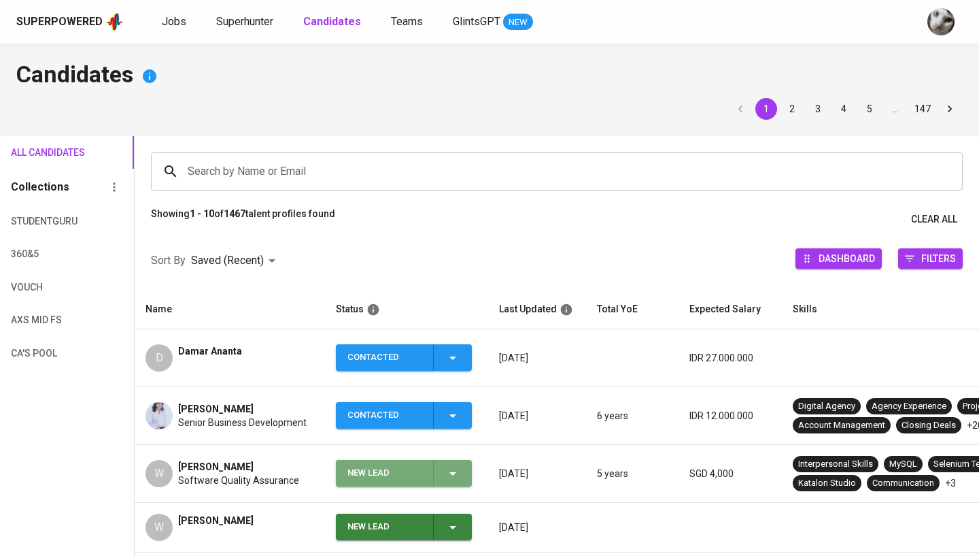
click at [432, 476] on div "New Lead" at bounding box center [405, 473] width 114 height 27
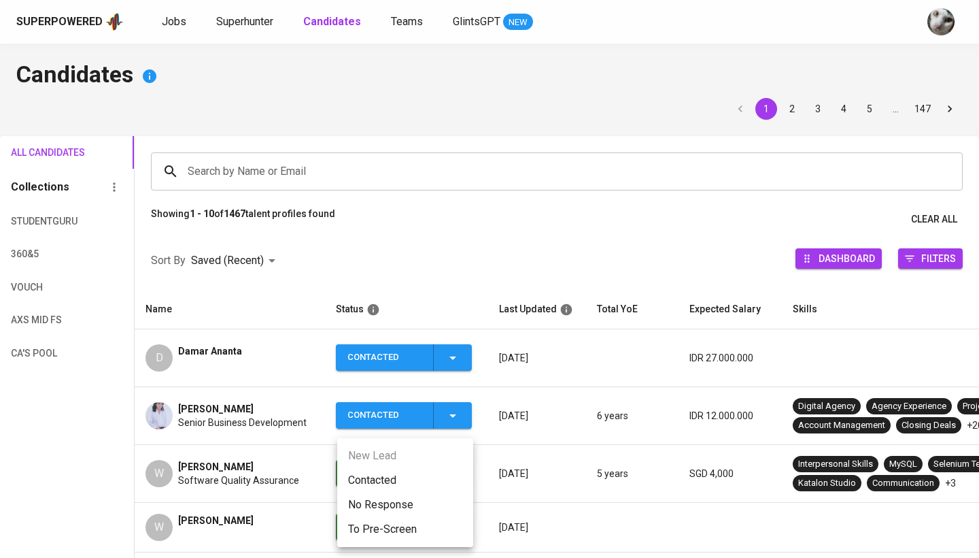
click at [426, 484] on li "Contacted" at bounding box center [405, 480] width 136 height 24
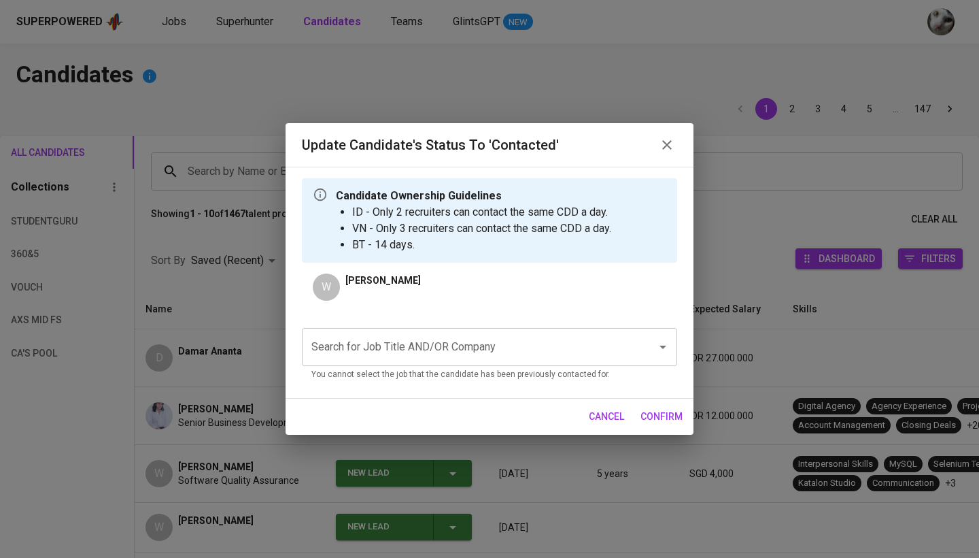
click at [475, 360] on div "Search for Job Title AND/OR Company" at bounding box center [489, 347] width 375 height 38
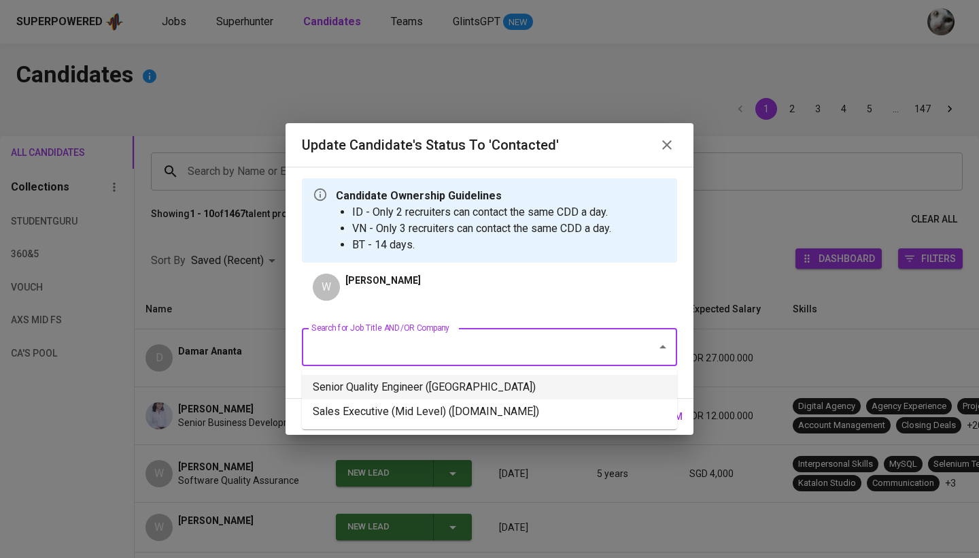
click at [490, 390] on li "Senior Quality Engineer (Osome)" at bounding box center [489, 387] width 375 height 24
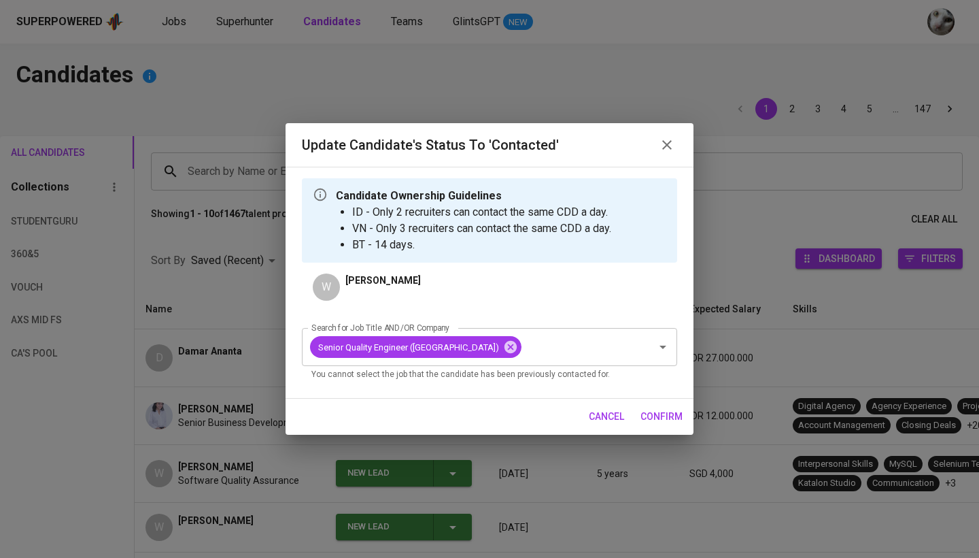
click at [639, 413] on button "confirm" at bounding box center [661, 416] width 53 height 25
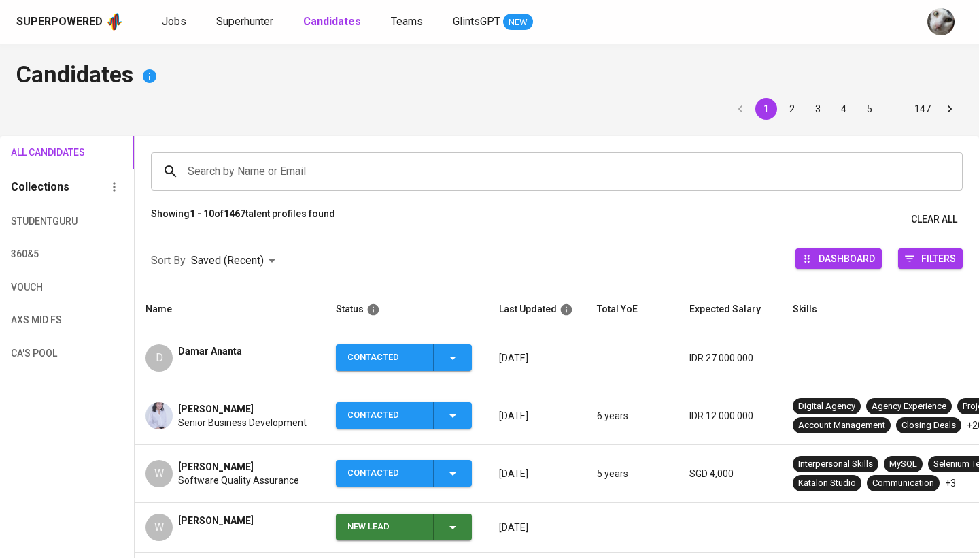
scroll to position [206, 0]
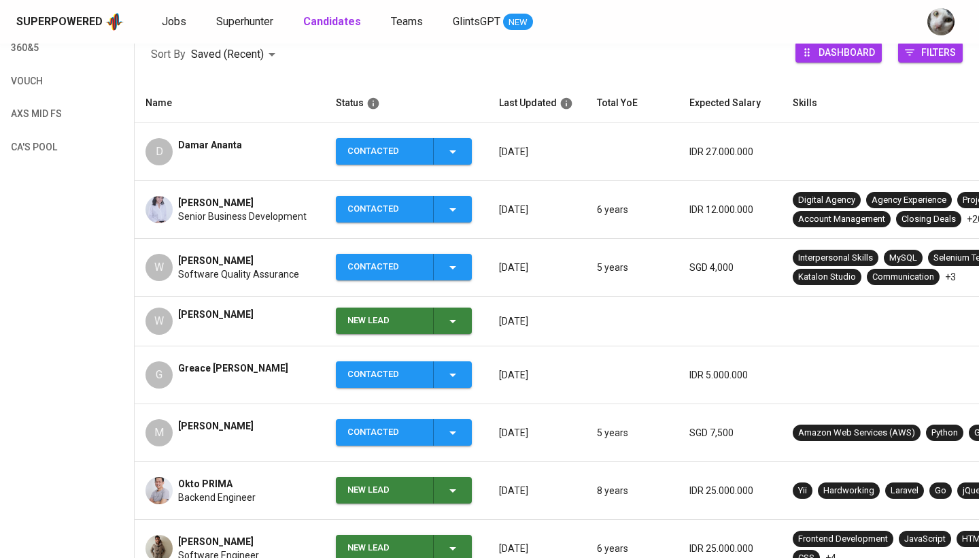
click at [448, 318] on icon "button" at bounding box center [453, 321] width 16 height 16
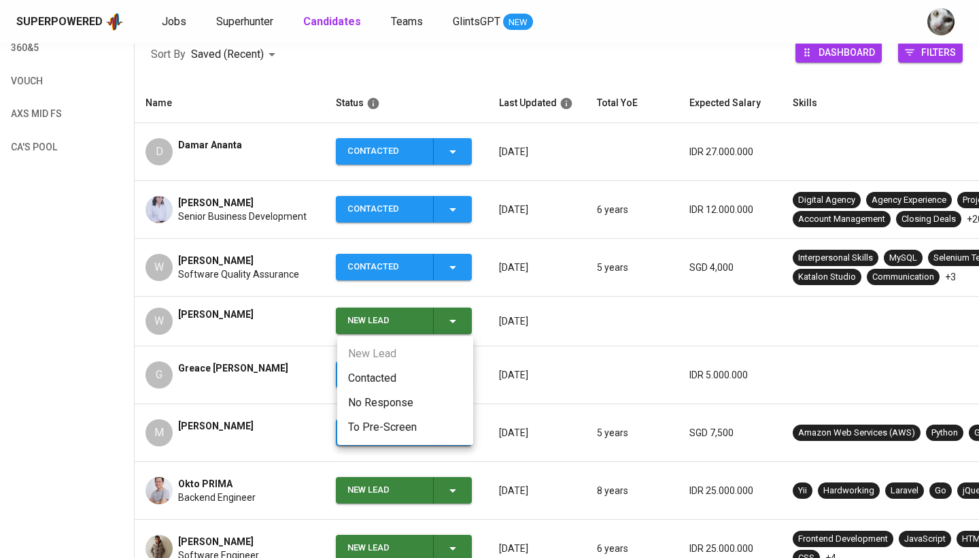
click at [429, 382] on li "Contacted" at bounding box center [405, 378] width 136 height 24
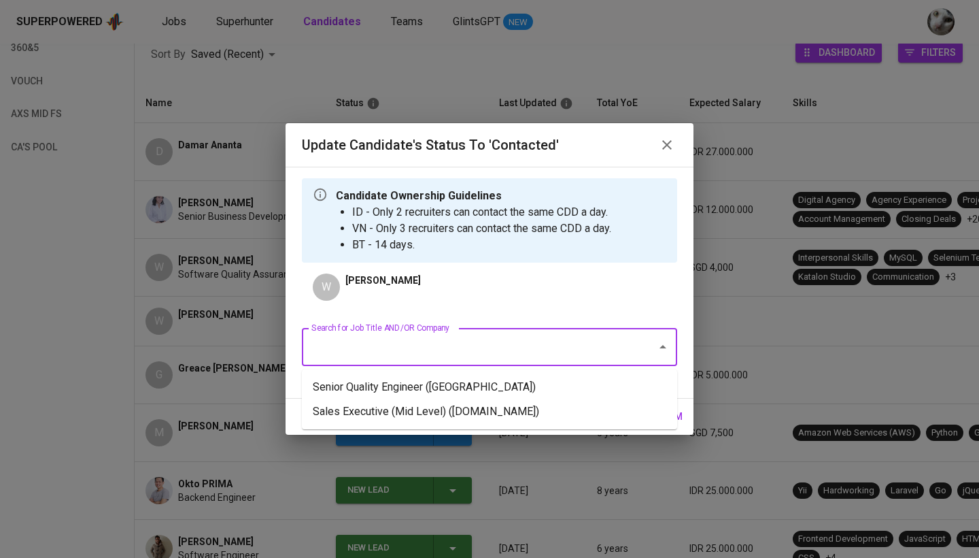
click at [509, 348] on input "Search for Job Title AND/OR Company" at bounding box center [470, 347] width 325 height 26
click at [591, 390] on li "Senior Quality Engineer (Osome)" at bounding box center [489, 387] width 375 height 24
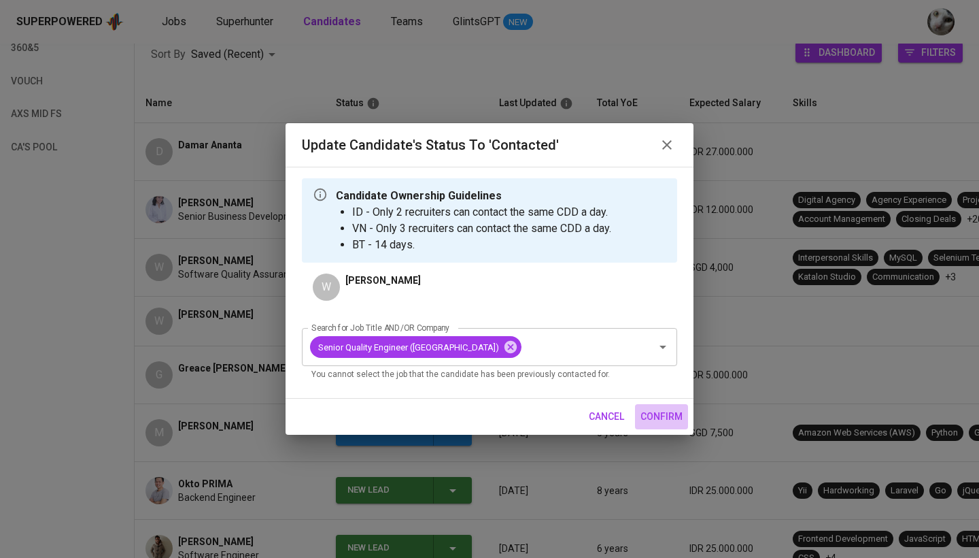
click at [668, 411] on span "confirm" at bounding box center [662, 416] width 42 height 17
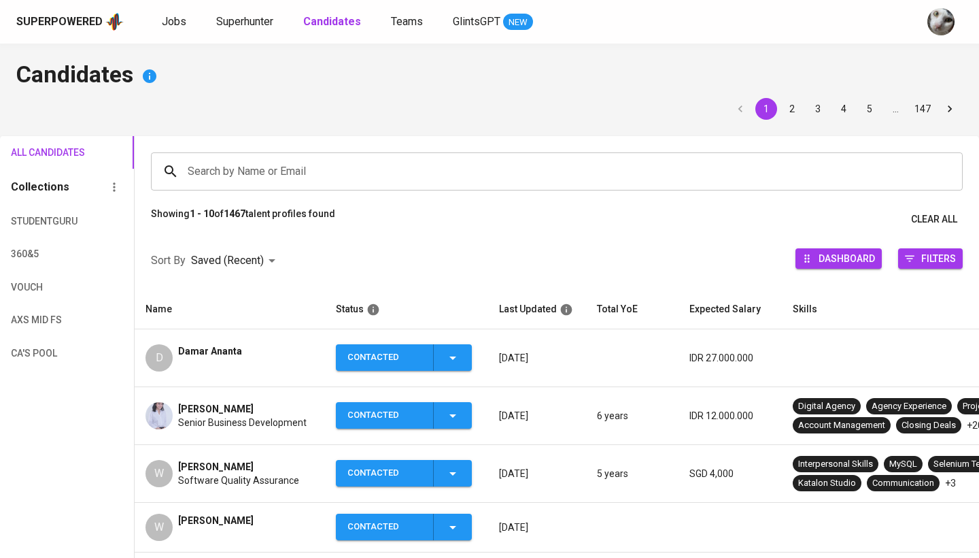
scroll to position [0, 0]
click at [177, 25] on span "Jobs" at bounding box center [174, 21] width 24 height 13
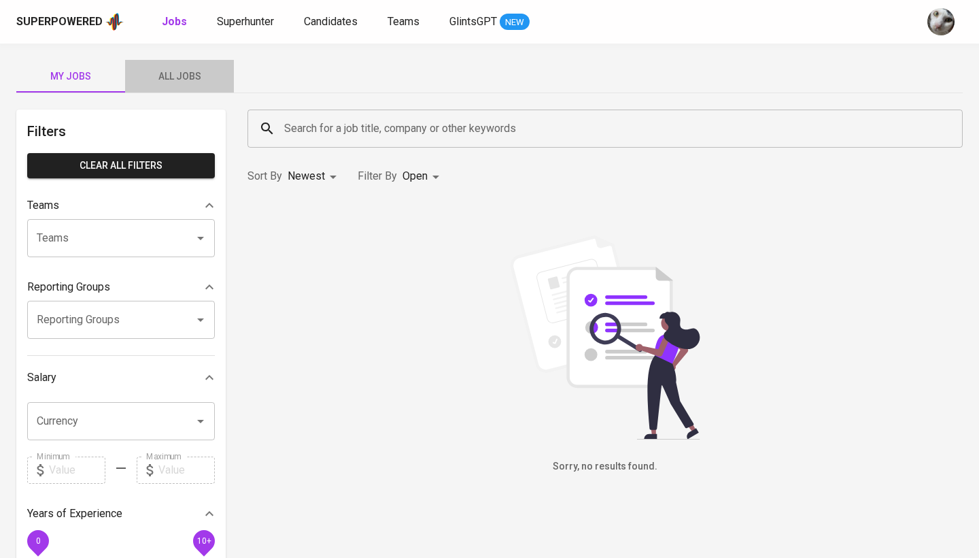
click at [182, 64] on button "All Jobs" at bounding box center [179, 76] width 109 height 33
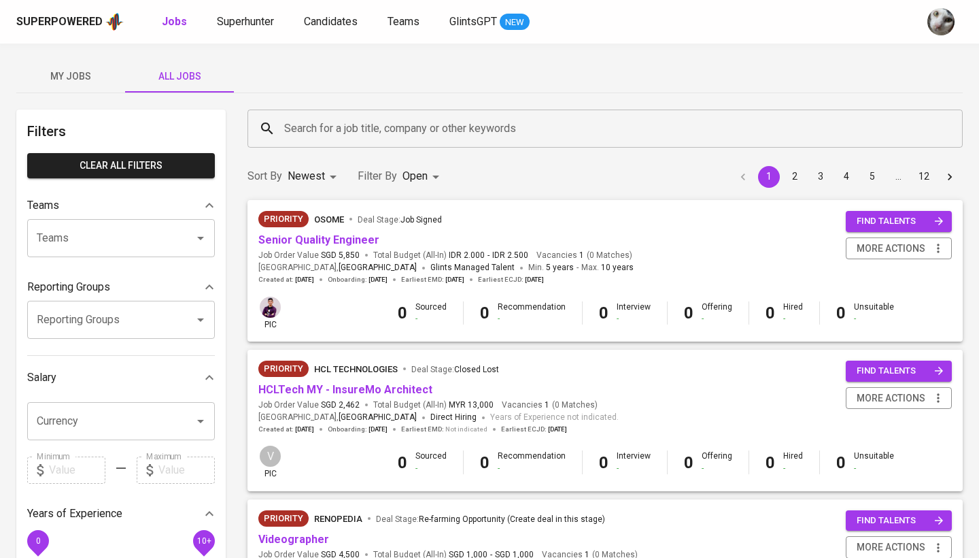
click at [313, 127] on input "Search for a job title, company or other keywords" at bounding box center [609, 129] width 656 height 26
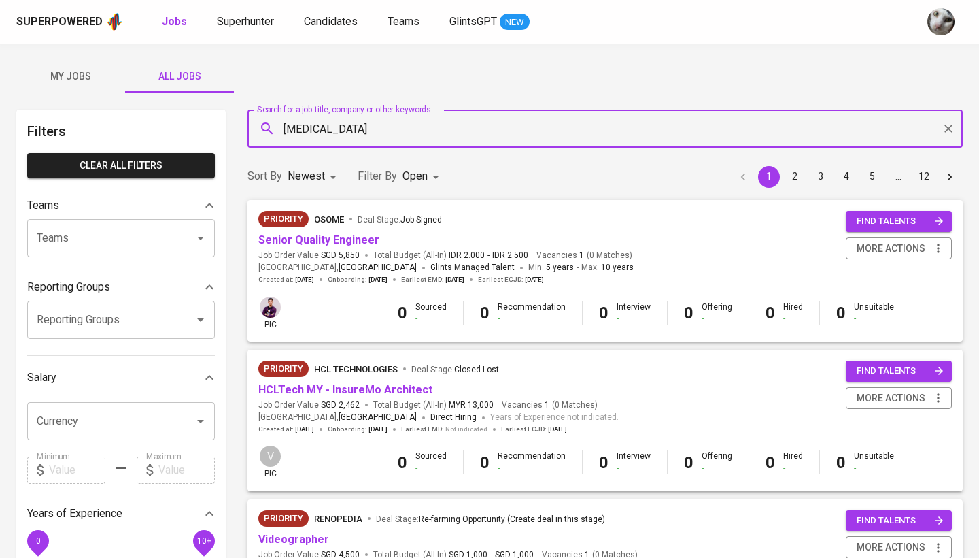
type input "Meridia"
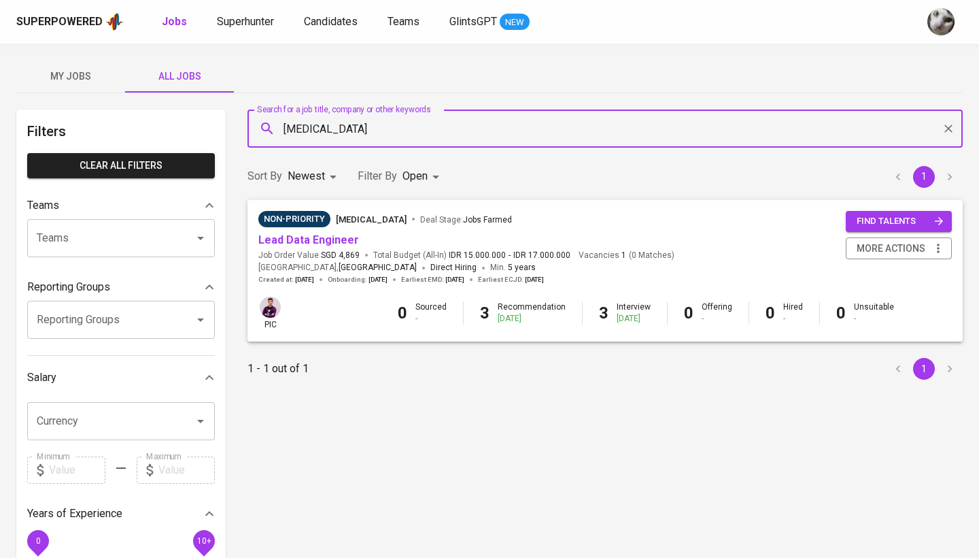
click at [320, 230] on div "Non-Priority Meridia Deal Stage : Jobs Farmed" at bounding box center [466, 222] width 416 height 22
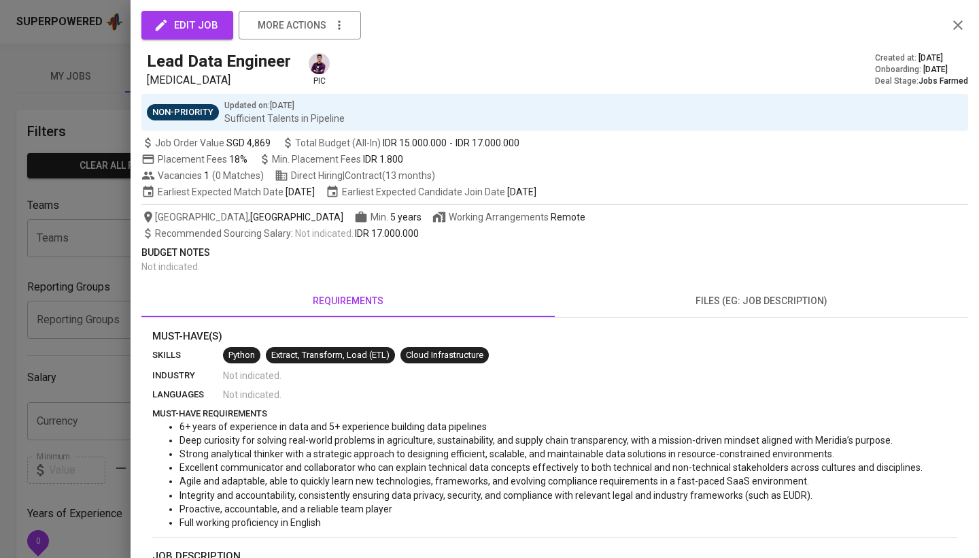
click at [60, 169] on div at bounding box center [489, 279] width 979 height 558
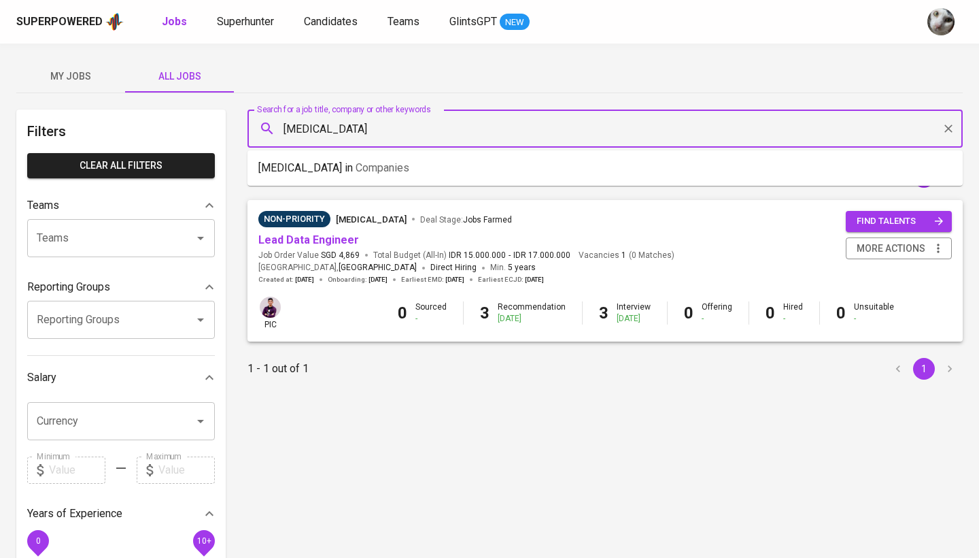
click at [382, 125] on input "Meridia" at bounding box center [609, 129] width 656 height 26
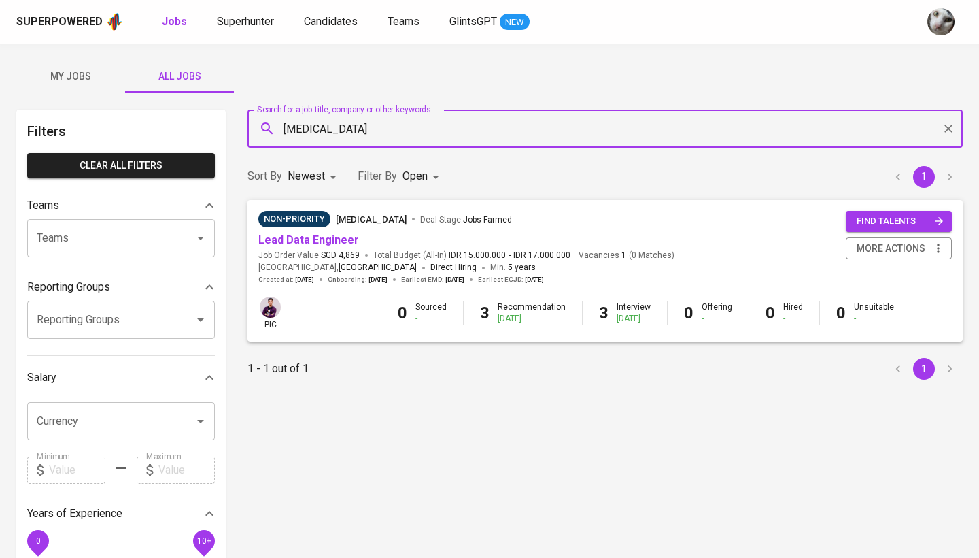
click at [399, 130] on input "Meridia" at bounding box center [609, 129] width 656 height 26
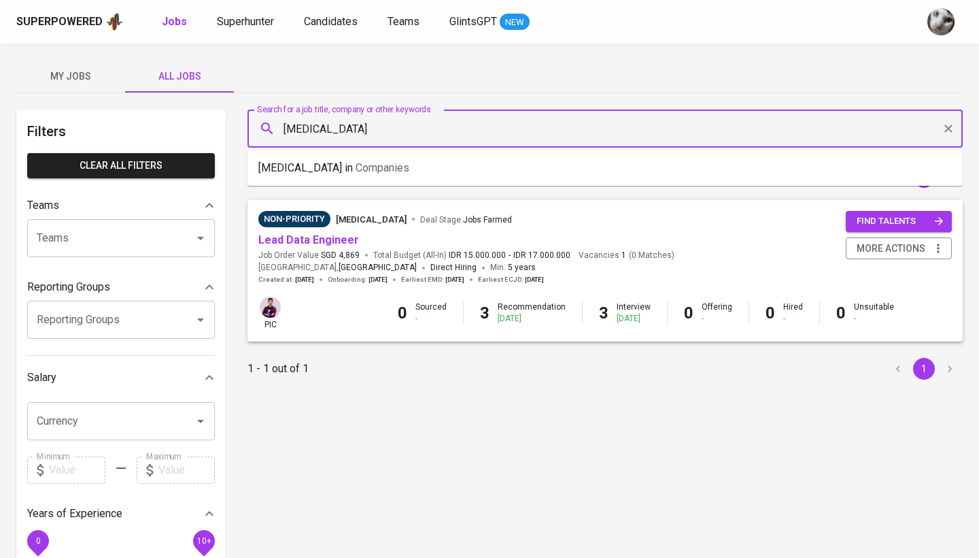
click at [399, 130] on input "Meridia" at bounding box center [609, 129] width 656 height 26
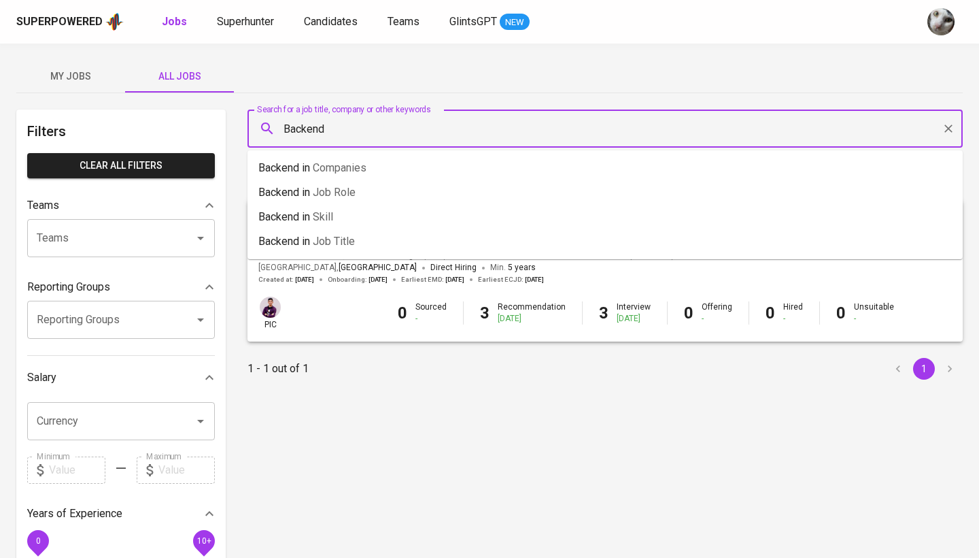
type input "Backend"
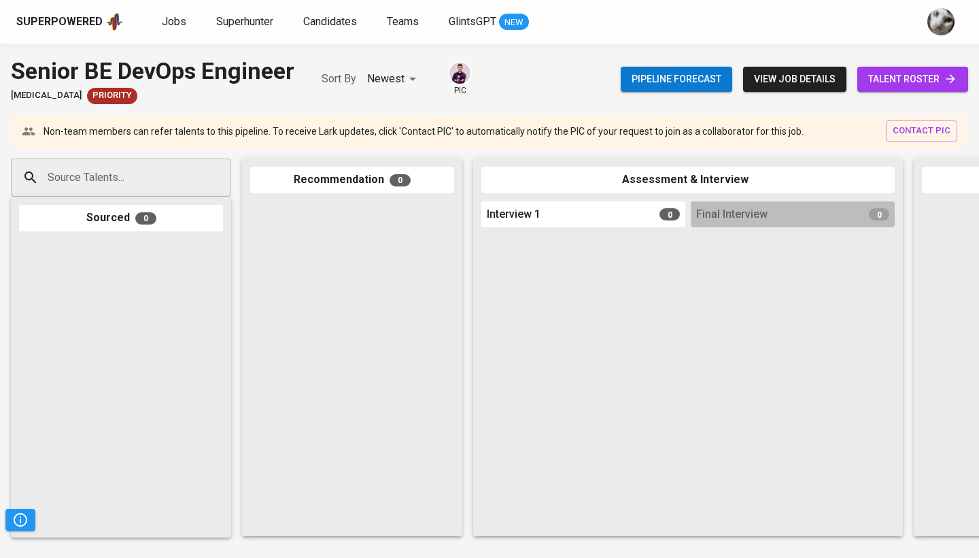
click at [114, 67] on div "Senior BE DevOps Engineer" at bounding box center [153, 70] width 284 height 33
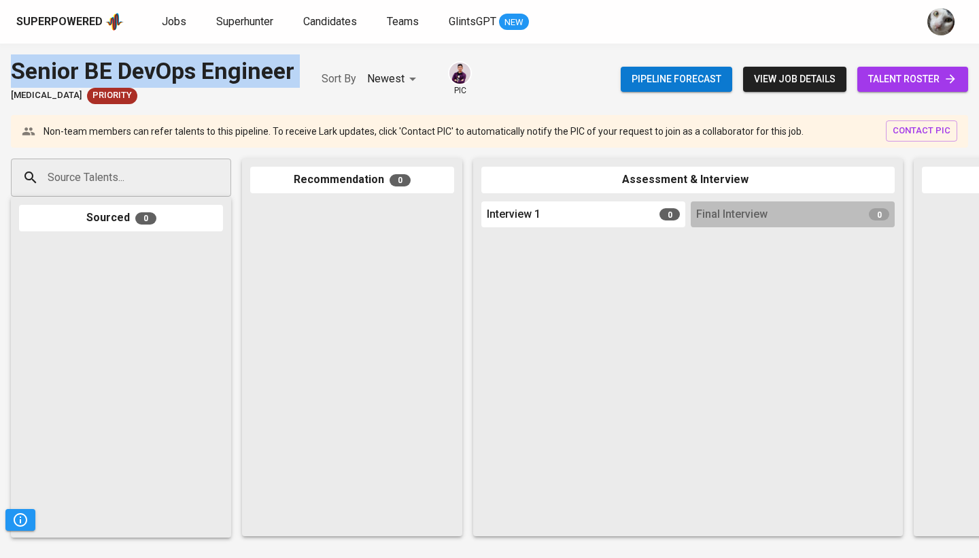
click at [114, 67] on div "Senior BE DevOps Engineer" at bounding box center [153, 70] width 284 height 33
copy div "Senior BE DevOps Engineer"
click at [887, 70] on link "talent roster" at bounding box center [913, 79] width 111 height 25
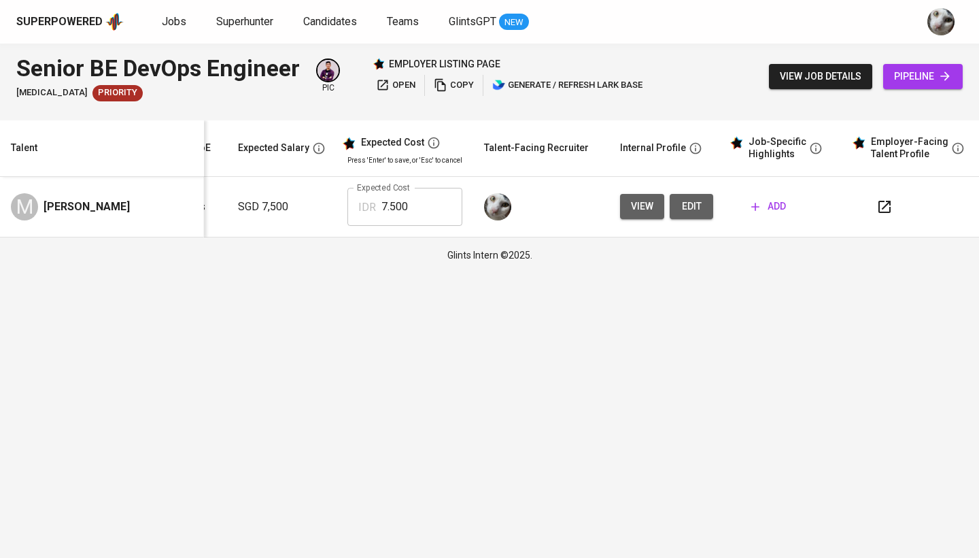
click at [681, 202] on span "edit" at bounding box center [692, 206] width 22 height 17
click at [828, 82] on span "view job details" at bounding box center [821, 76] width 82 height 17
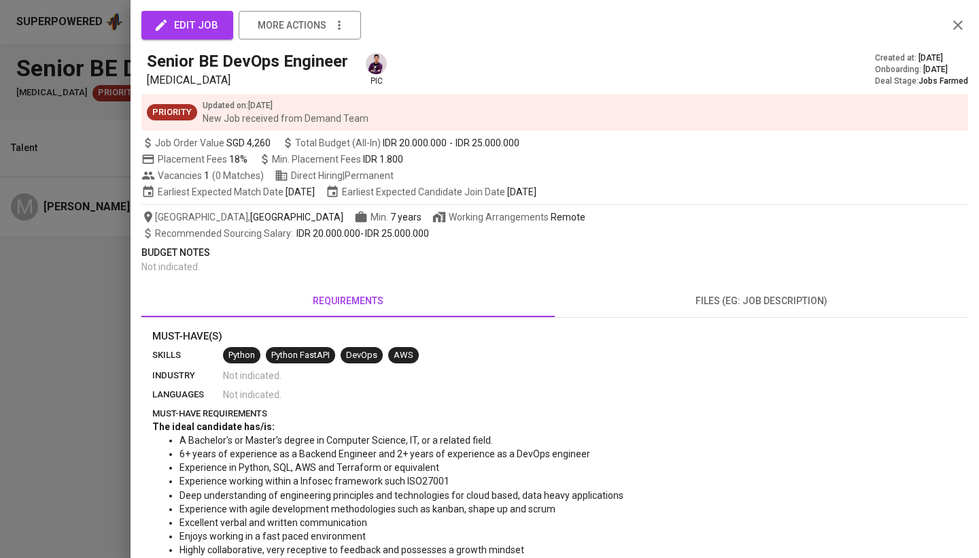
scroll to position [27, 0]
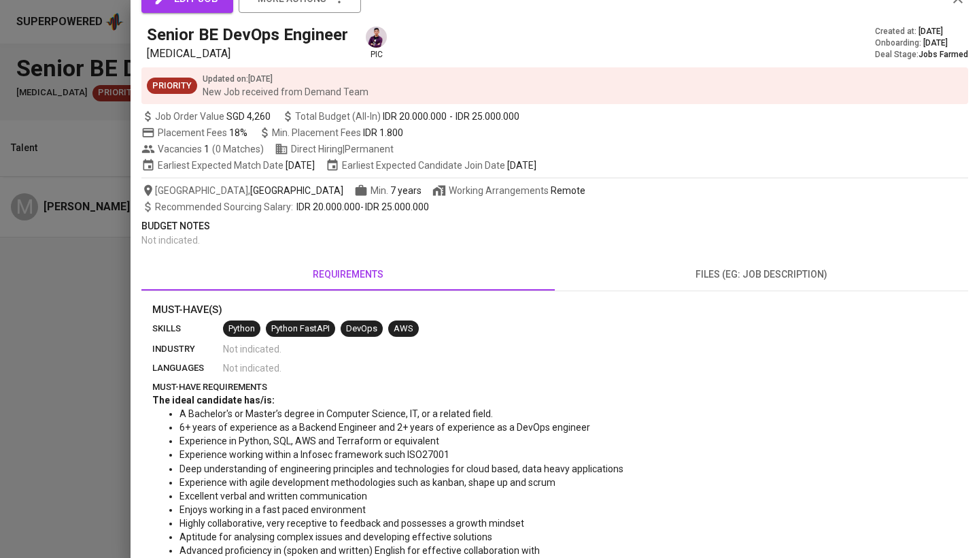
click at [97, 411] on div at bounding box center [489, 279] width 979 height 558
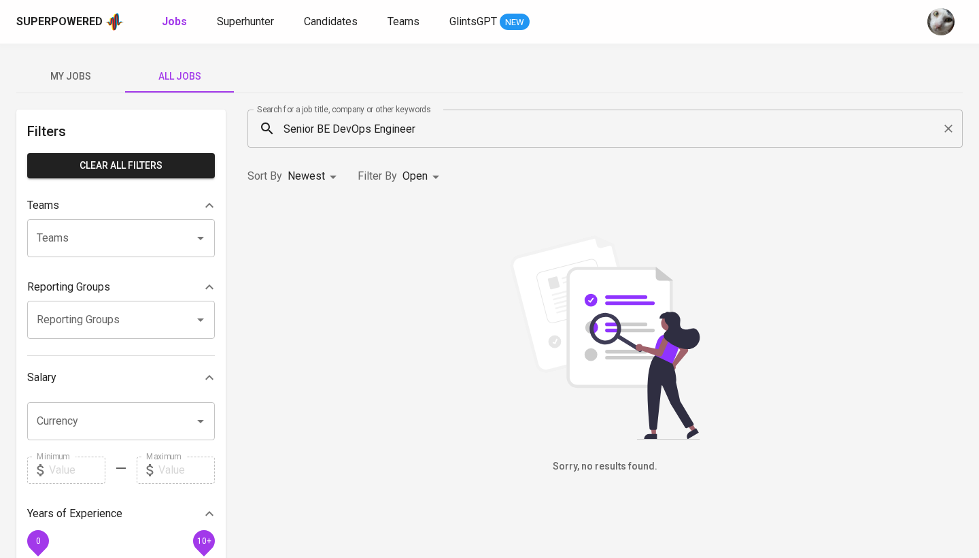
click at [427, 114] on div "Senior BE DevOps Engineer Search for a job title, company or other keywords" at bounding box center [605, 128] width 715 height 38
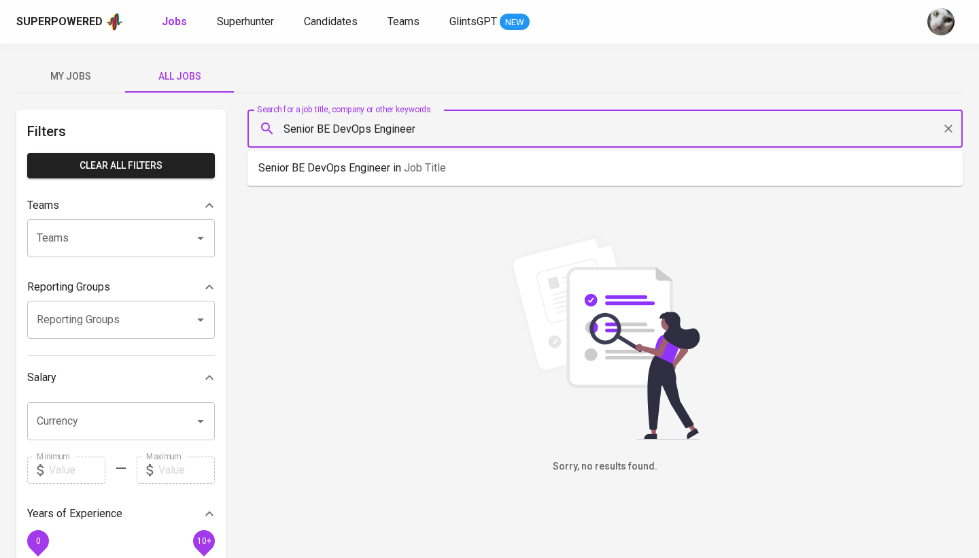
drag, startPoint x: 432, startPoint y: 129, endPoint x: 333, endPoint y: 129, distance: 99.3
click at [333, 129] on input "Senior BE DevOps Engineer" at bounding box center [609, 129] width 656 height 26
type input "Senior BE"
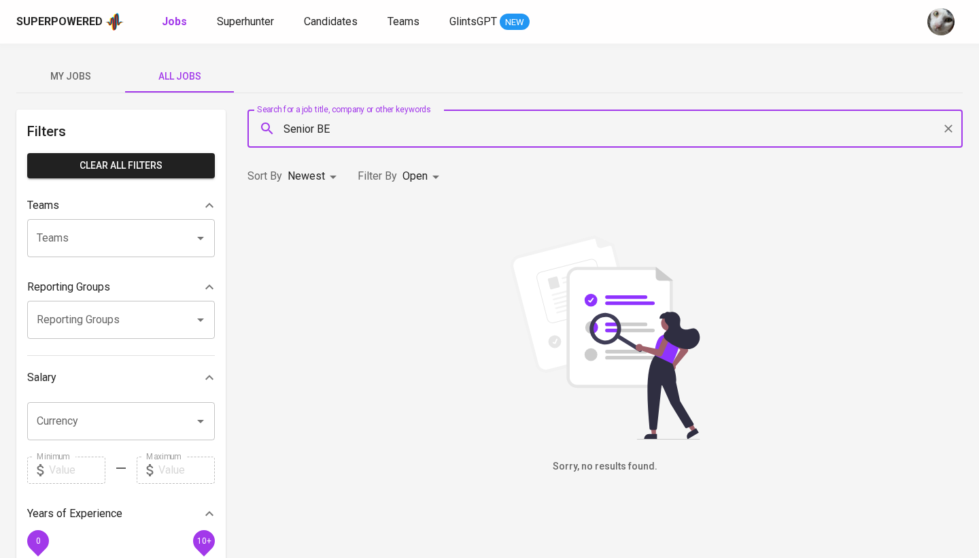
click at [332, 129] on input "Senior BE" at bounding box center [609, 129] width 656 height 26
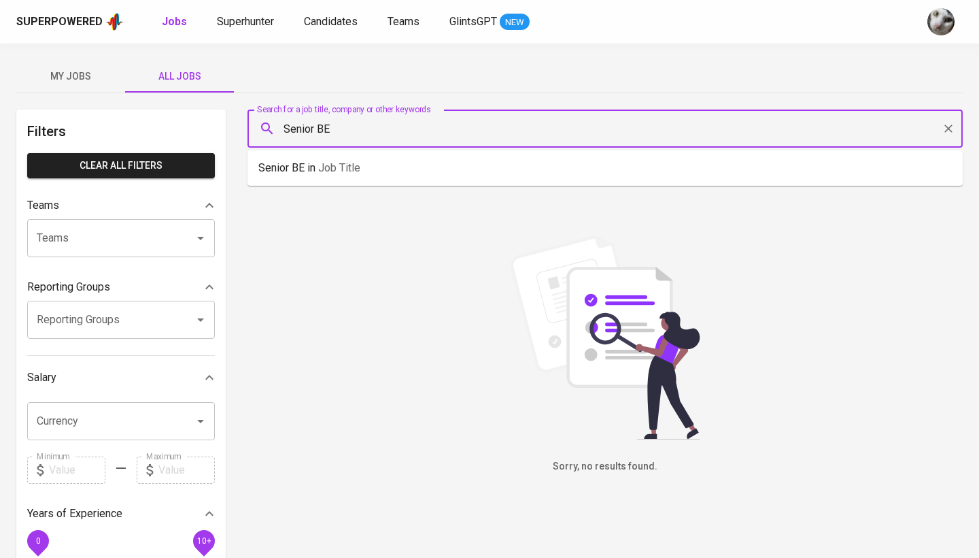
click at [332, 129] on input "Senior BE" at bounding box center [609, 129] width 656 height 26
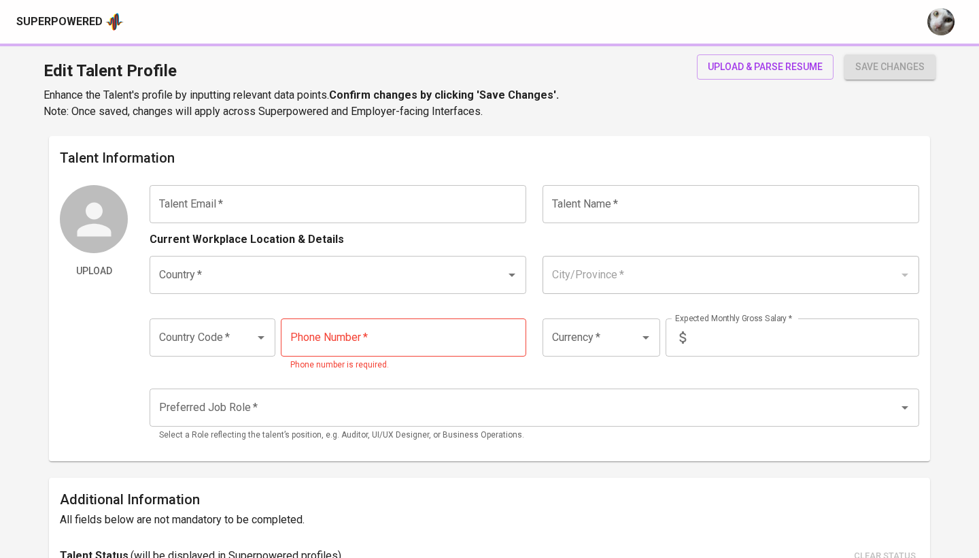
type input "[EMAIL_ADDRESS][DOMAIN_NAME]"
type input "[PERSON_NAME]"
type input "[GEOGRAPHIC_DATA]"
type input "[GEOGRAPHIC_DATA], [GEOGRAPHIC_DATA]"
type input "+62"
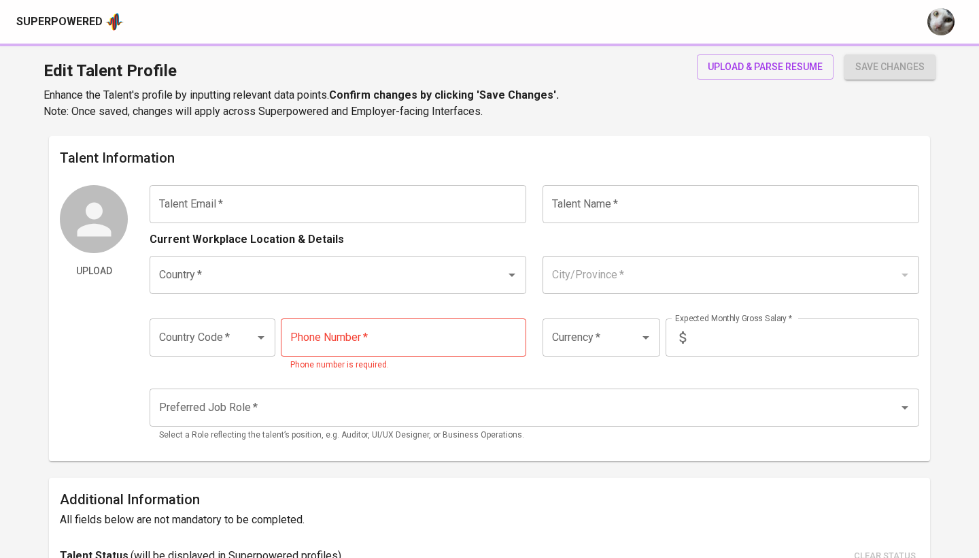
type input "[PHONE_NUMBER]"
type input "SGD"
type input "7,500"
type input "5"
type input "2 Months"
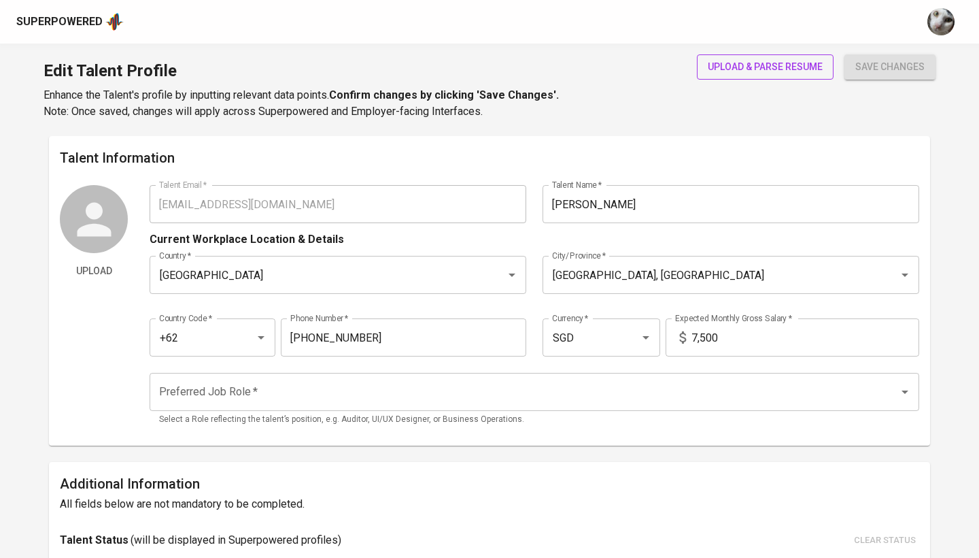
click at [807, 69] on span "upload & parse resume" at bounding box center [765, 66] width 115 height 17
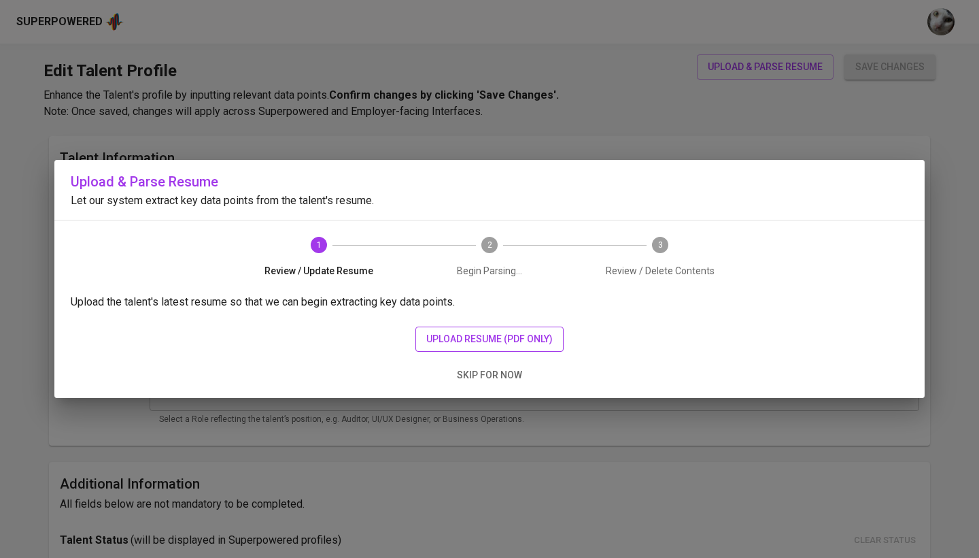
click at [511, 335] on span "upload resume (pdf only)" at bounding box center [489, 339] width 126 height 17
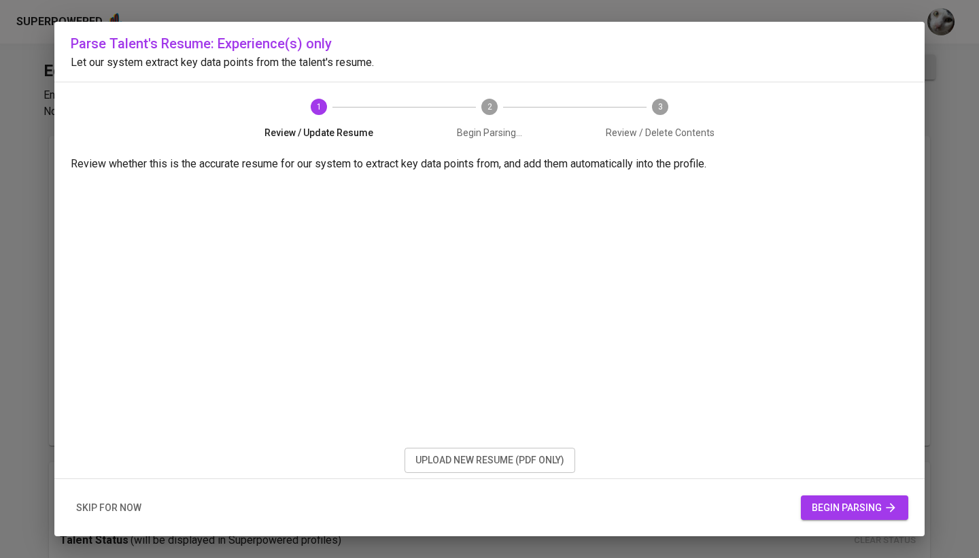
click at [818, 496] on button "begin parsing" at bounding box center [854, 507] width 107 height 25
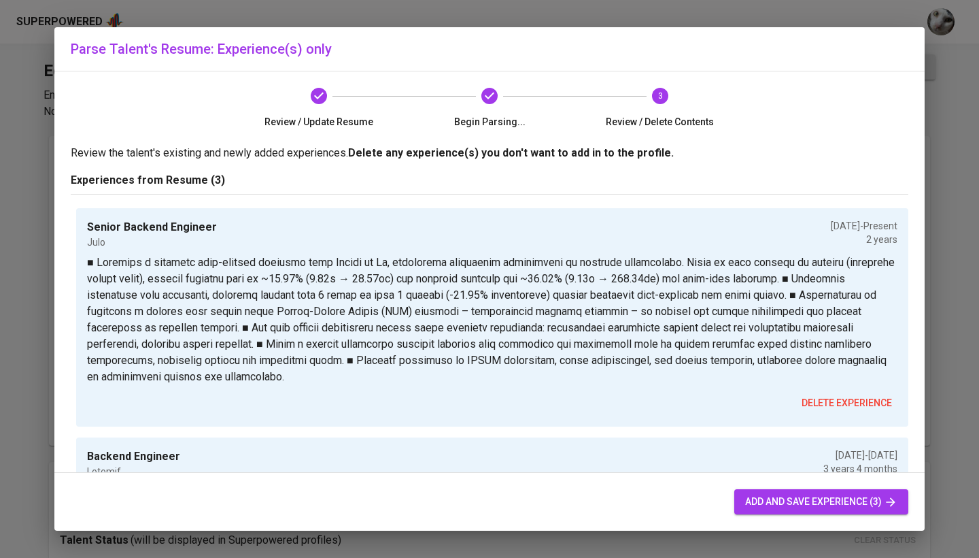
click at [797, 506] on span "add and save experience (3)" at bounding box center [821, 501] width 152 height 17
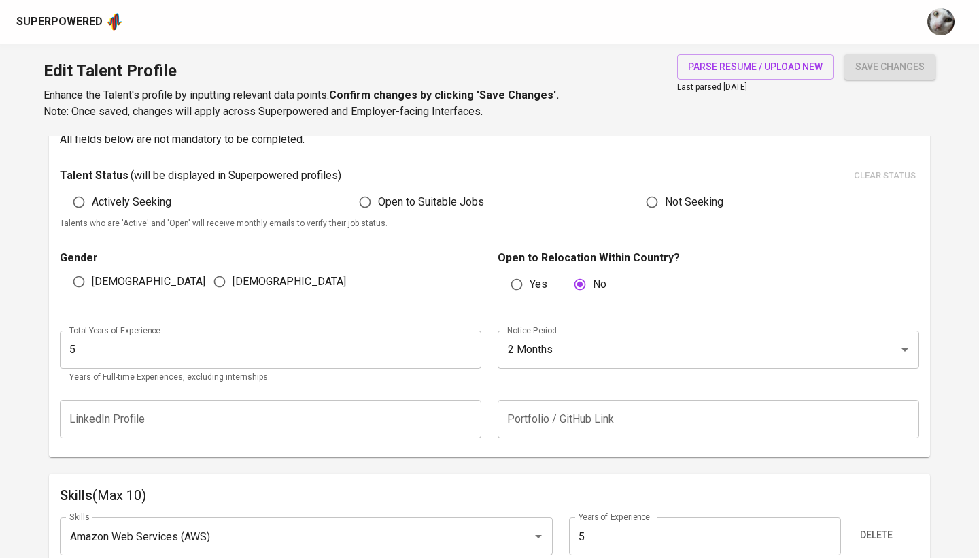
scroll to position [364, 0]
click at [425, 342] on input "5" at bounding box center [271, 350] width 422 height 38
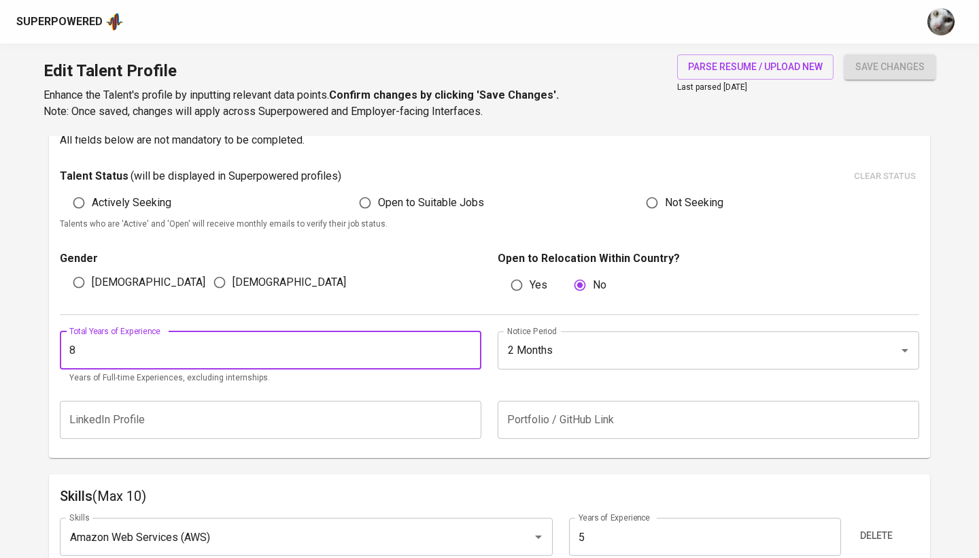
type input "8"
click at [890, 67] on button "save changes" at bounding box center [890, 66] width 91 height 25
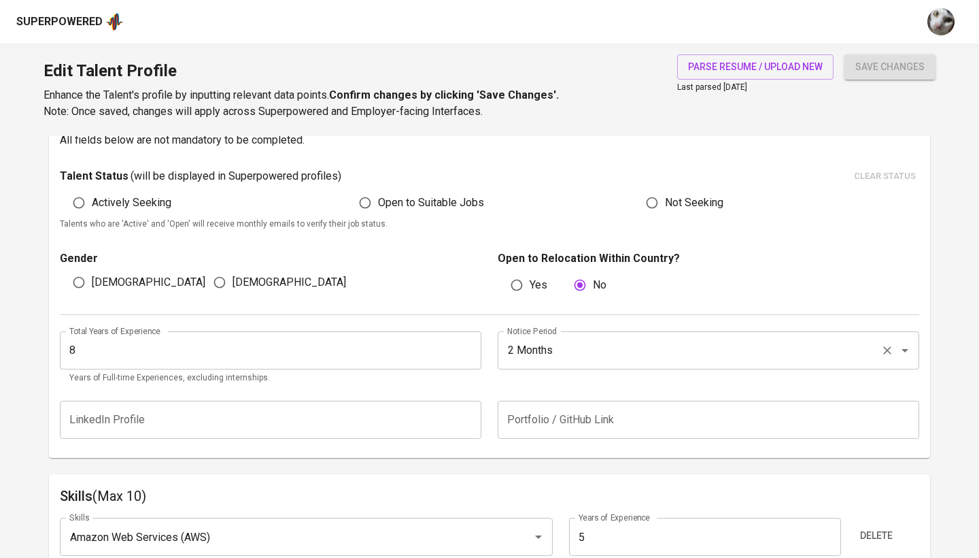
click at [776, 353] on input "2 Months" at bounding box center [689, 350] width 371 height 26
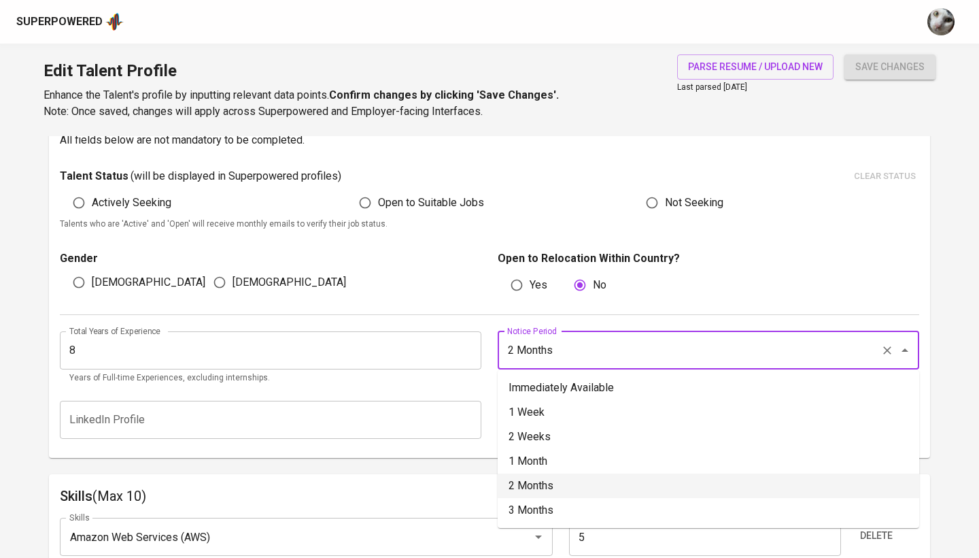
click at [574, 486] on li "2 Months" at bounding box center [709, 485] width 422 height 24
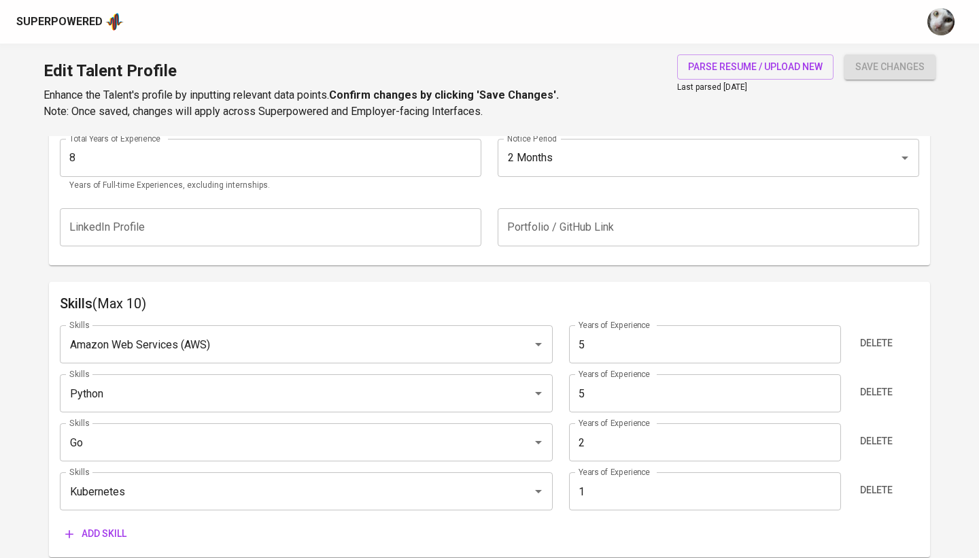
scroll to position [585, 0]
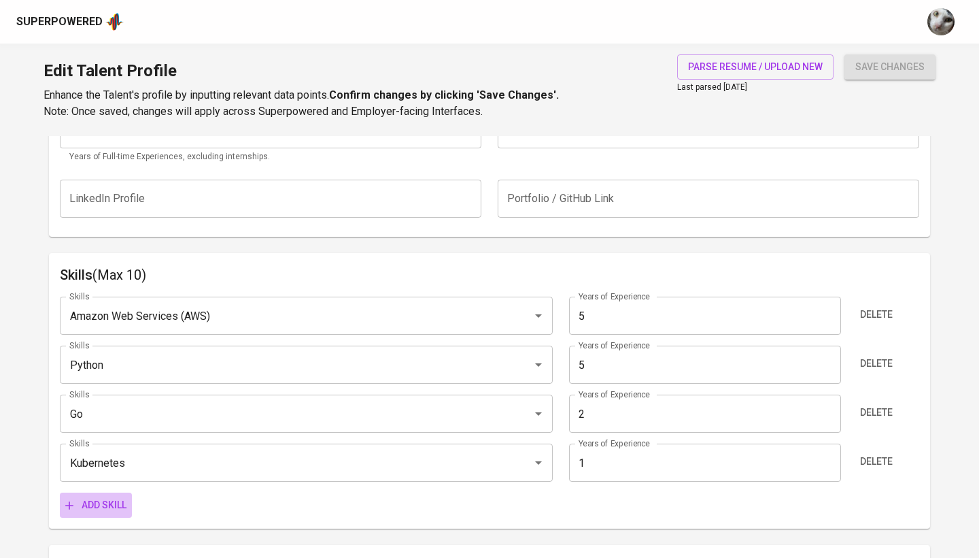
click at [101, 505] on span "Add skill" at bounding box center [95, 504] width 61 height 17
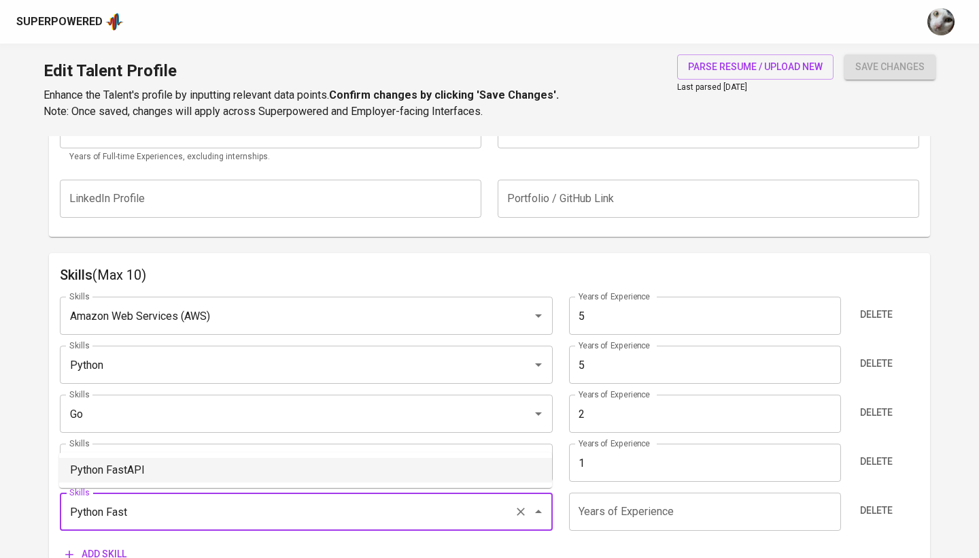
click at [199, 469] on li "Python FastAPI" at bounding box center [305, 470] width 493 height 24
type input "Python FastAPI"
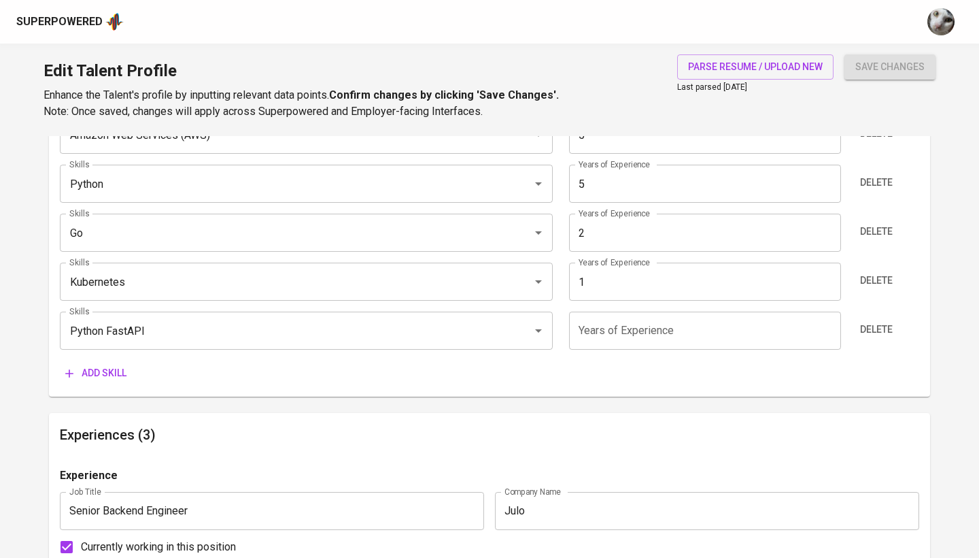
scroll to position [782, 0]
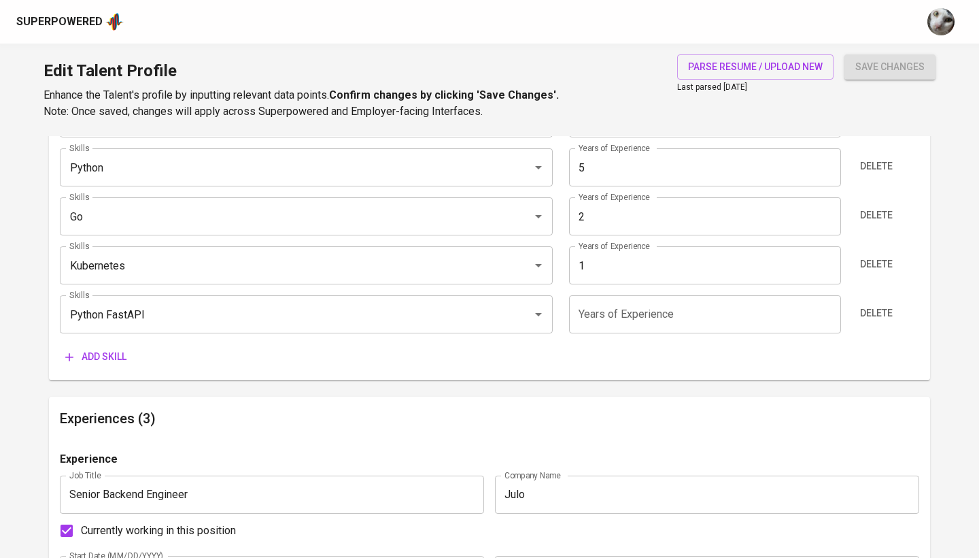
click at [590, 319] on input "number" at bounding box center [704, 314] width 271 height 38
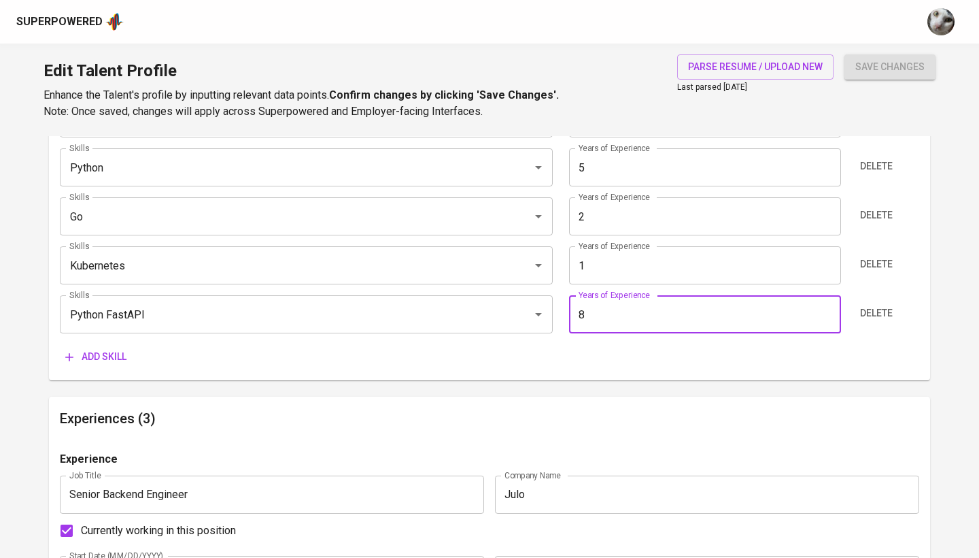
type input "8"
click at [122, 358] on span "Add skill" at bounding box center [95, 356] width 61 height 17
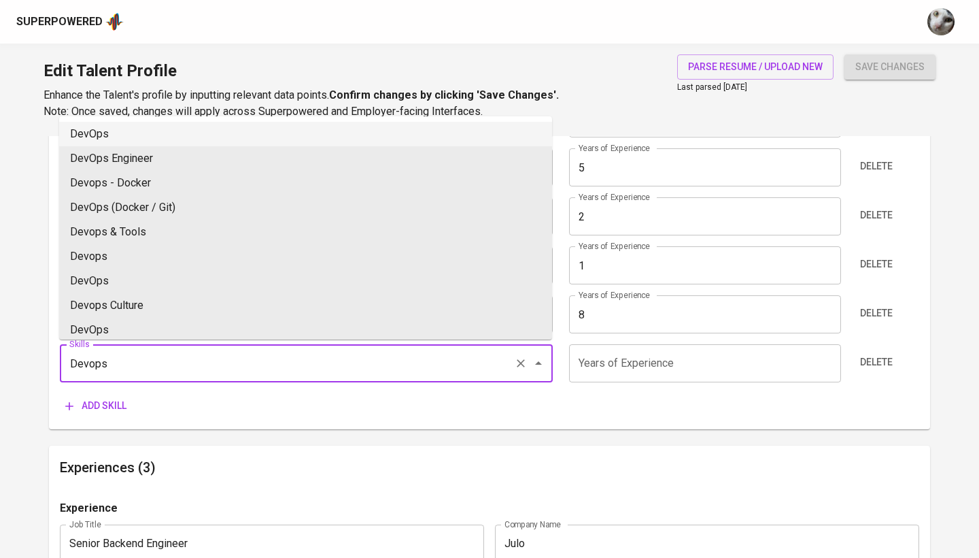
click at [257, 135] on li "DevOps" at bounding box center [305, 134] width 493 height 24
type input "DevOps"
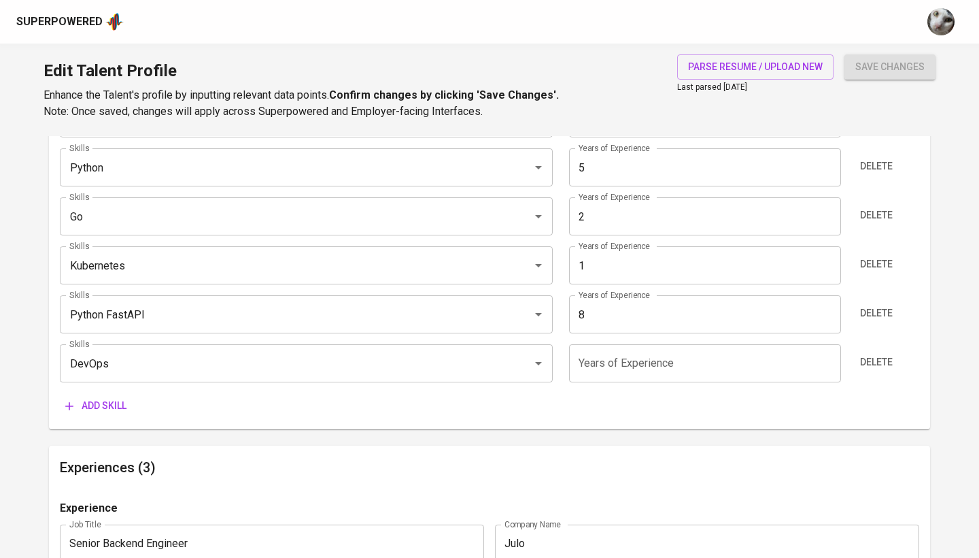
click at [594, 369] on input "number" at bounding box center [704, 363] width 271 height 38
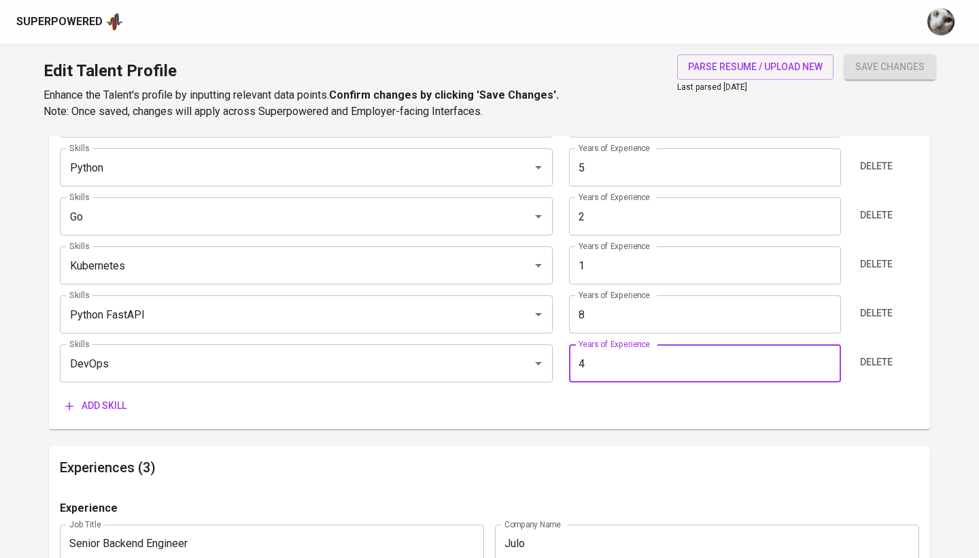
type input "4"
click at [120, 409] on span "Add skill" at bounding box center [95, 405] width 61 height 17
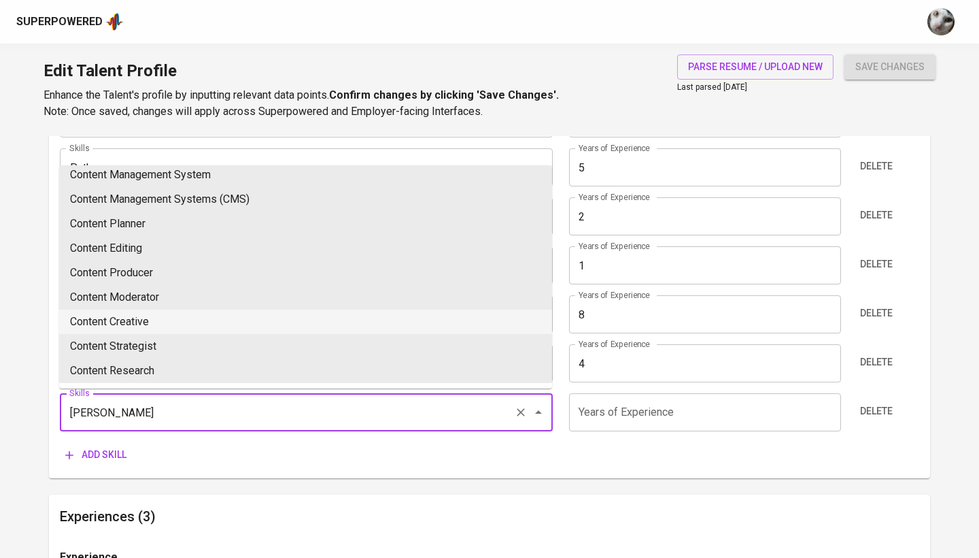
scroll to position [8, 0]
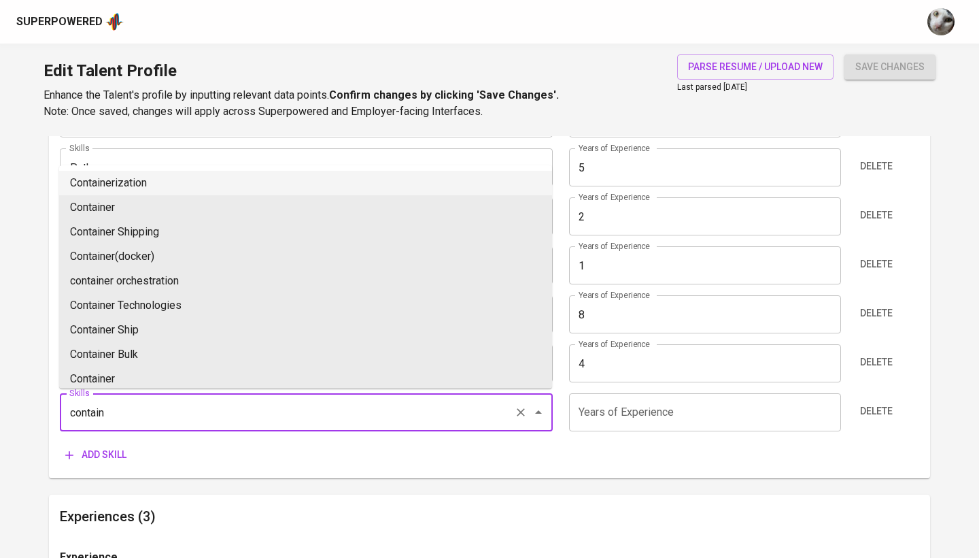
click at [192, 179] on li "Containerization" at bounding box center [305, 183] width 493 height 24
type input "Containerization"
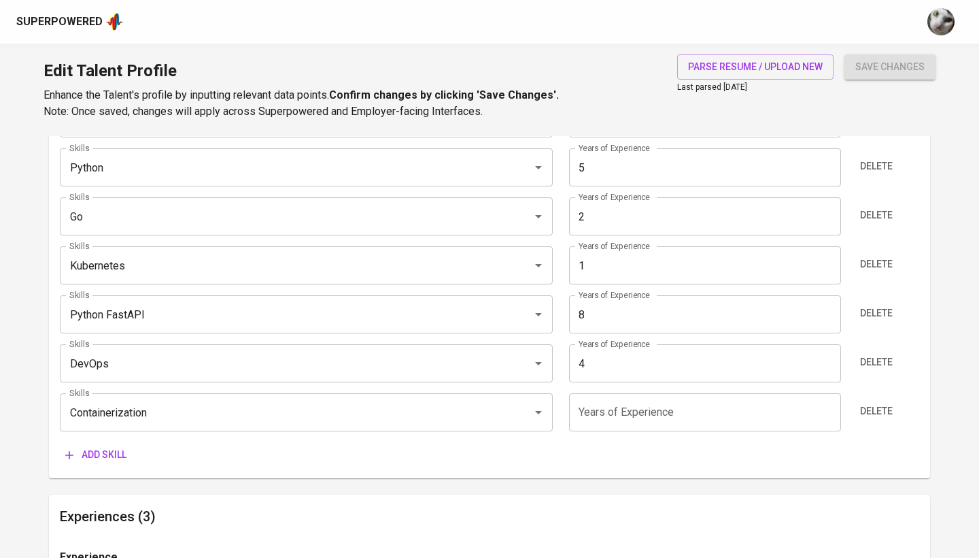
click at [611, 411] on input "number" at bounding box center [704, 412] width 271 height 38
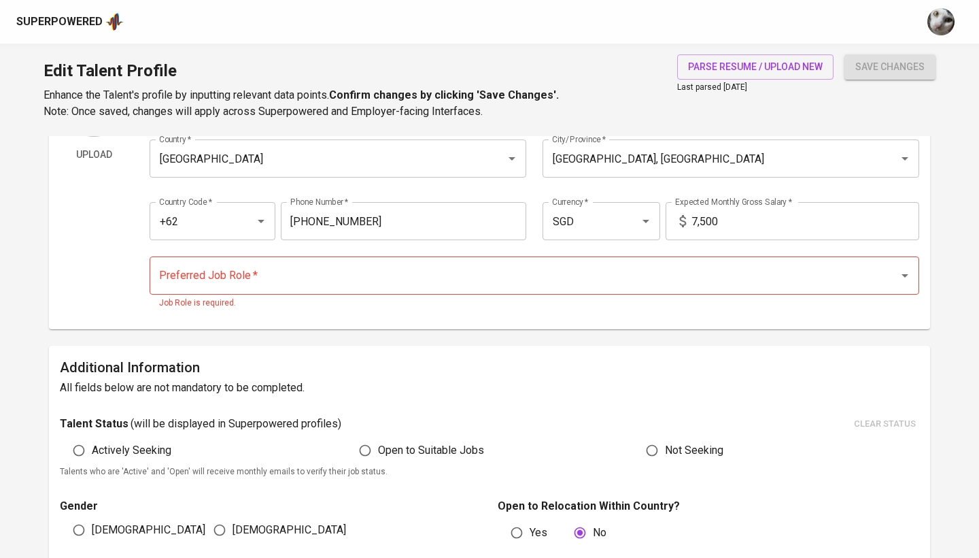
scroll to position [111, 0]
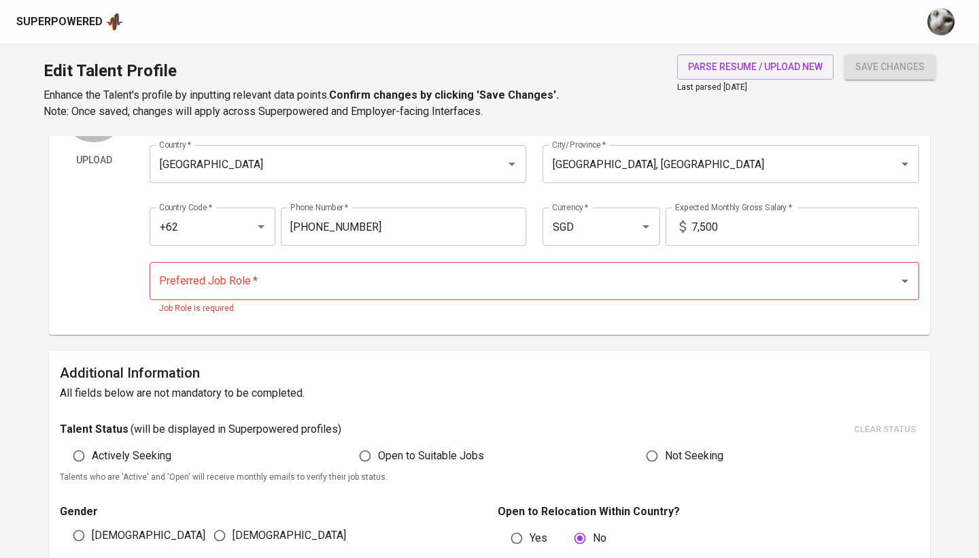
click at [335, 294] on div "Preferred Job Role *" at bounding box center [535, 281] width 770 height 38
type input "4"
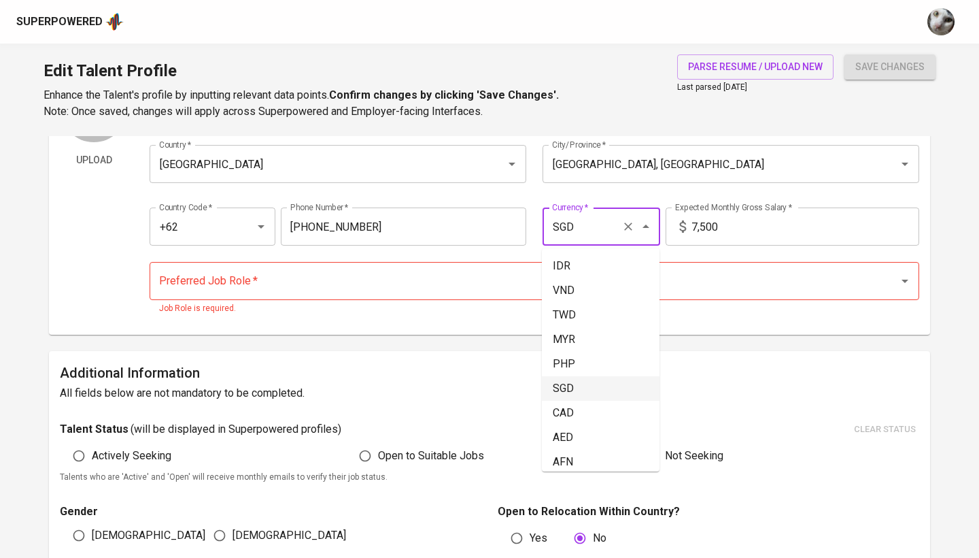
click at [612, 233] on input "SGD" at bounding box center [582, 227] width 67 height 26
click at [600, 269] on li "IDR" at bounding box center [601, 266] width 118 height 24
type input "IDR"
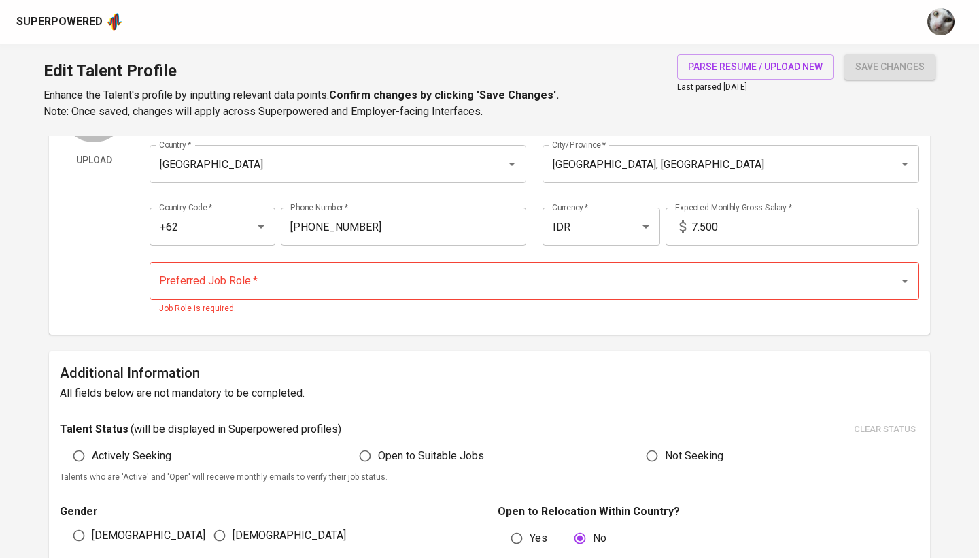
click at [724, 226] on input "7.500" at bounding box center [806, 226] width 228 height 38
type input "25.000.000"
click at [890, 67] on button "save changes" at bounding box center [890, 66] width 91 height 25
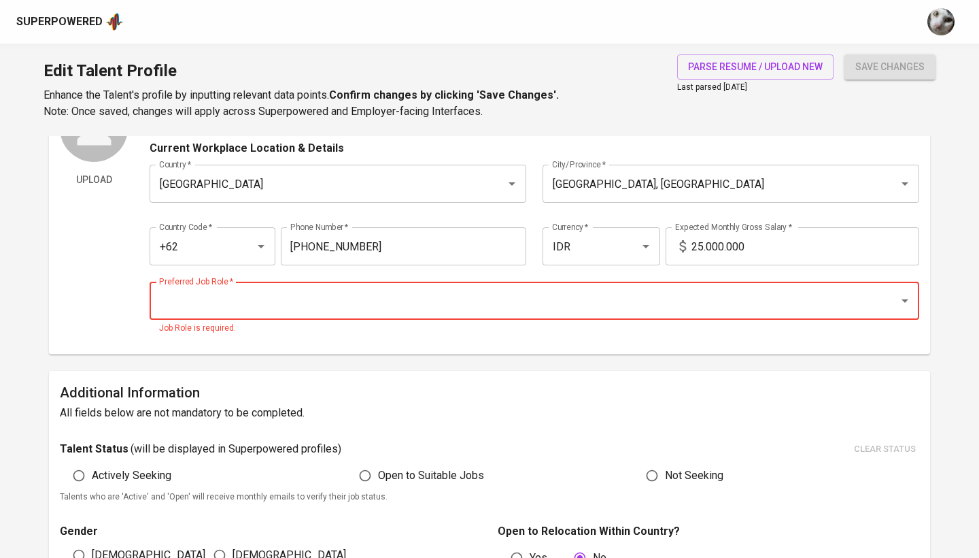
scroll to position [99, 0]
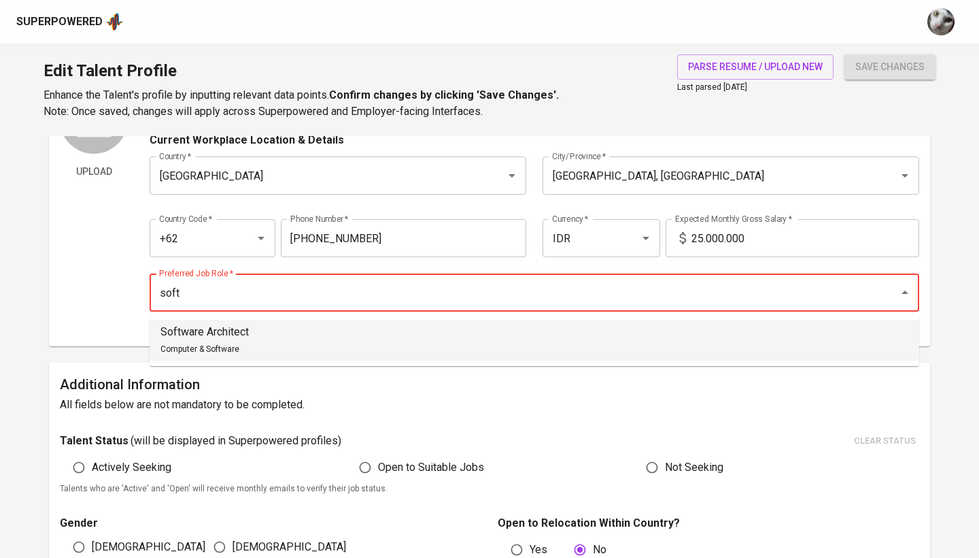
click at [374, 342] on li "Software Architect Computer & Software" at bounding box center [535, 340] width 770 height 41
type input "Software Architect"
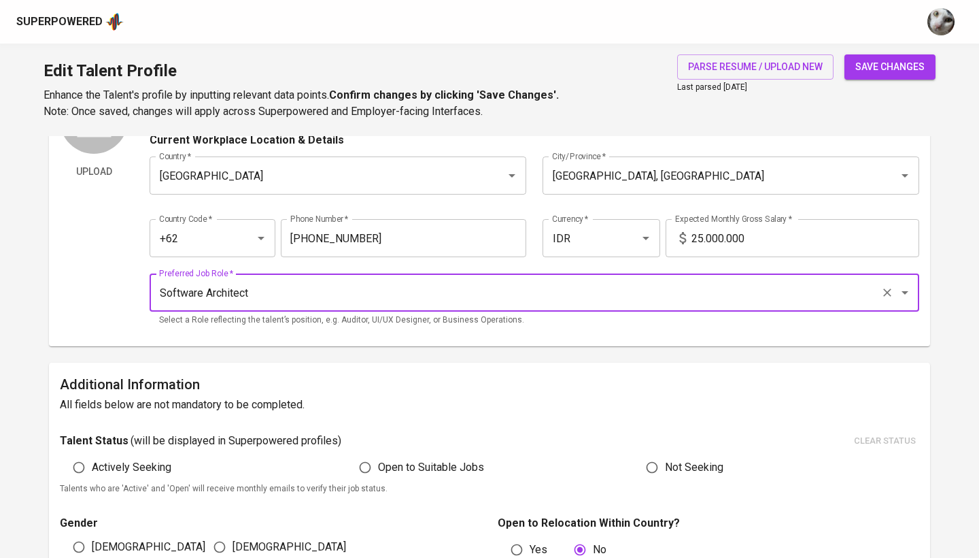
click at [874, 76] on button "save changes" at bounding box center [890, 66] width 91 height 25
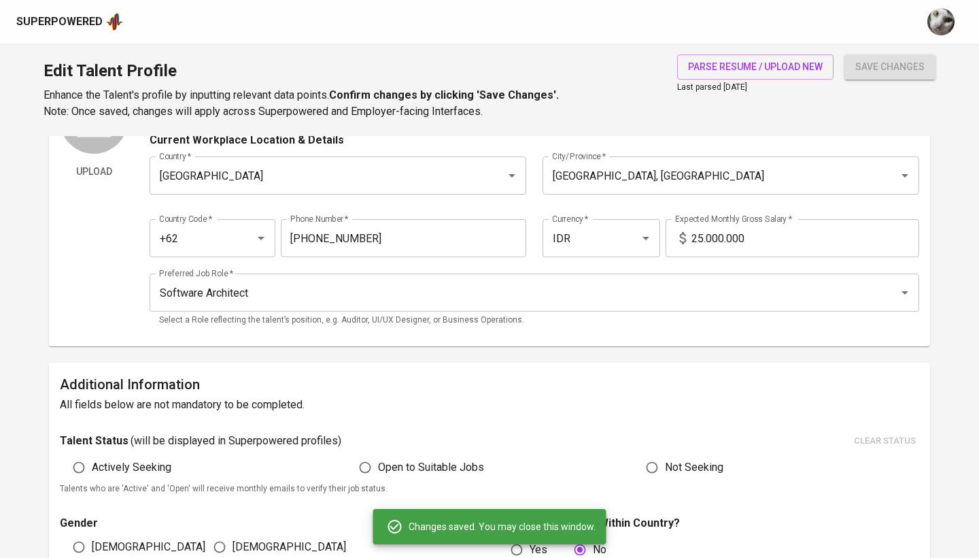
type input "Python FastAPI"
type input "8"
type input "Amazon Web Services (AWS)"
type input "5"
type input "DevOps"
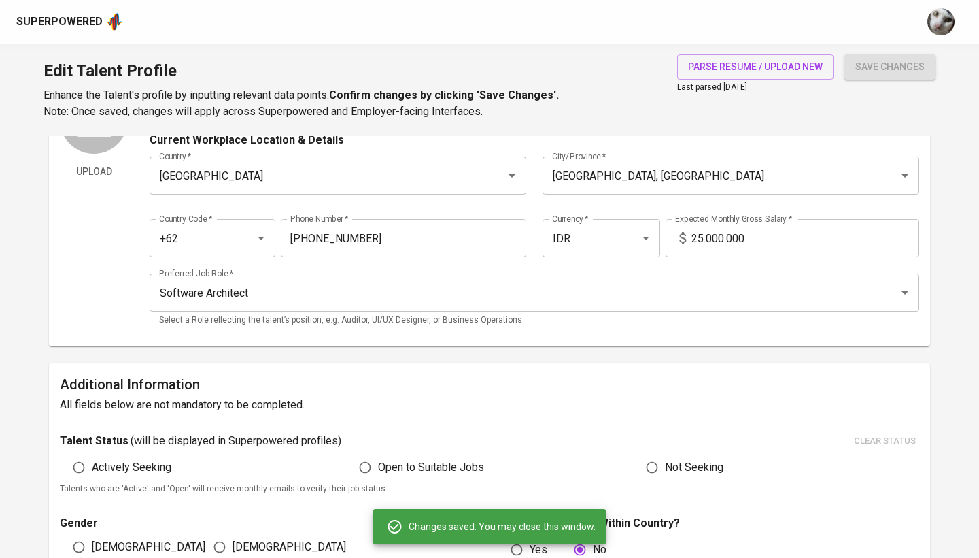
type input "4"
type input "Containerization"
type input "4"
type input "Go"
type input "2"
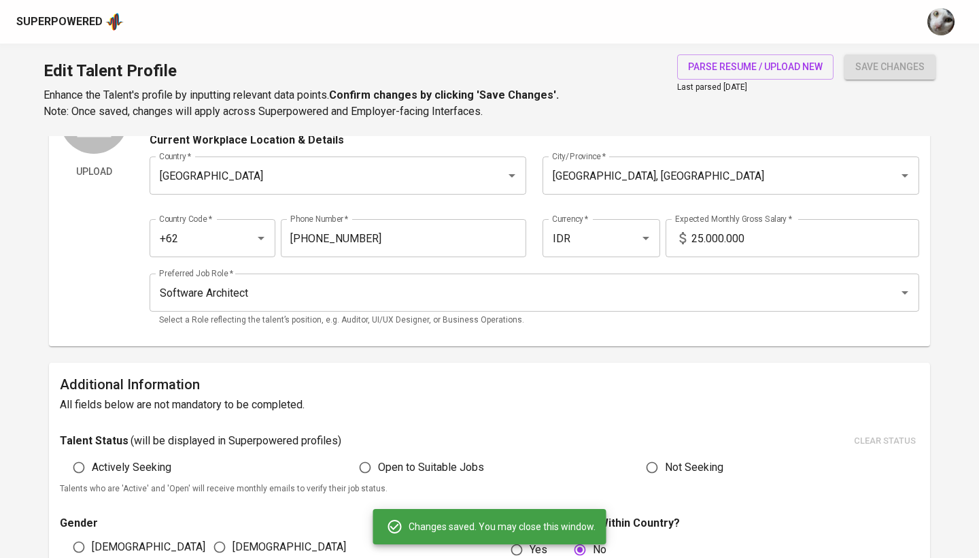
type input "Kubernetes"
type input "1"
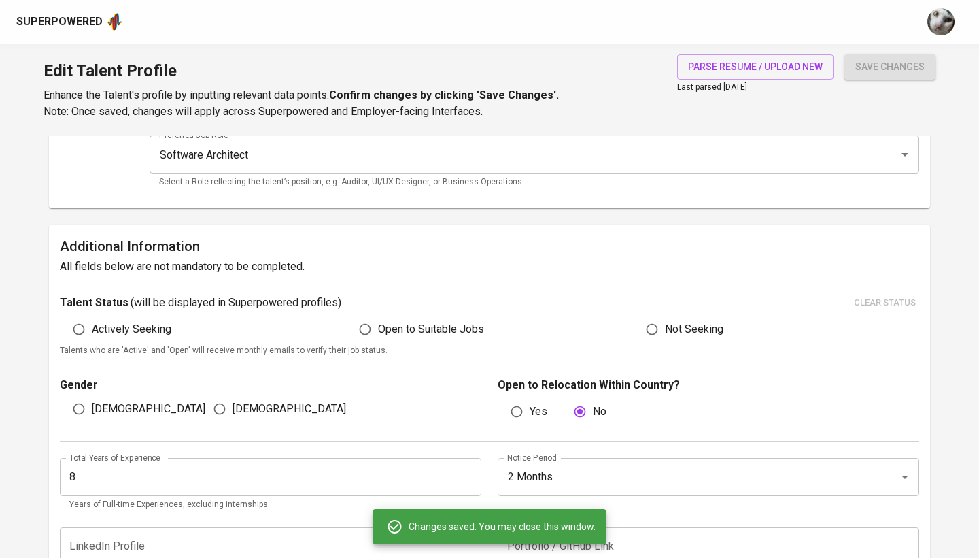
scroll to position [261, 0]
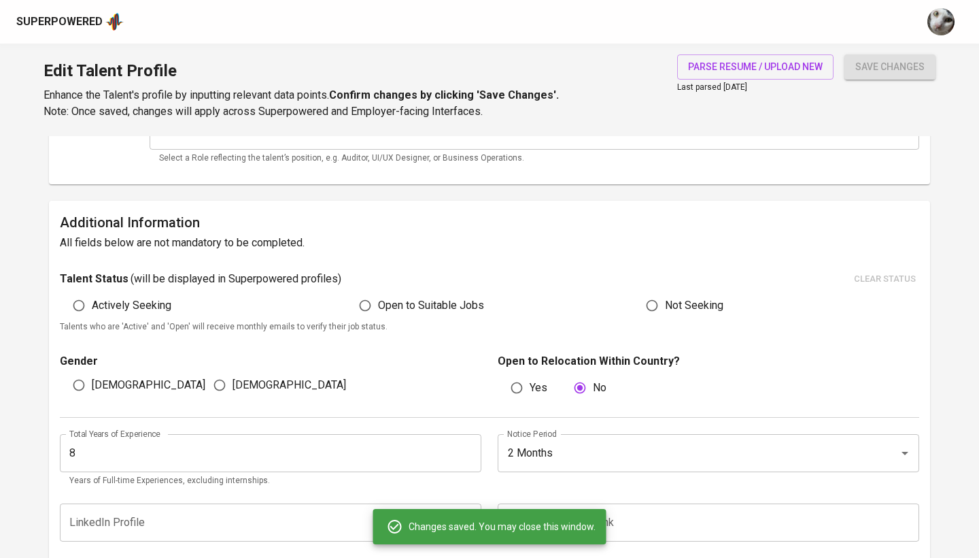
click at [365, 305] on input "Open to Suitable Jobs" at bounding box center [365, 305] width 26 height 26
radio input "true"
click at [905, 69] on span "save changes" at bounding box center [890, 66] width 69 height 17
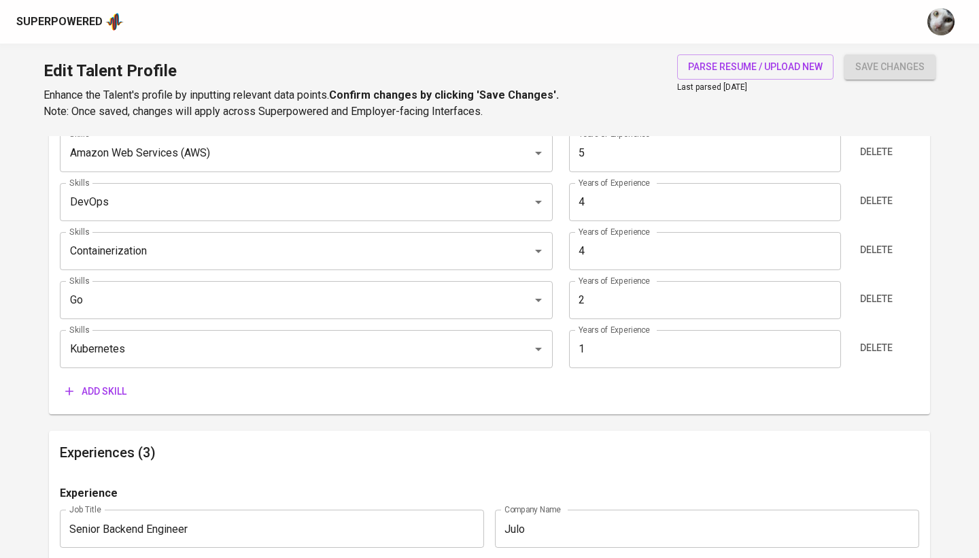
scroll to position [858, 0]
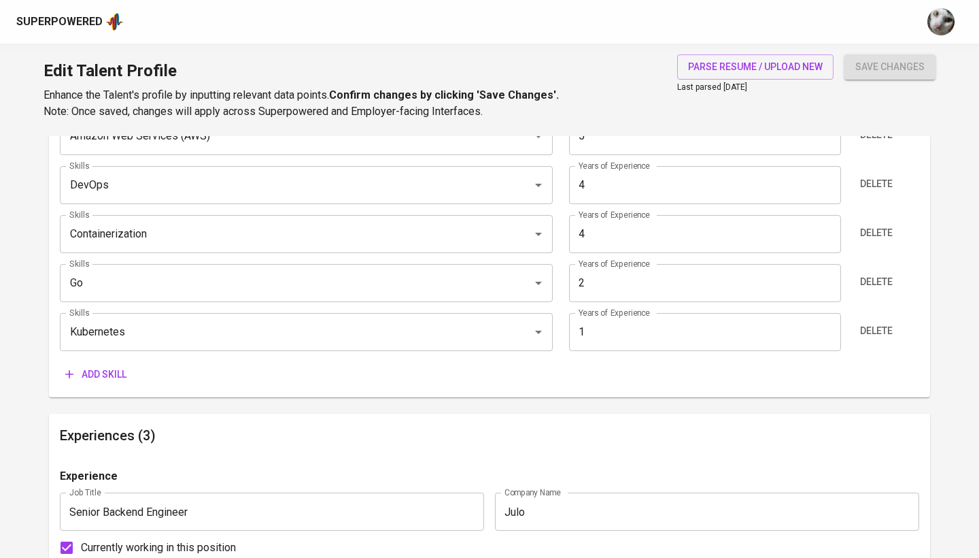
click at [109, 369] on span "Add skill" at bounding box center [95, 374] width 61 height 17
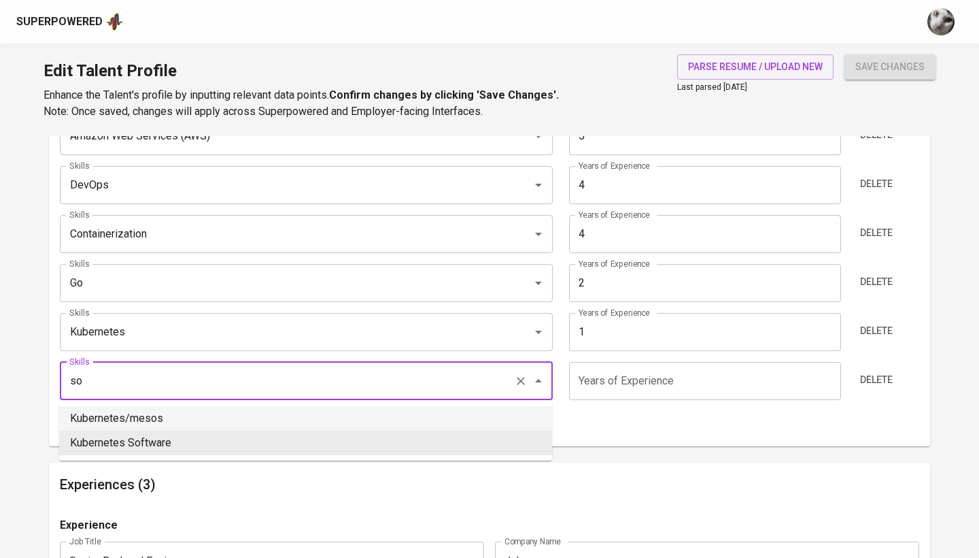
type input "s"
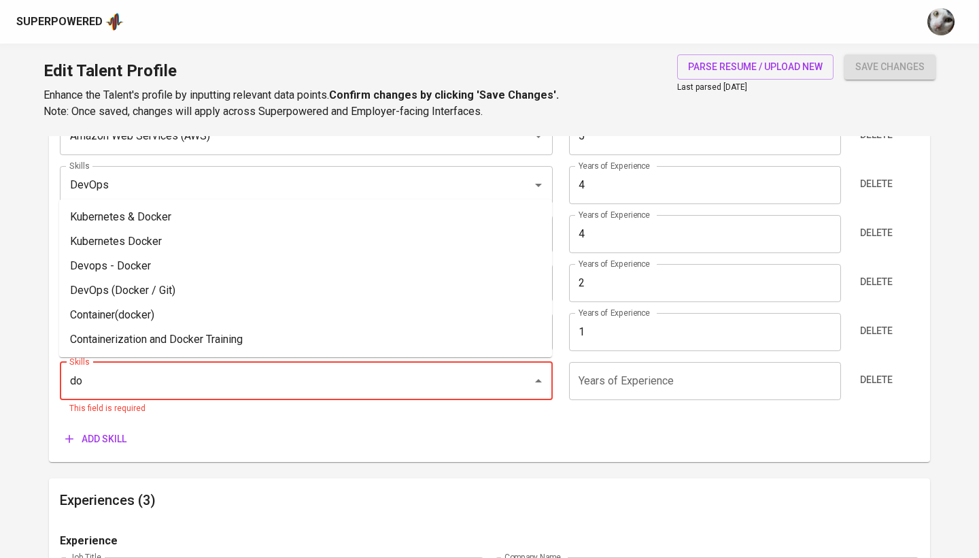
type input "d"
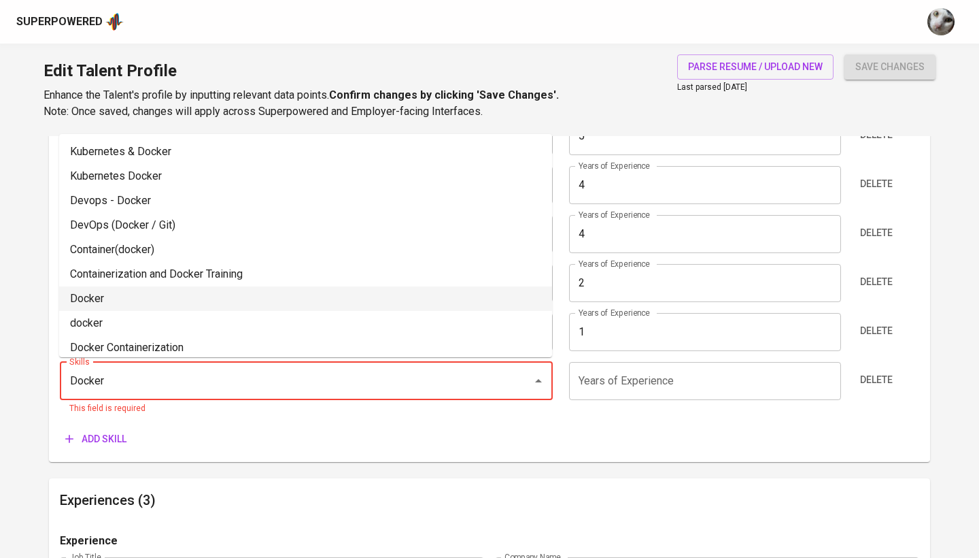
click at [106, 298] on li "Docker" at bounding box center [305, 298] width 493 height 24
type input "Docker"
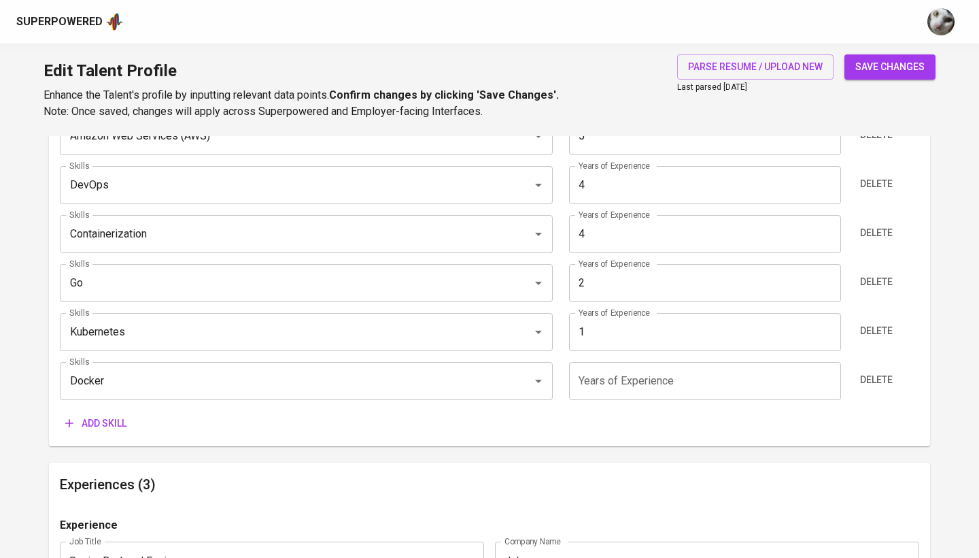
click at [641, 384] on input "number" at bounding box center [704, 381] width 271 height 38
type input "6"
click at [597, 436] on div "Skills (Max 10) Skills Python FastAPI Skills Years of Experience 8 Years of Exp…" at bounding box center [489, 211] width 881 height 471
click at [870, 71] on span "save changes" at bounding box center [890, 66] width 69 height 17
type input "Docker"
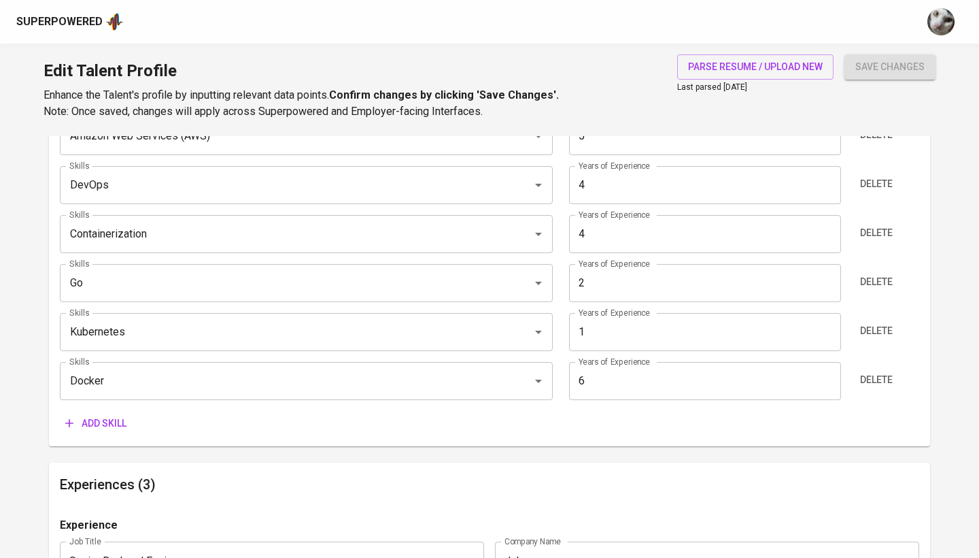
type input "6"
type input "Python"
type input "Amazon Web Services (AWS)"
type input "5"
type input "DevOps"
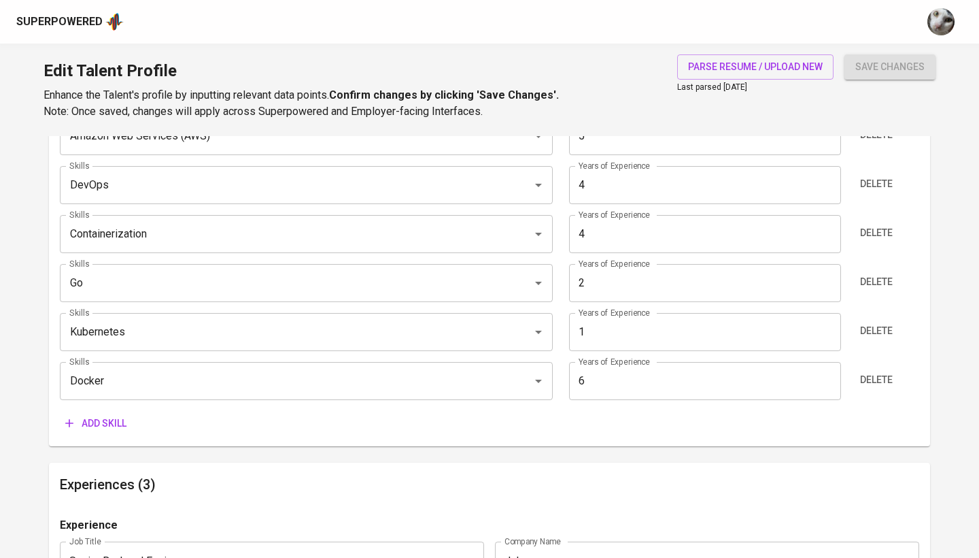
type input "4"
type input "Go"
type input "2"
type input "Kubernetes"
type input "1"
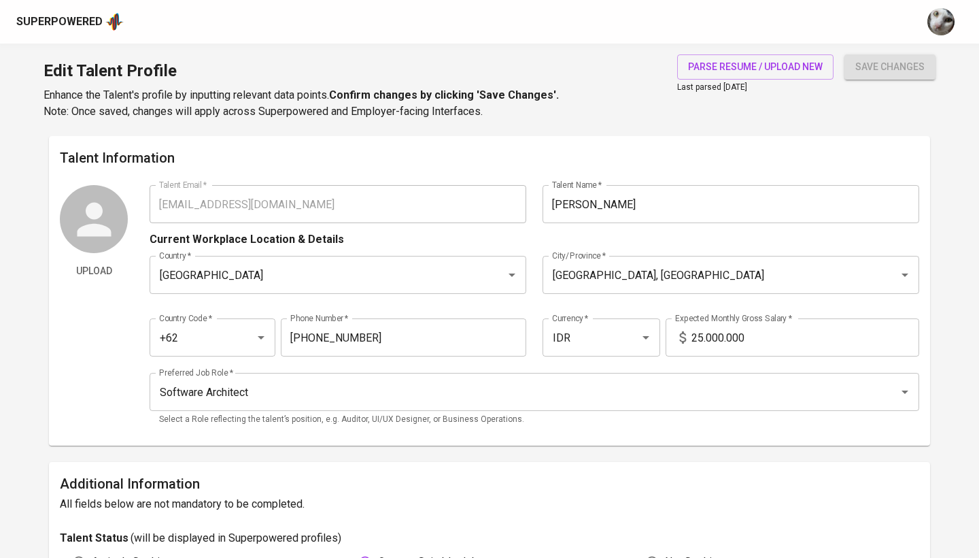
scroll to position [0, 0]
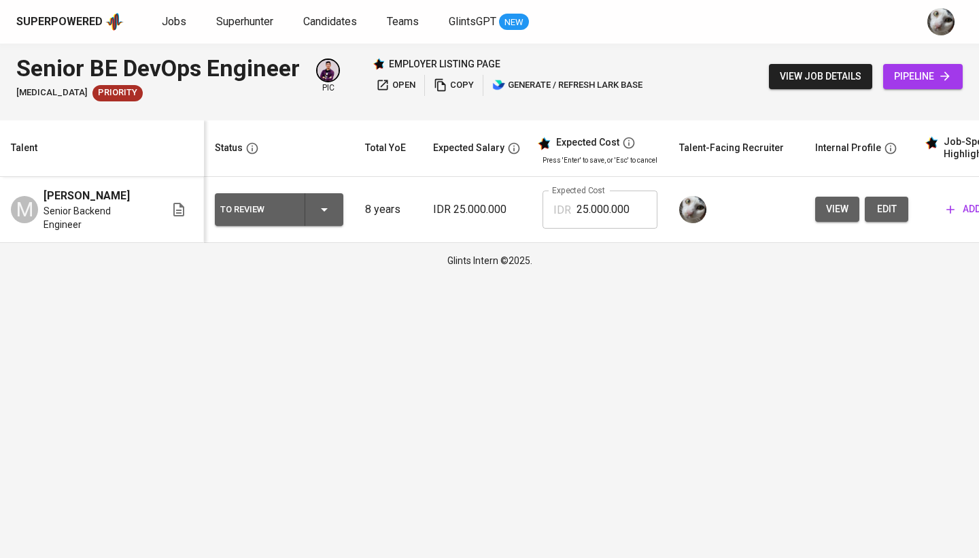
click at [953, 216] on button "add" at bounding box center [964, 209] width 46 height 25
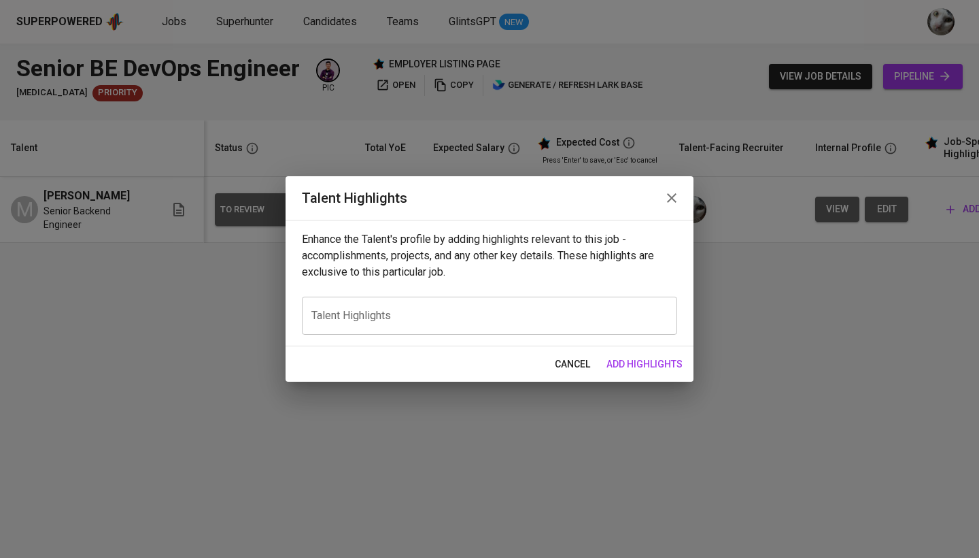
click at [610, 321] on textarea at bounding box center [489, 315] width 356 height 13
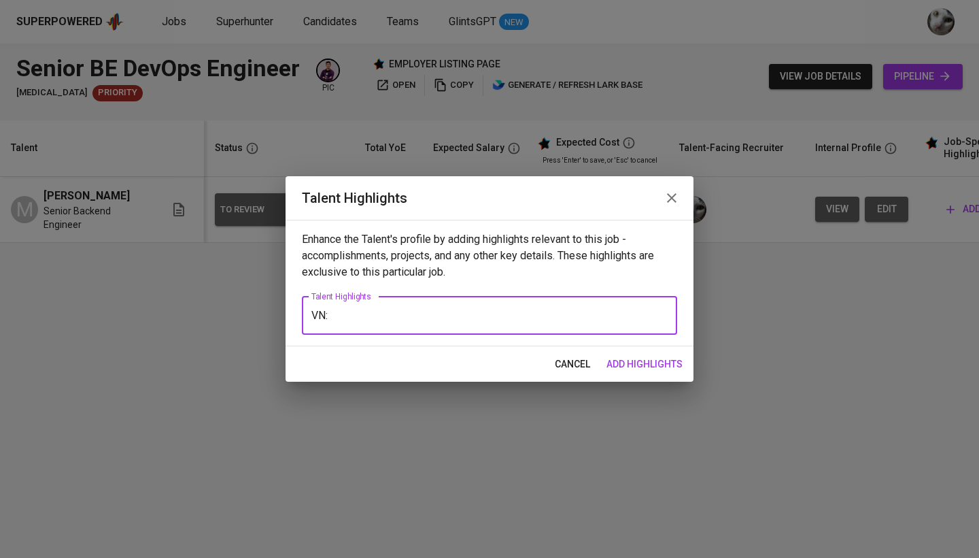
paste textarea "[URL][DOMAIN_NAME]"
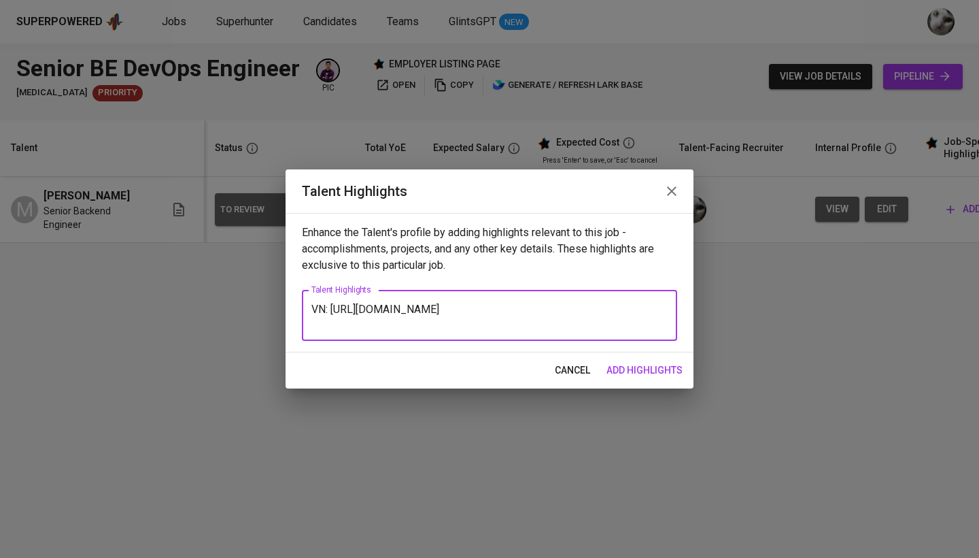
type textarea "VN: [URL][DOMAIN_NAME]"
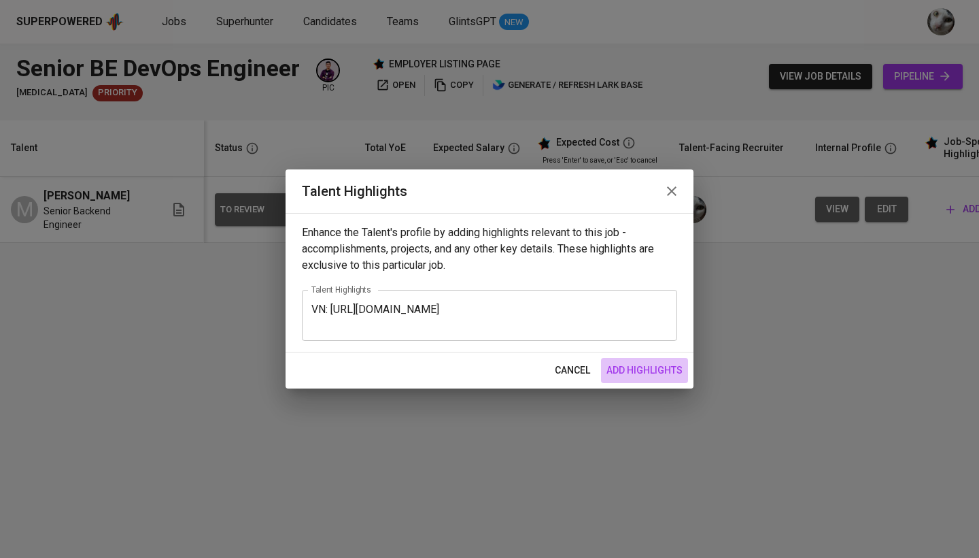
click at [645, 367] on span "add highlights" at bounding box center [645, 370] width 76 height 17
